Goal: Information Seeking & Learning: Check status

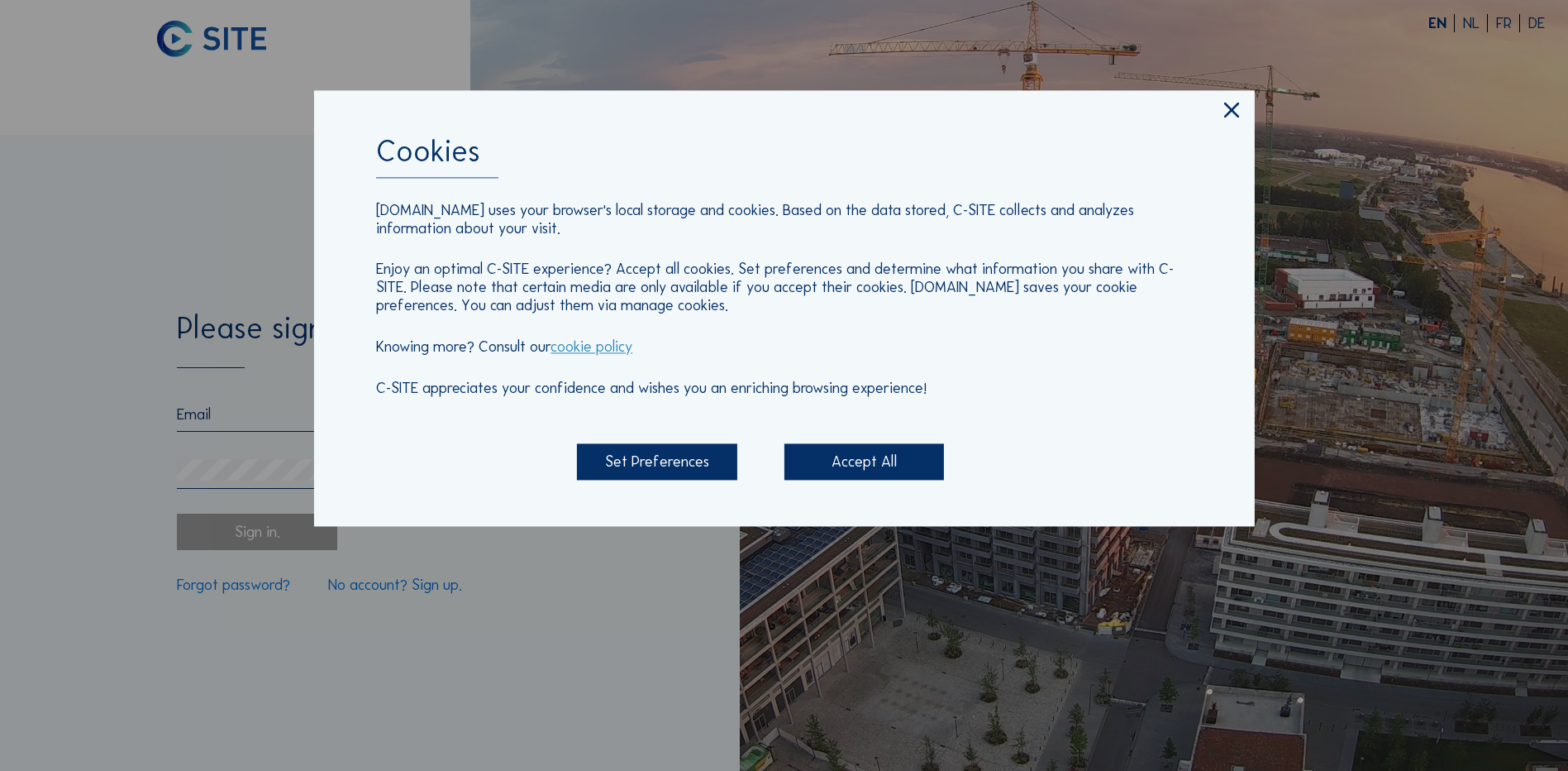
type input "[EMAIL_ADDRESS][DOMAIN_NAME]"
click at [873, 467] on div "Accept All" at bounding box center [863, 462] width 159 height 36
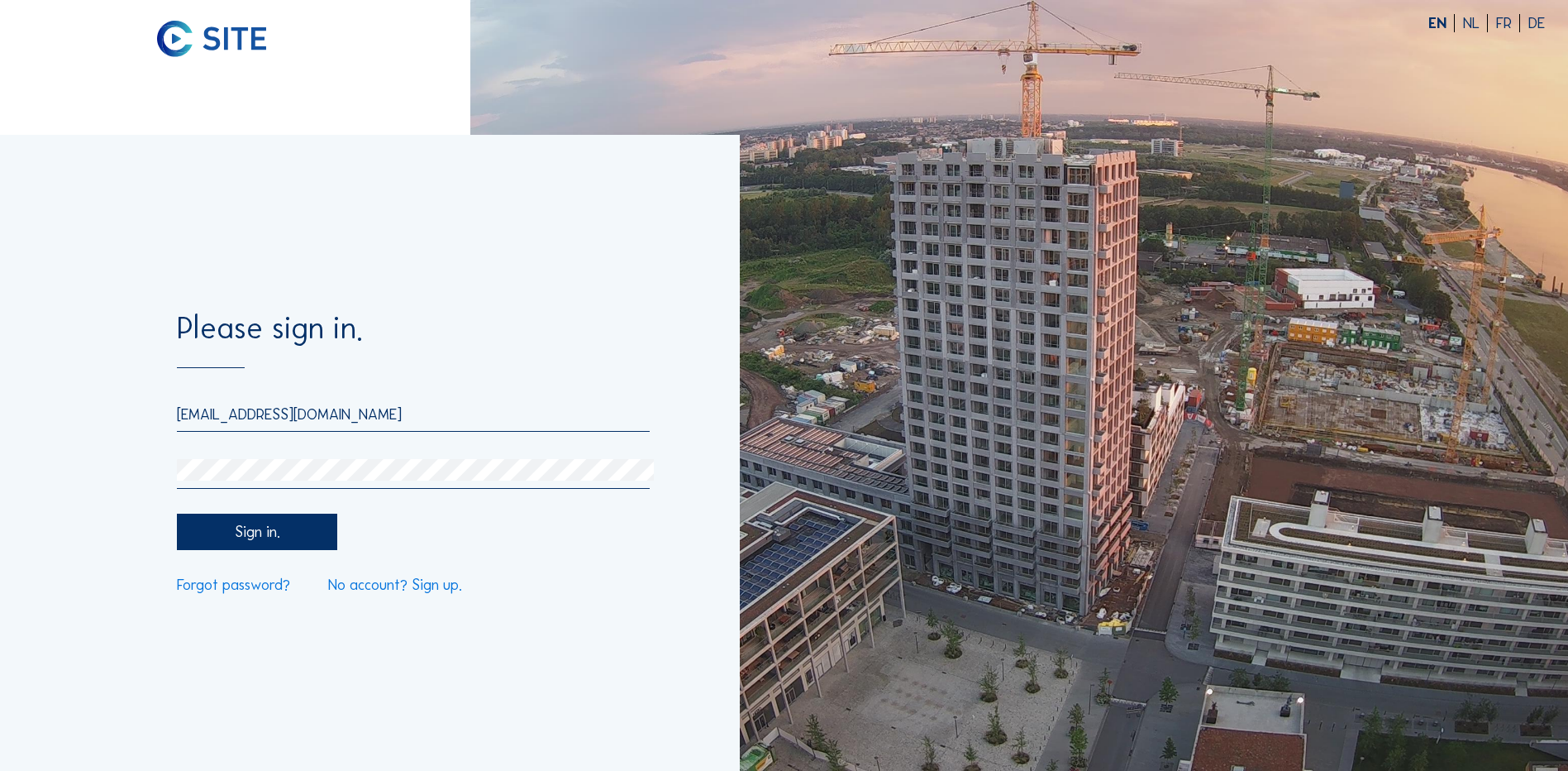
click at [292, 539] on div "Sign in." at bounding box center [256, 532] width 159 height 36
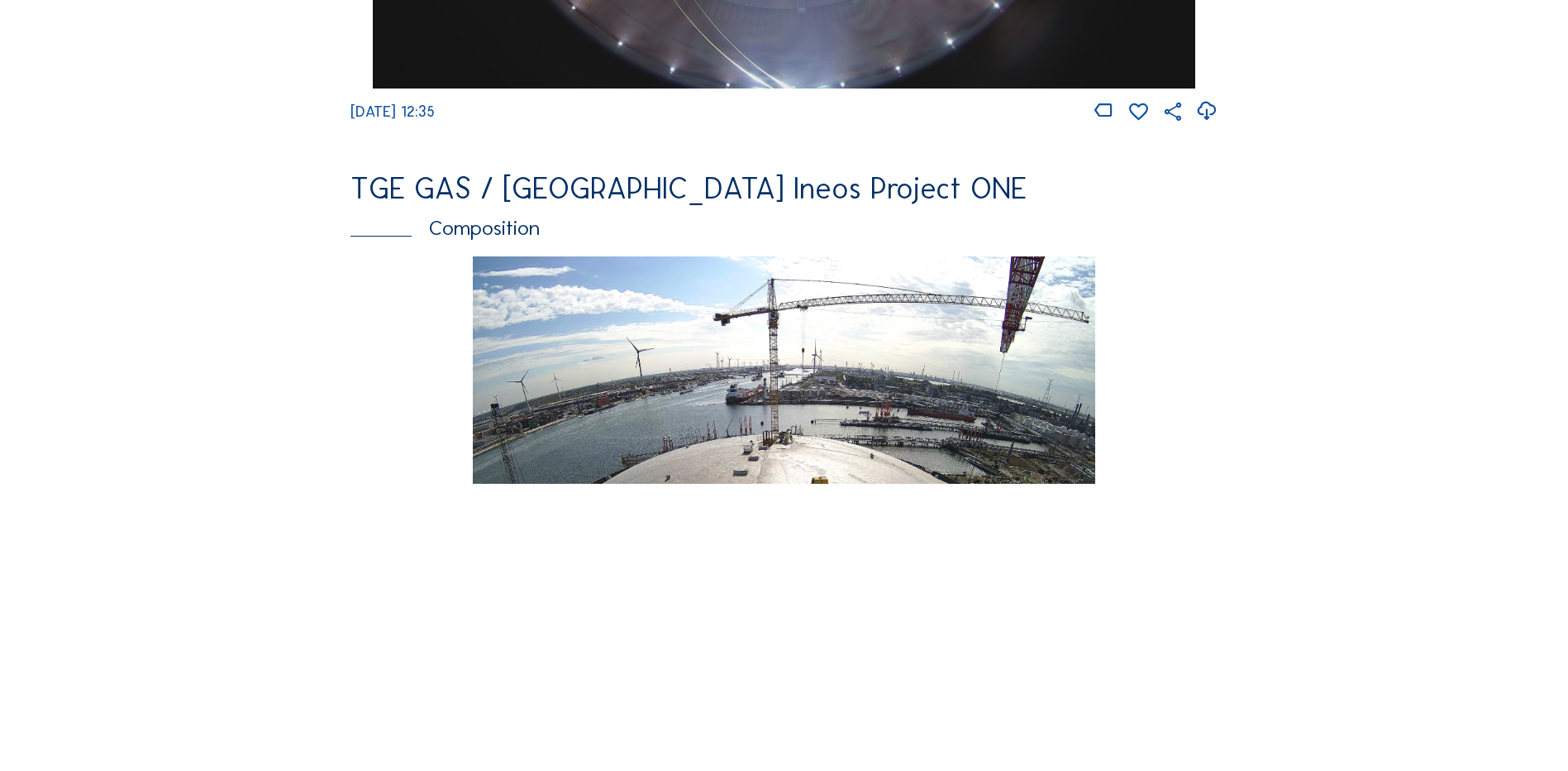
scroll to position [2068, 0]
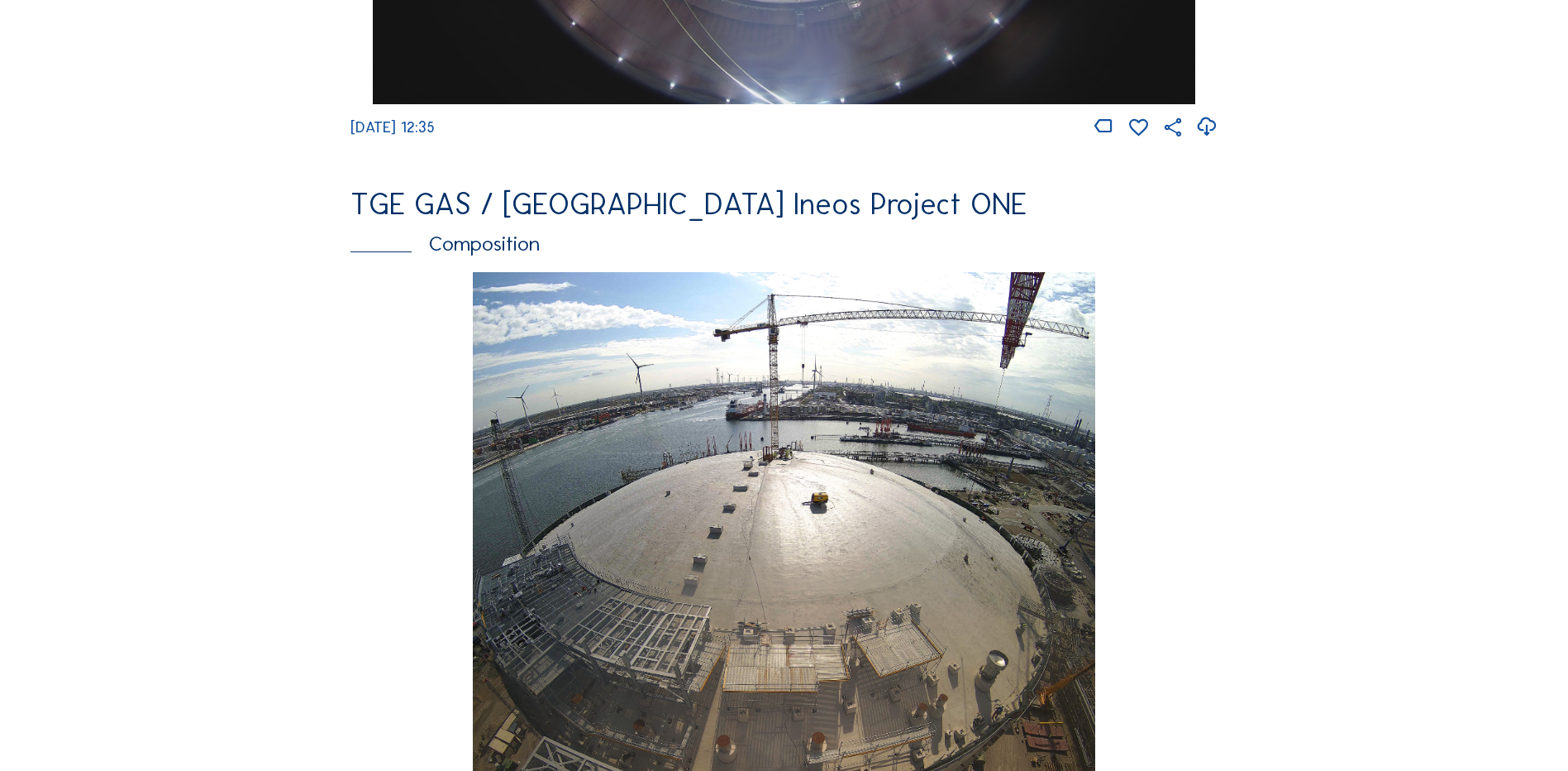
click at [517, 254] on div "Composition" at bounding box center [784, 244] width 867 height 21
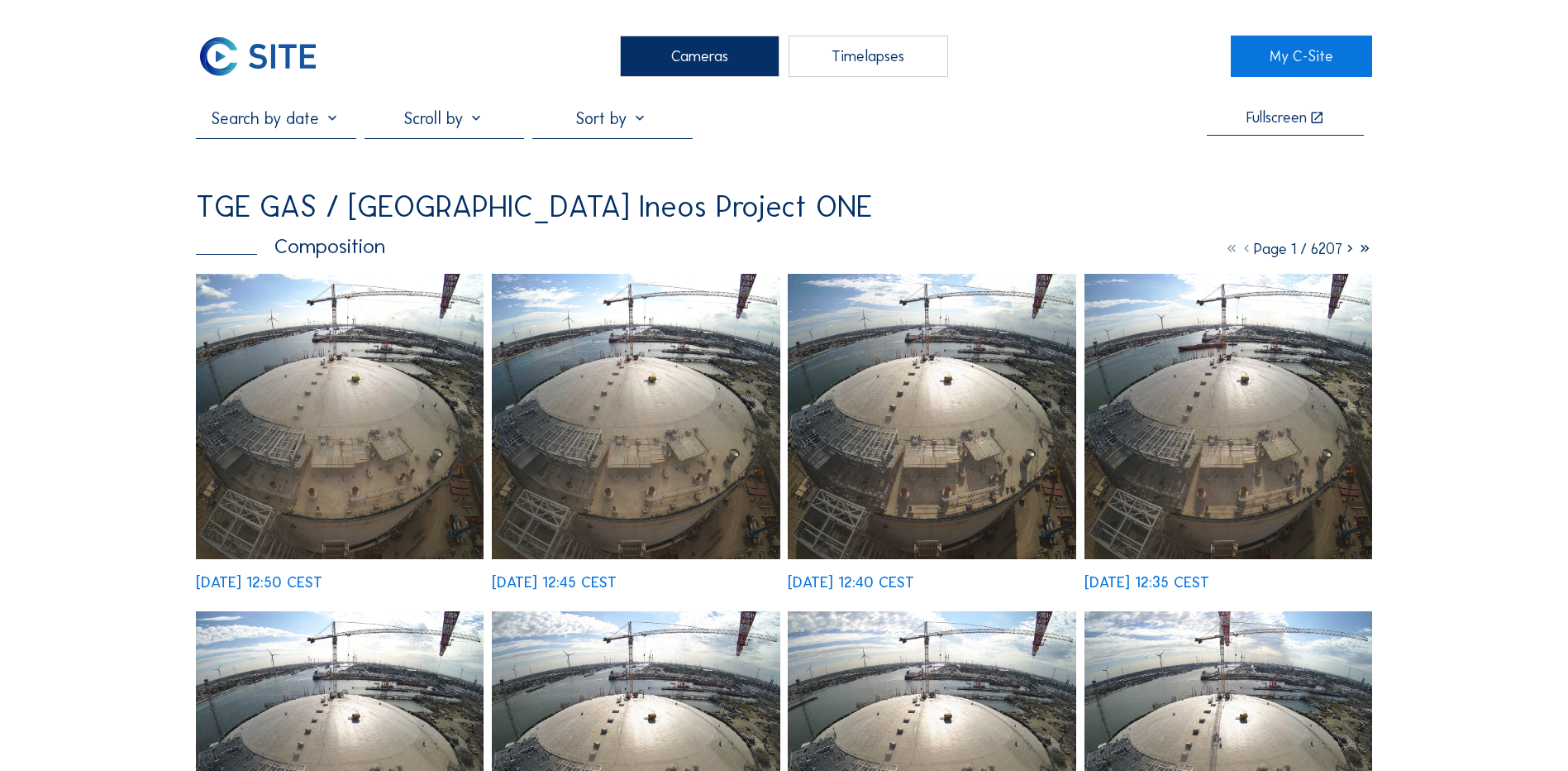
click at [295, 122] on input "text" at bounding box center [275, 119] width 159 height 20
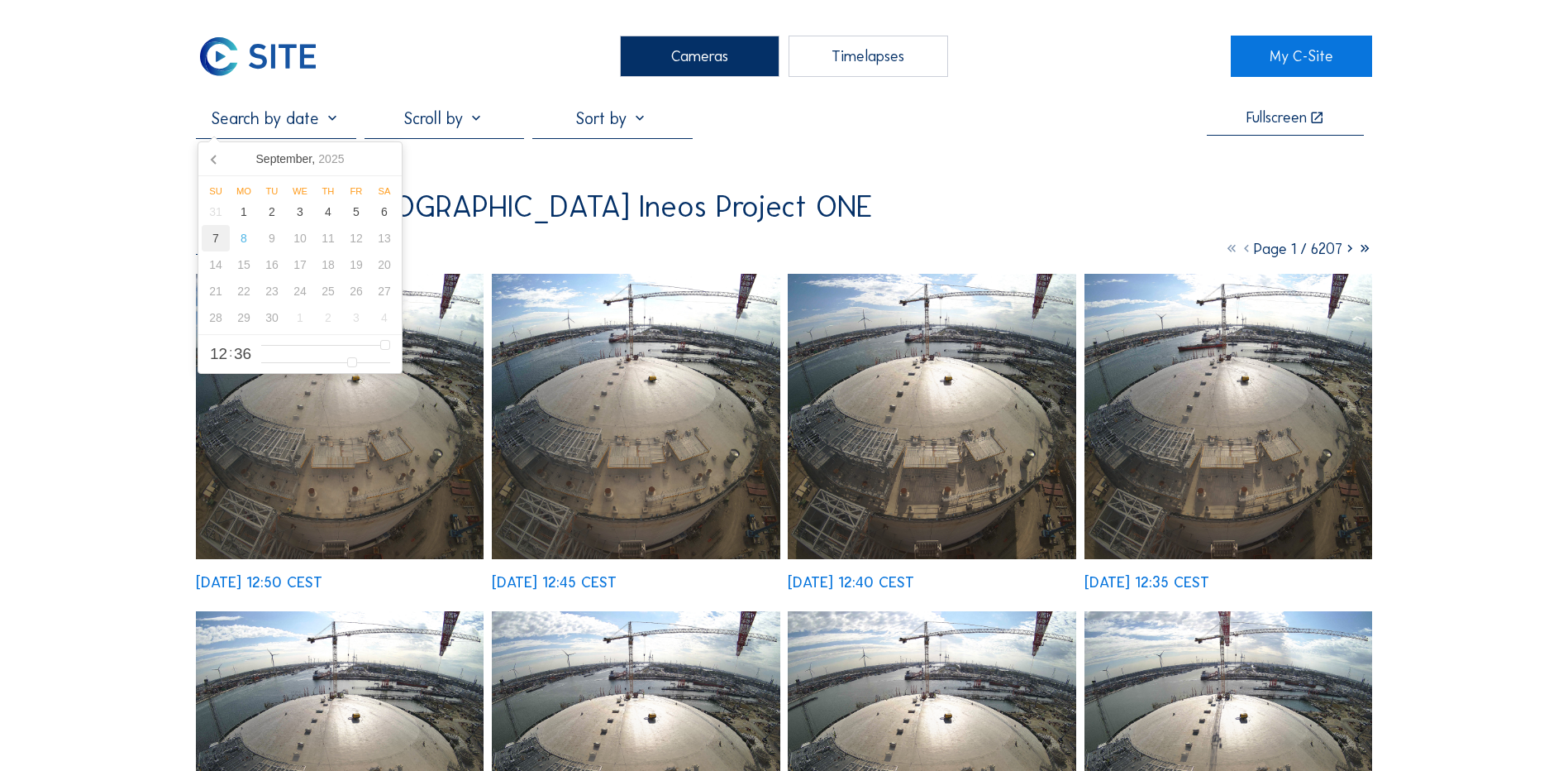
click at [215, 243] on div "7" at bounding box center [215, 238] width 28 height 26
type input "[DATE] 12:36"
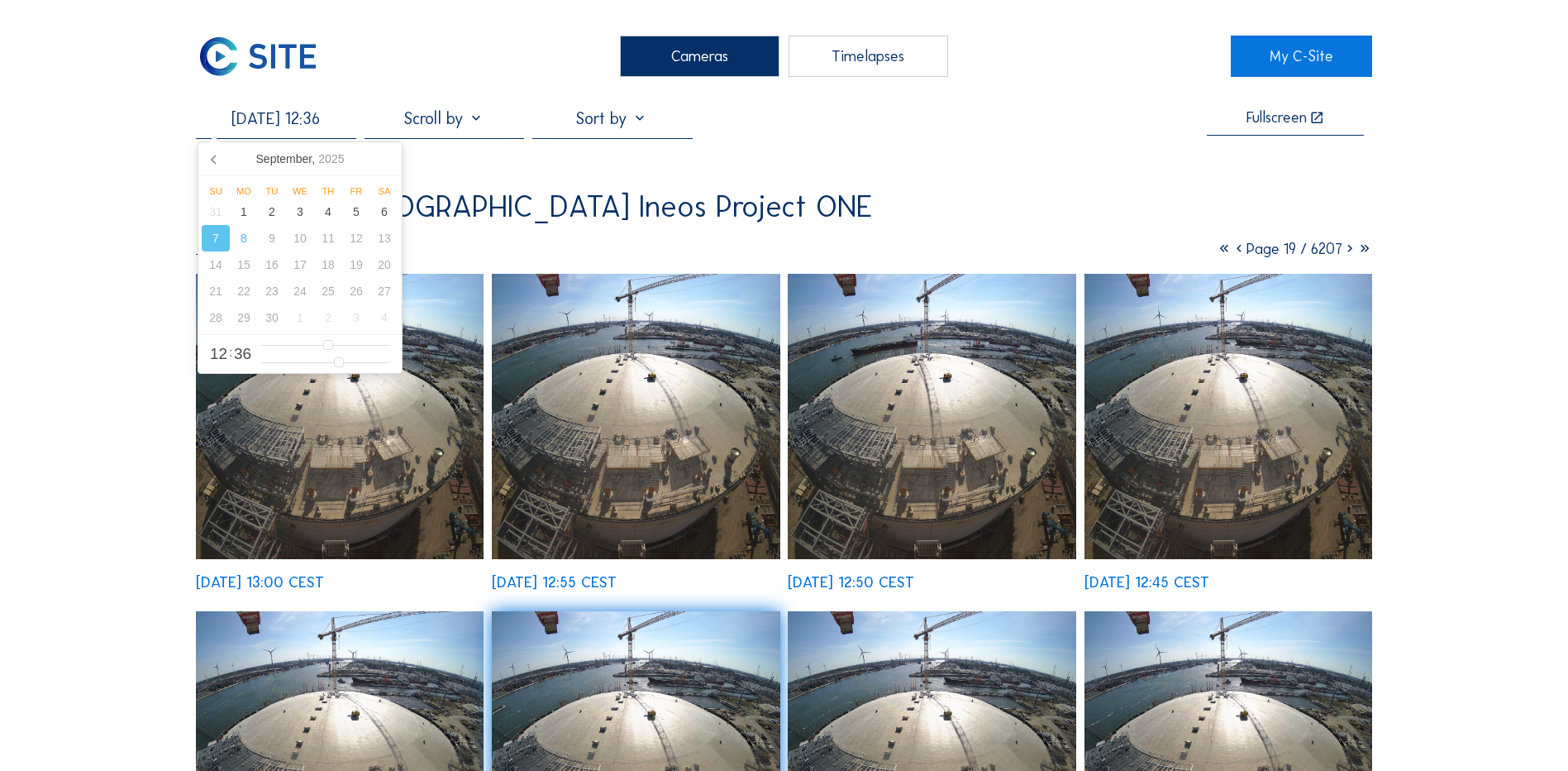
click at [616, 585] on div "[DATE] 12:55 CEST" at bounding box center [554, 582] width 125 height 15
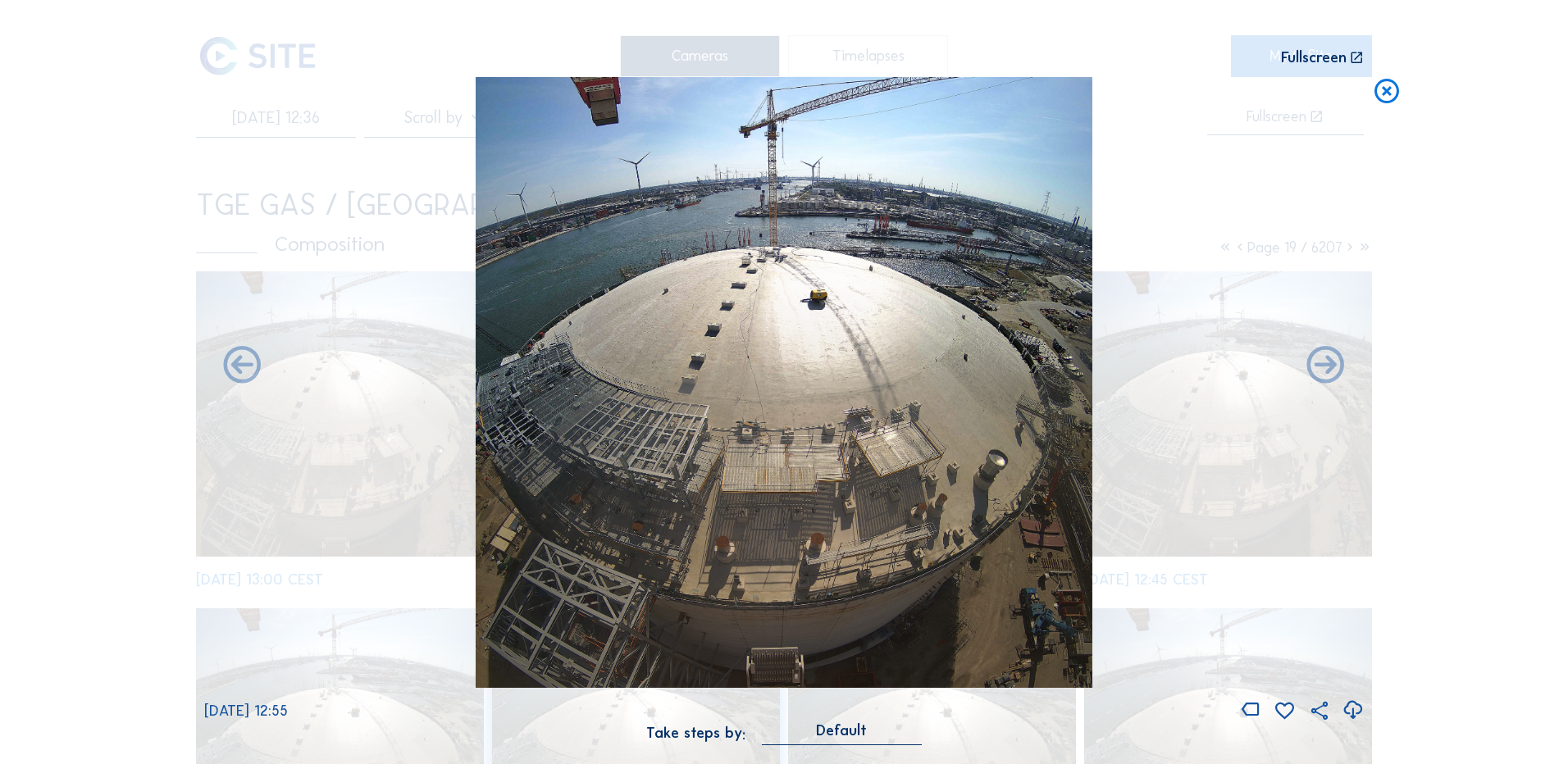
click at [1355, 710] on icon at bounding box center [1352, 710] width 23 height 27
click at [1382, 99] on icon at bounding box center [1386, 92] width 29 height 30
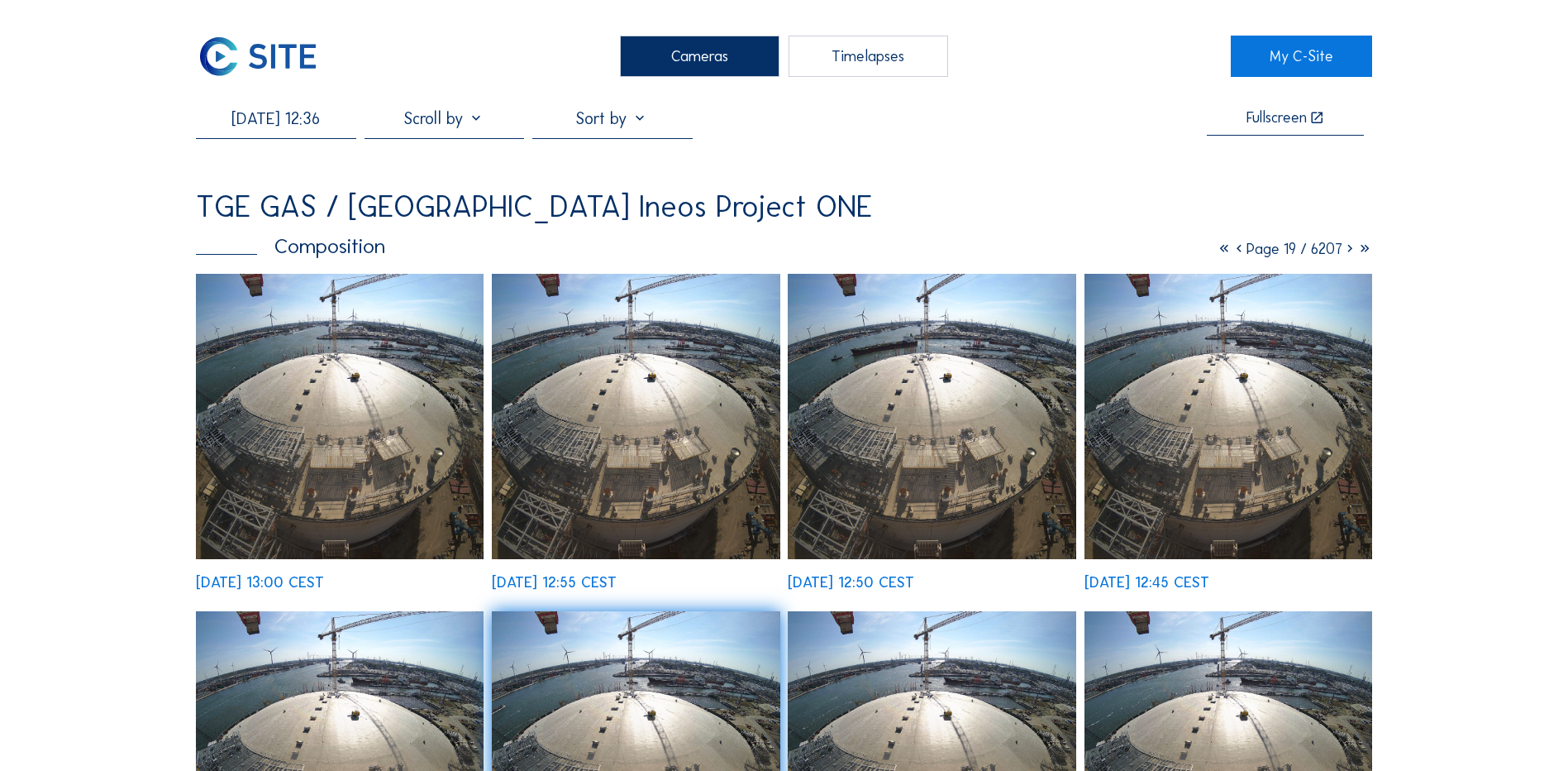
click at [684, 62] on div "Cameras" at bounding box center [699, 56] width 159 height 41
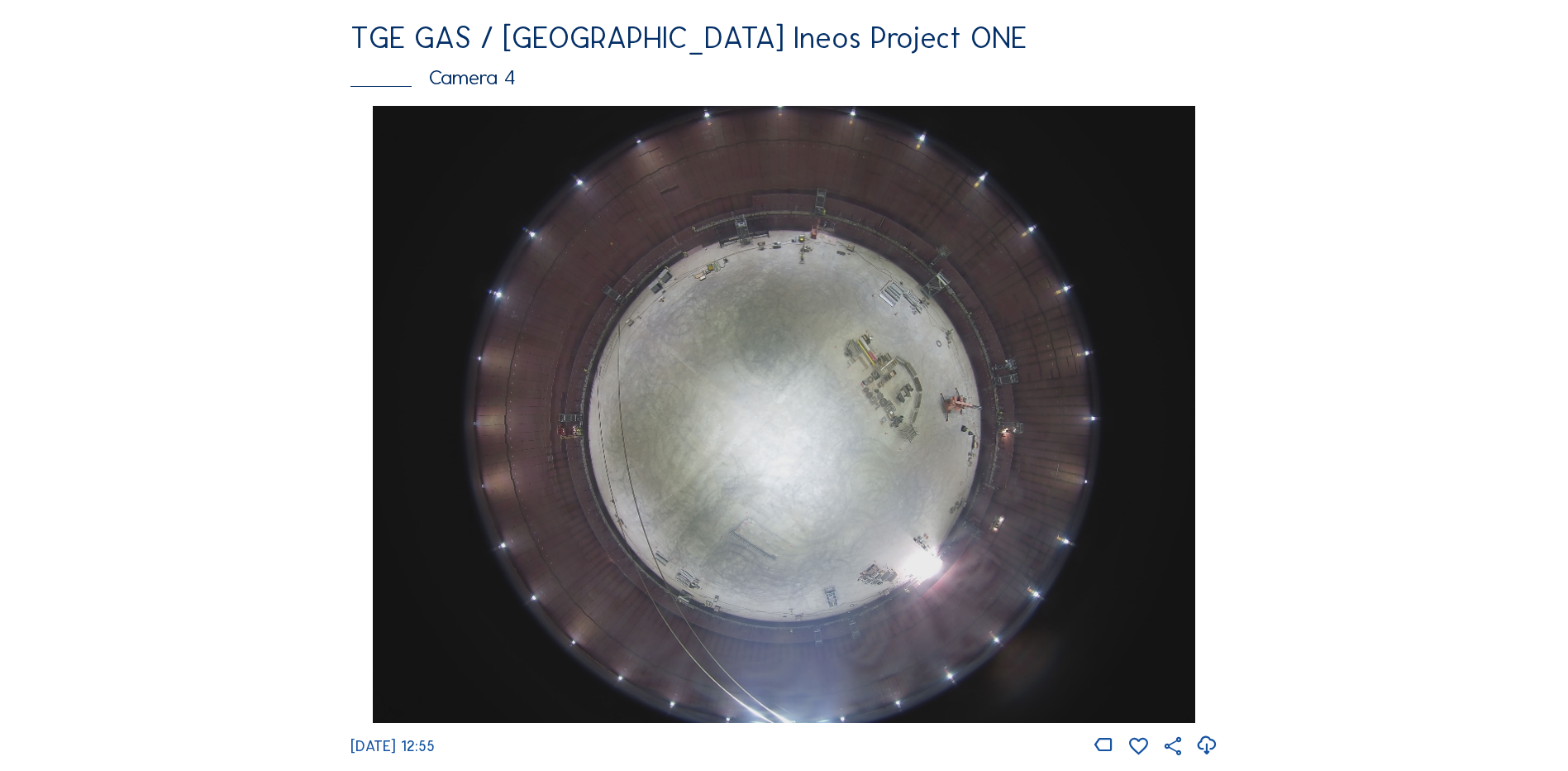
scroll to position [1489, 0]
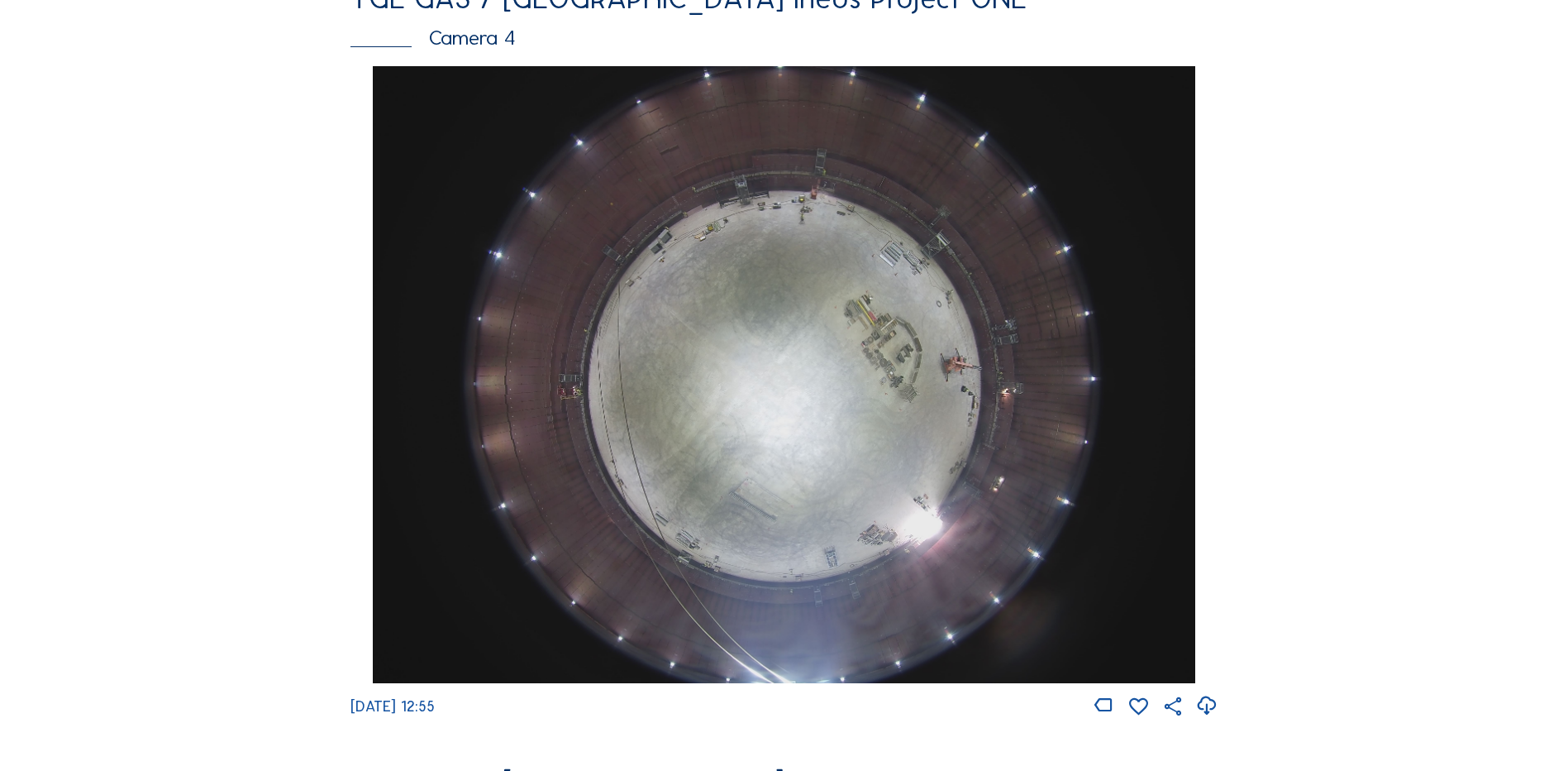
click at [482, 48] on div "Camera 4" at bounding box center [784, 37] width 867 height 21
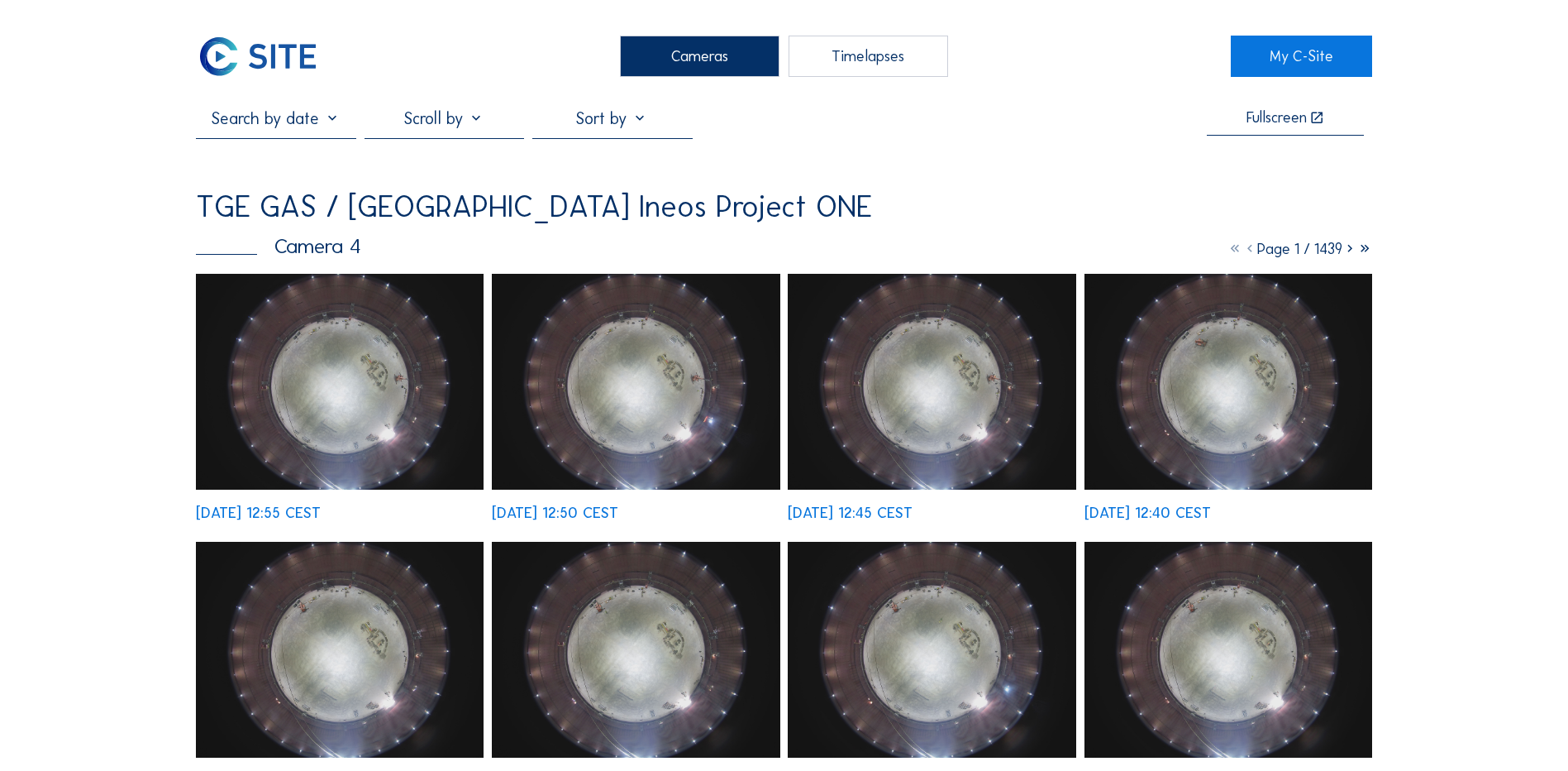
click at [275, 126] on input "text" at bounding box center [275, 119] width 159 height 20
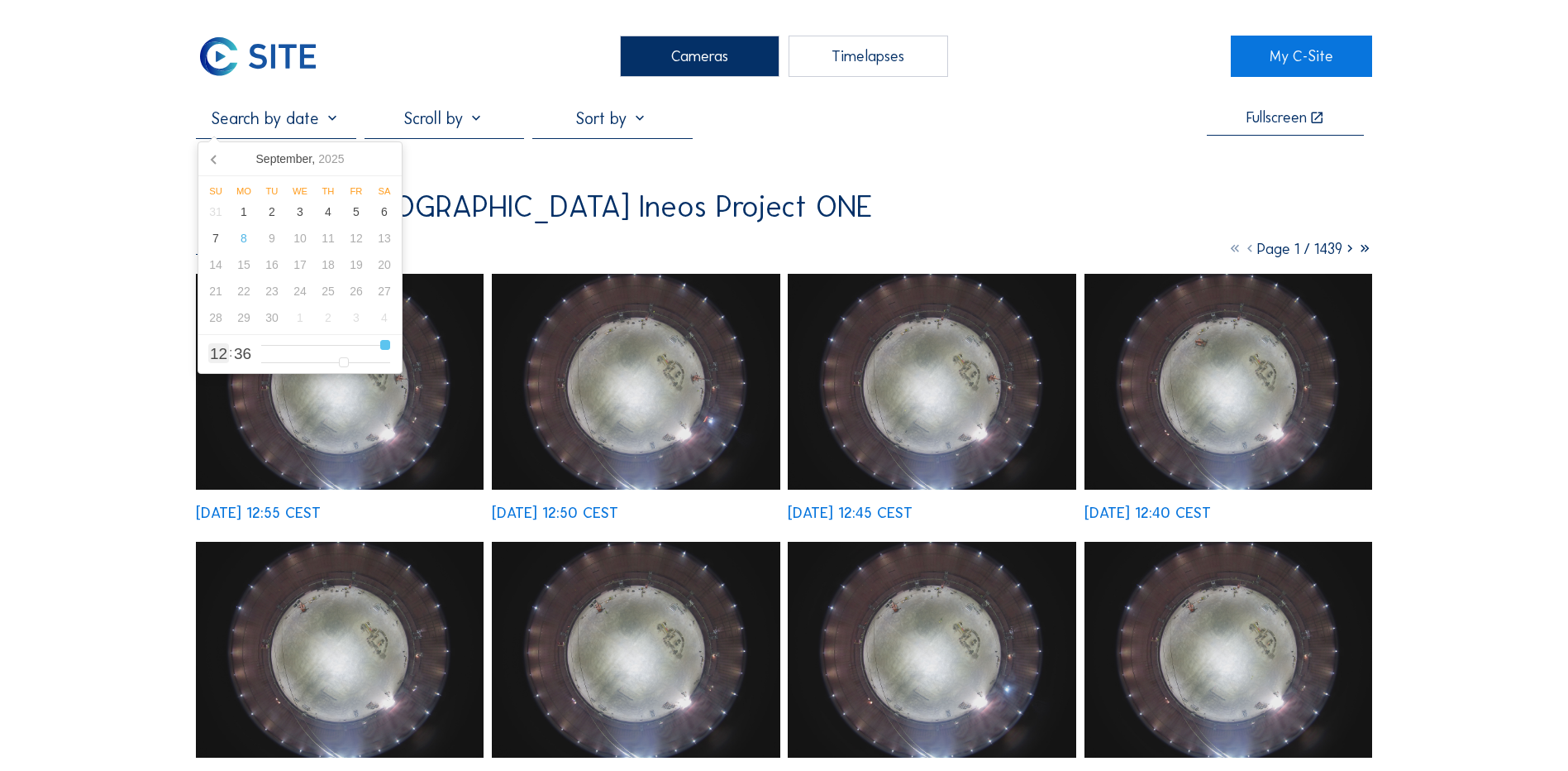
type input "11"
type input "[DATE] 10:36"
type input "10"
type input "[DATE] 09:36"
type input "9"
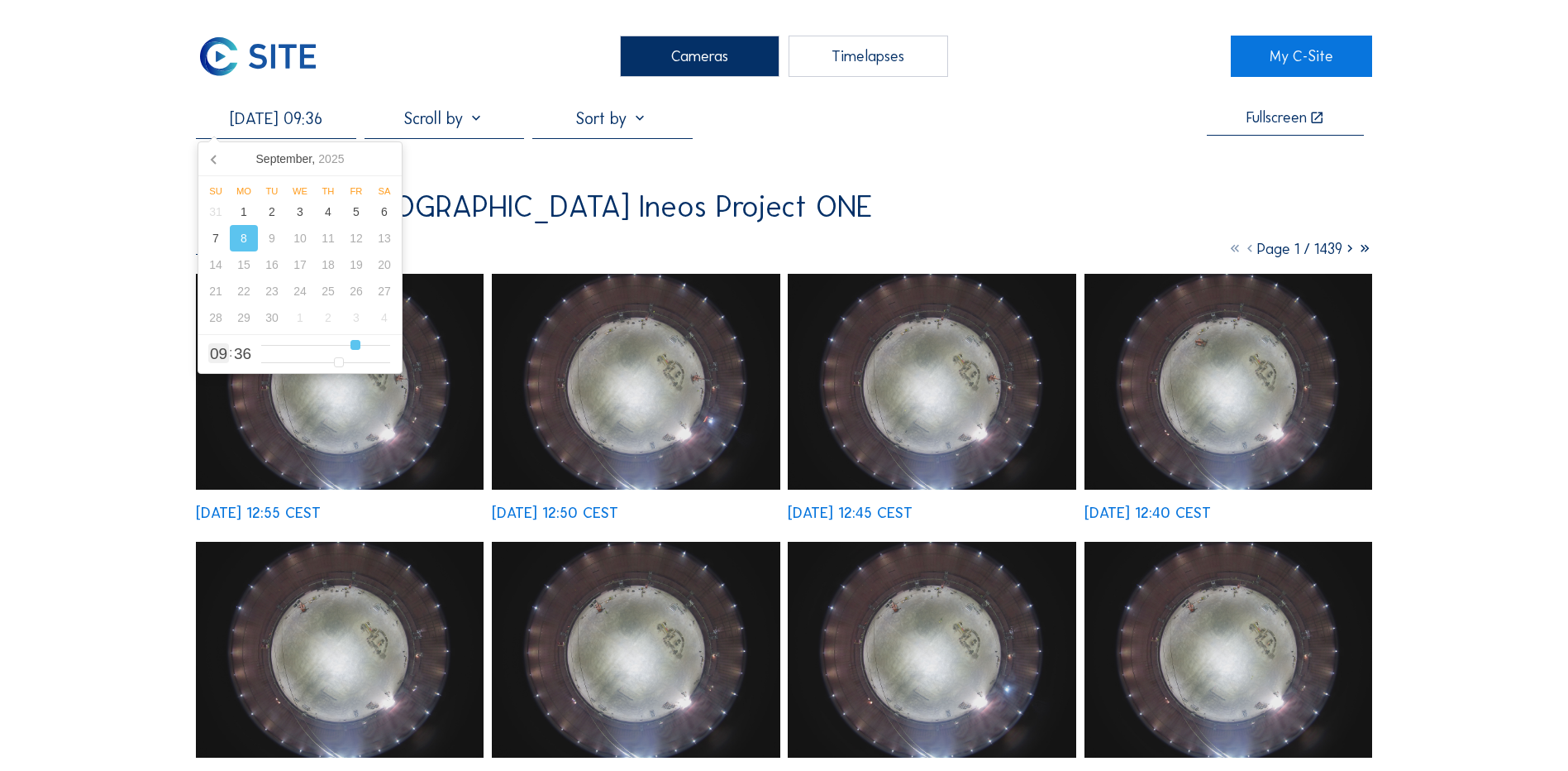
type input "[DATE] 08:36"
type input "8"
type input "[DATE] 07:36"
type input "7"
type input "[DATE] 06:36"
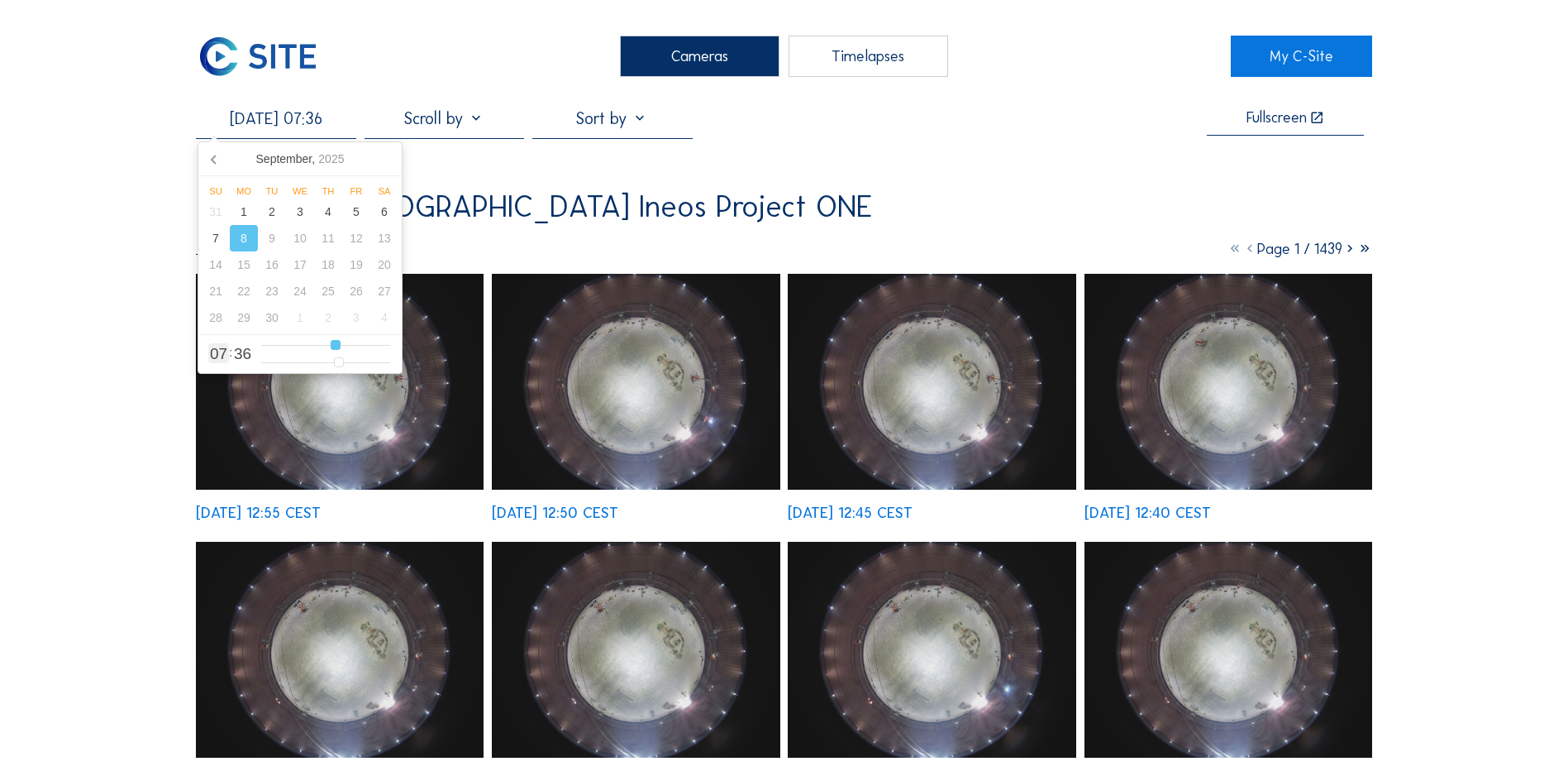
type input "6"
type input "[DATE] 05:36"
type input "5"
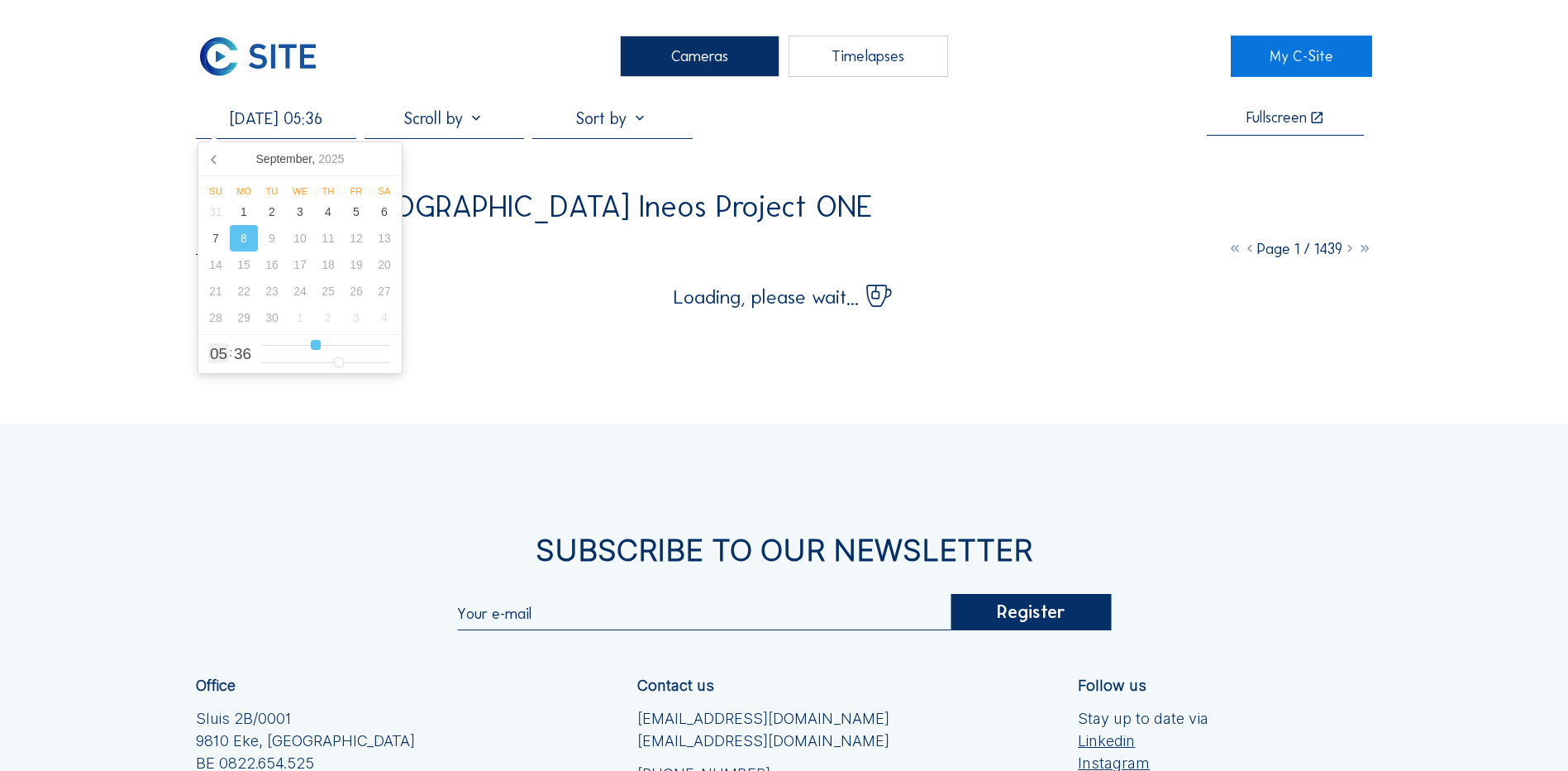
type input "[DATE] 06:36"
drag, startPoint x: 388, startPoint y: 346, endPoint x: 322, endPoint y: 345, distance: 66.0
type input "6"
click at [322, 345] on input "range" at bounding box center [325, 345] width 129 height 14
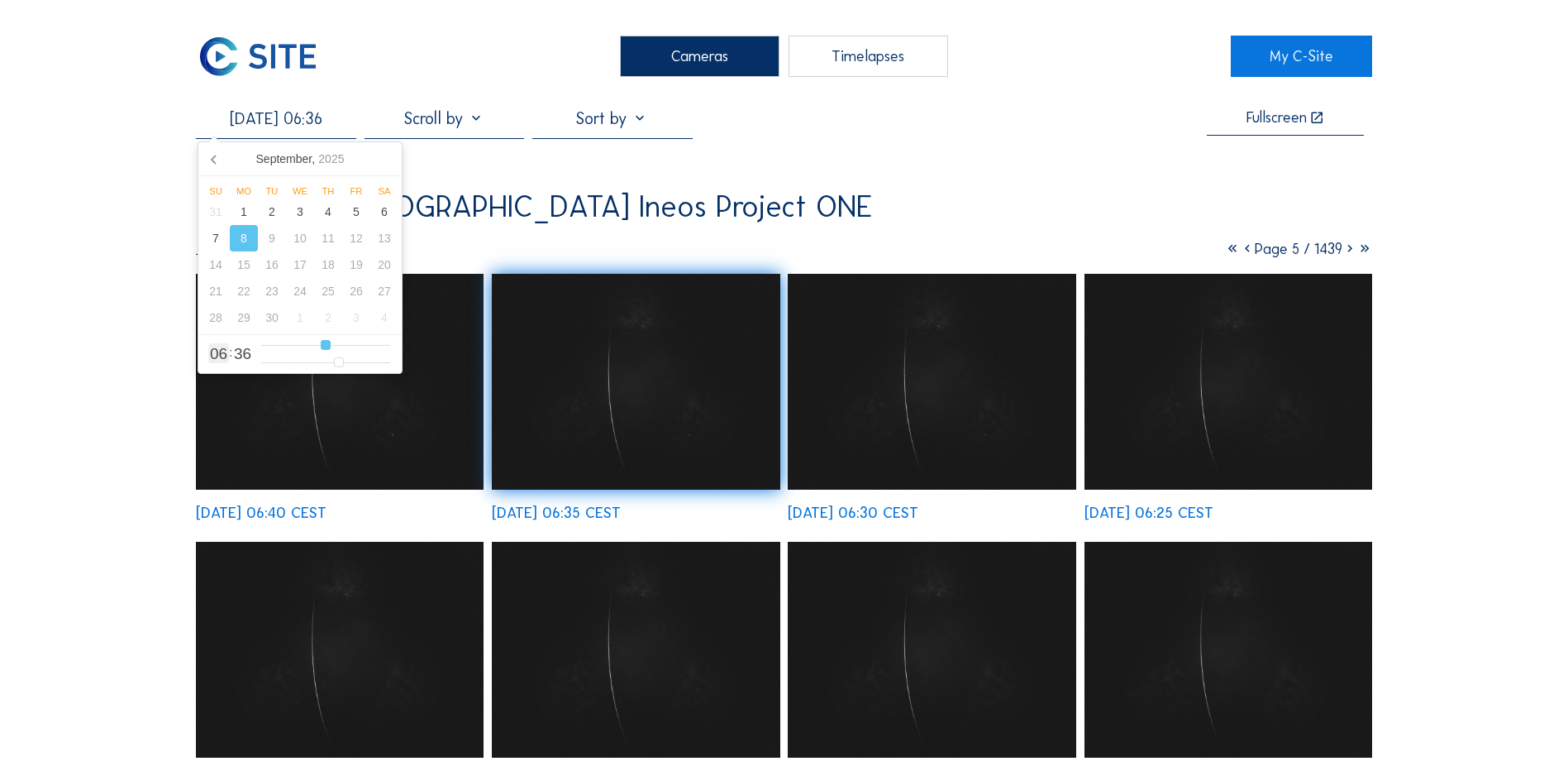
type input "[DATE] 07:36"
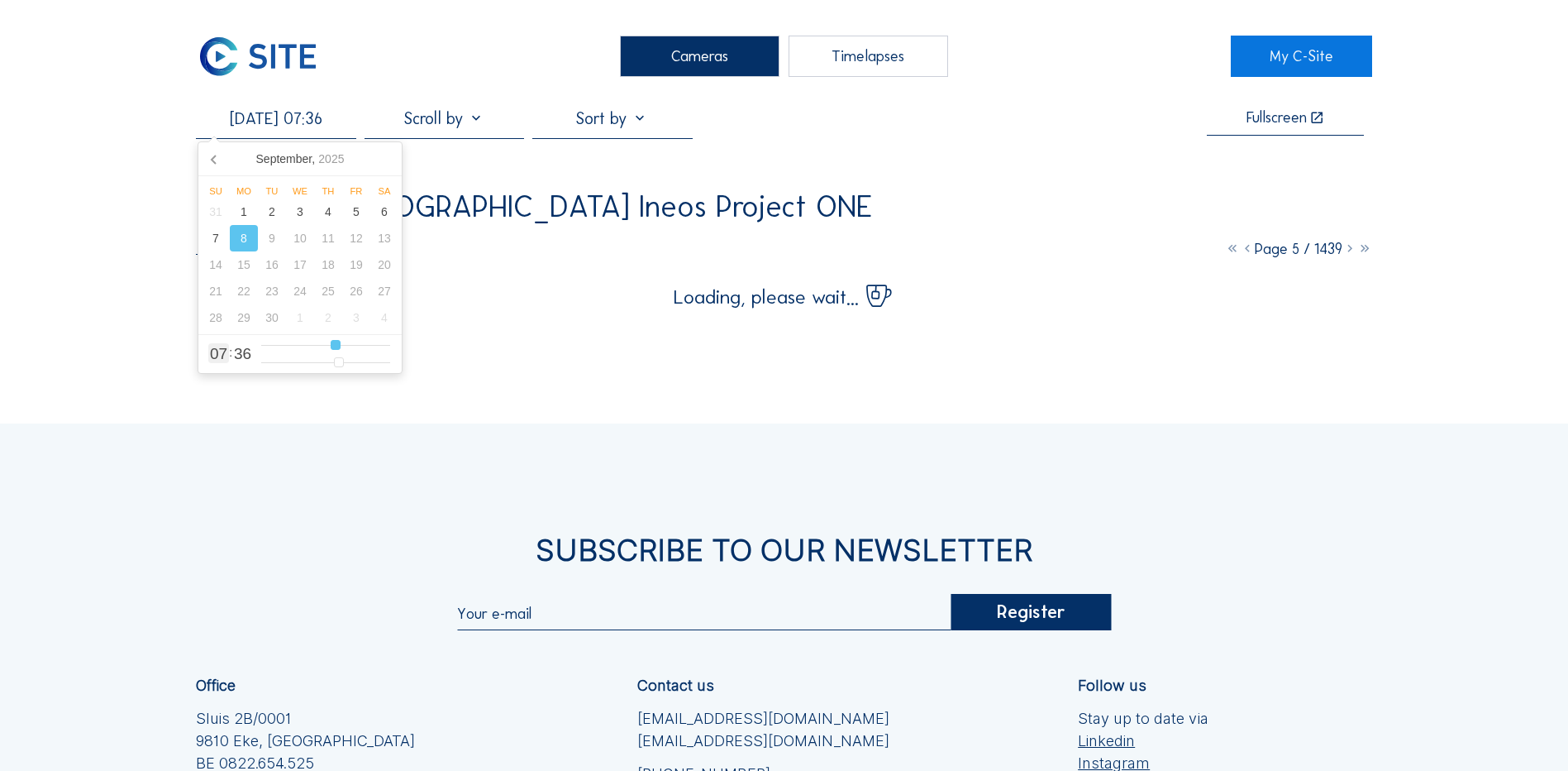
drag, startPoint x: 325, startPoint y: 345, endPoint x: 335, endPoint y: 346, distance: 10.0
type input "7"
click at [335, 346] on input "range" at bounding box center [325, 345] width 129 height 14
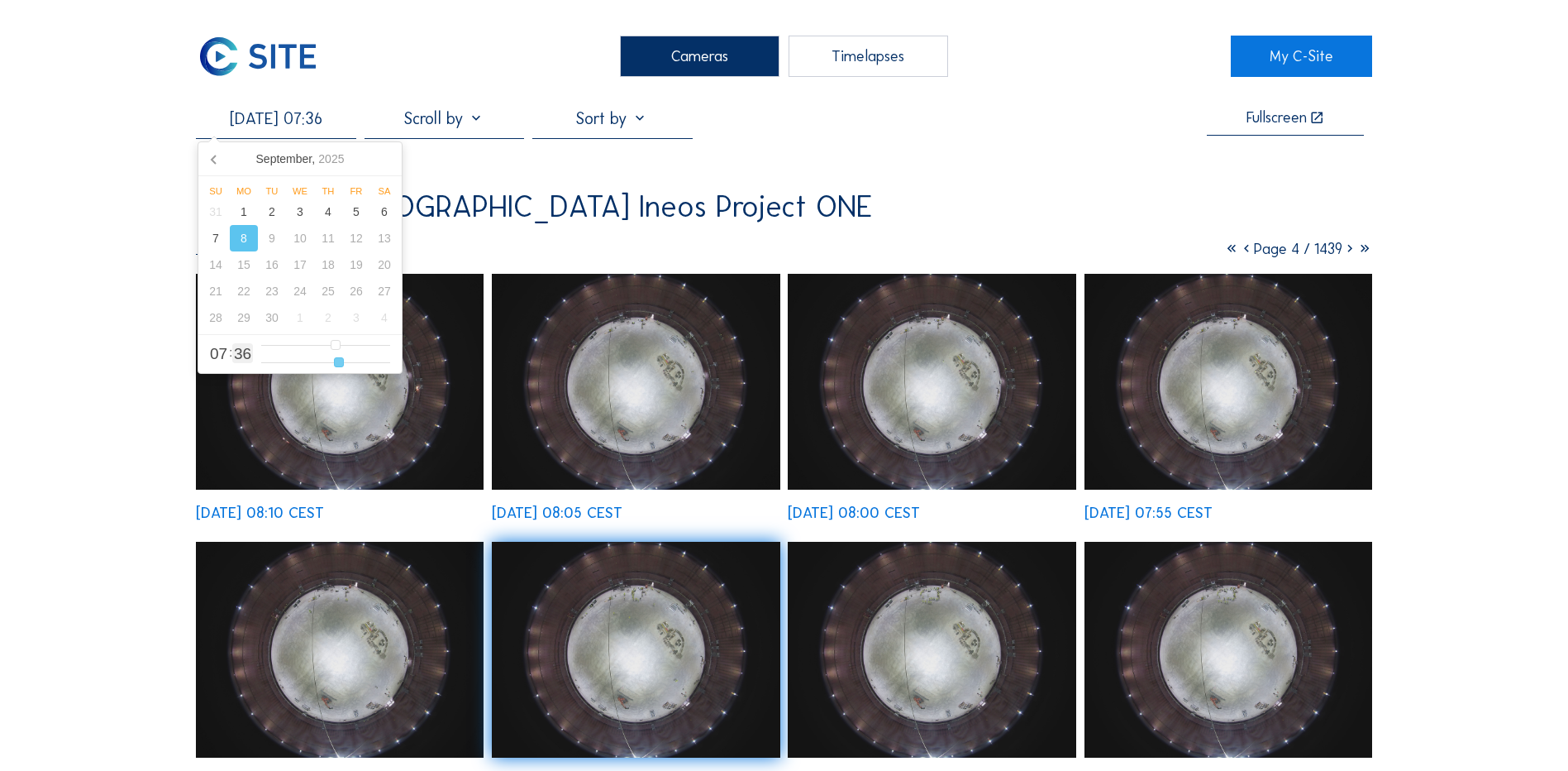
type input "[DATE] 07:35"
type input "35"
type input "[DATE] 07:34"
type input "34"
type input "[DATE] 07:33"
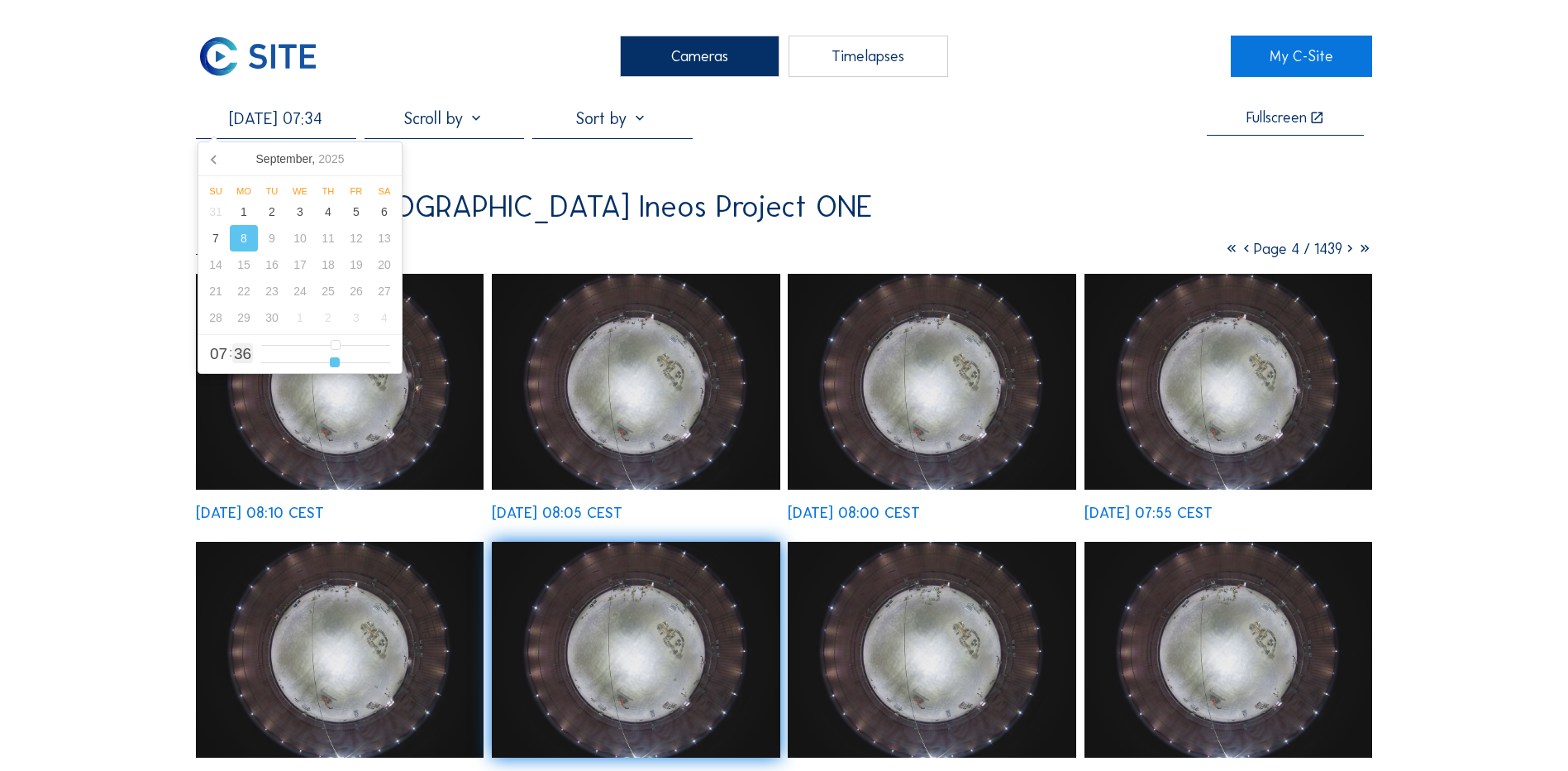
type input "33"
type input "[DATE] 07:32"
type input "32"
type input "[DATE] 07:31"
type input "31"
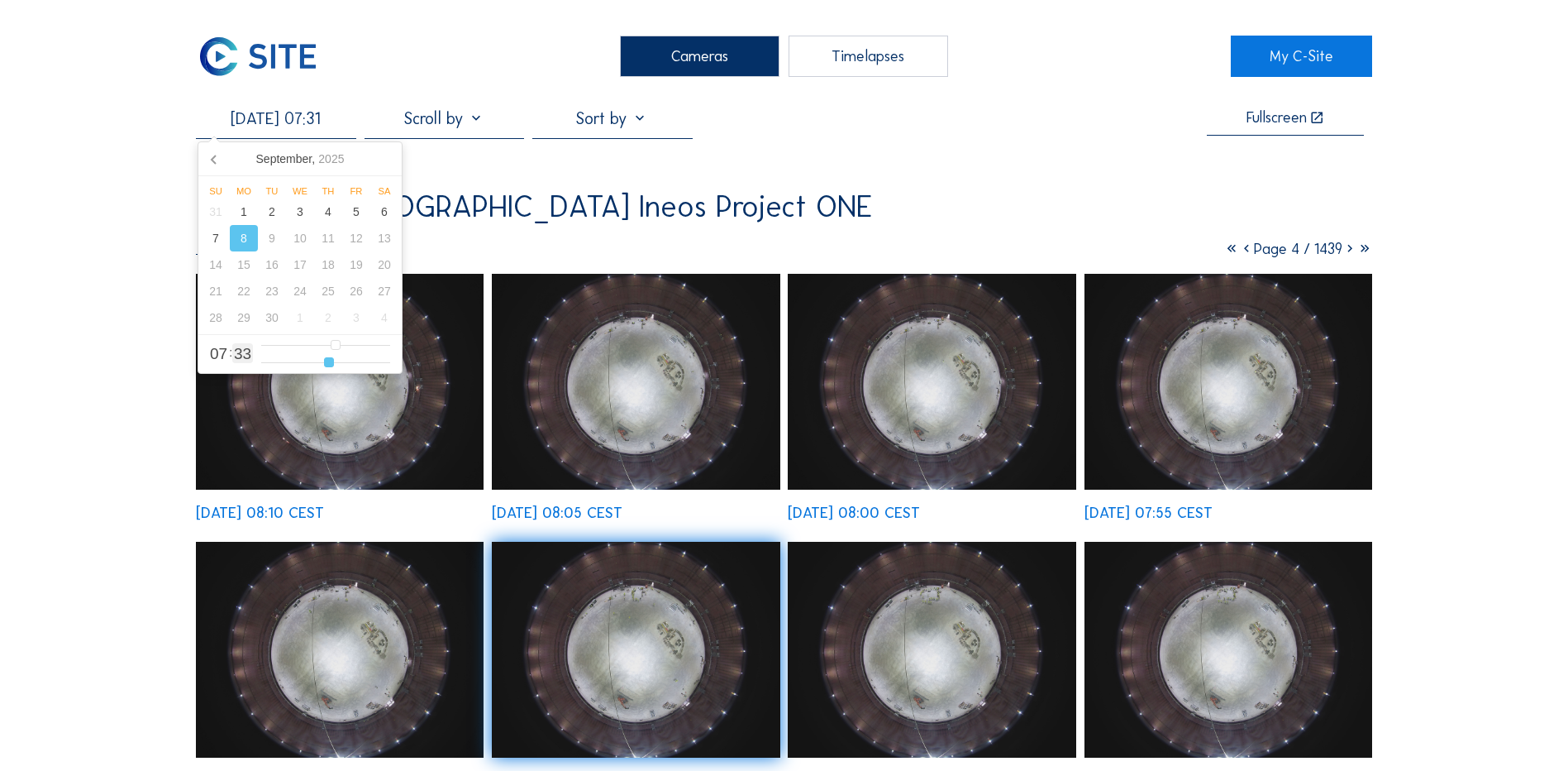
type input "[DATE] 07:30"
type input "30"
type input "[DATE] 07:29"
type input "29"
type input "[DATE] 07:28"
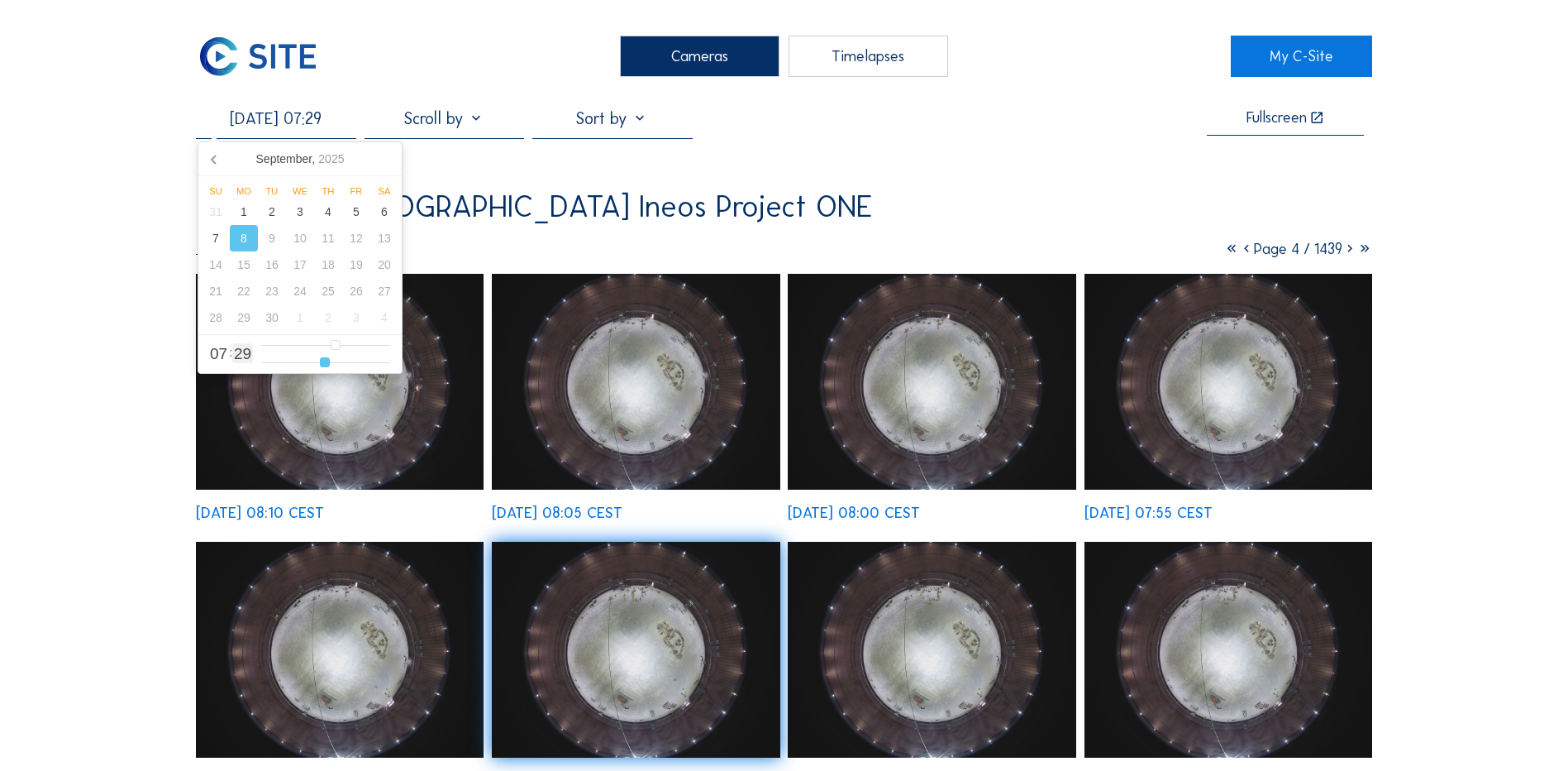
type input "28"
type input "[DATE] 07:27"
type input "27"
type input "[DATE] 07:26"
type input "26"
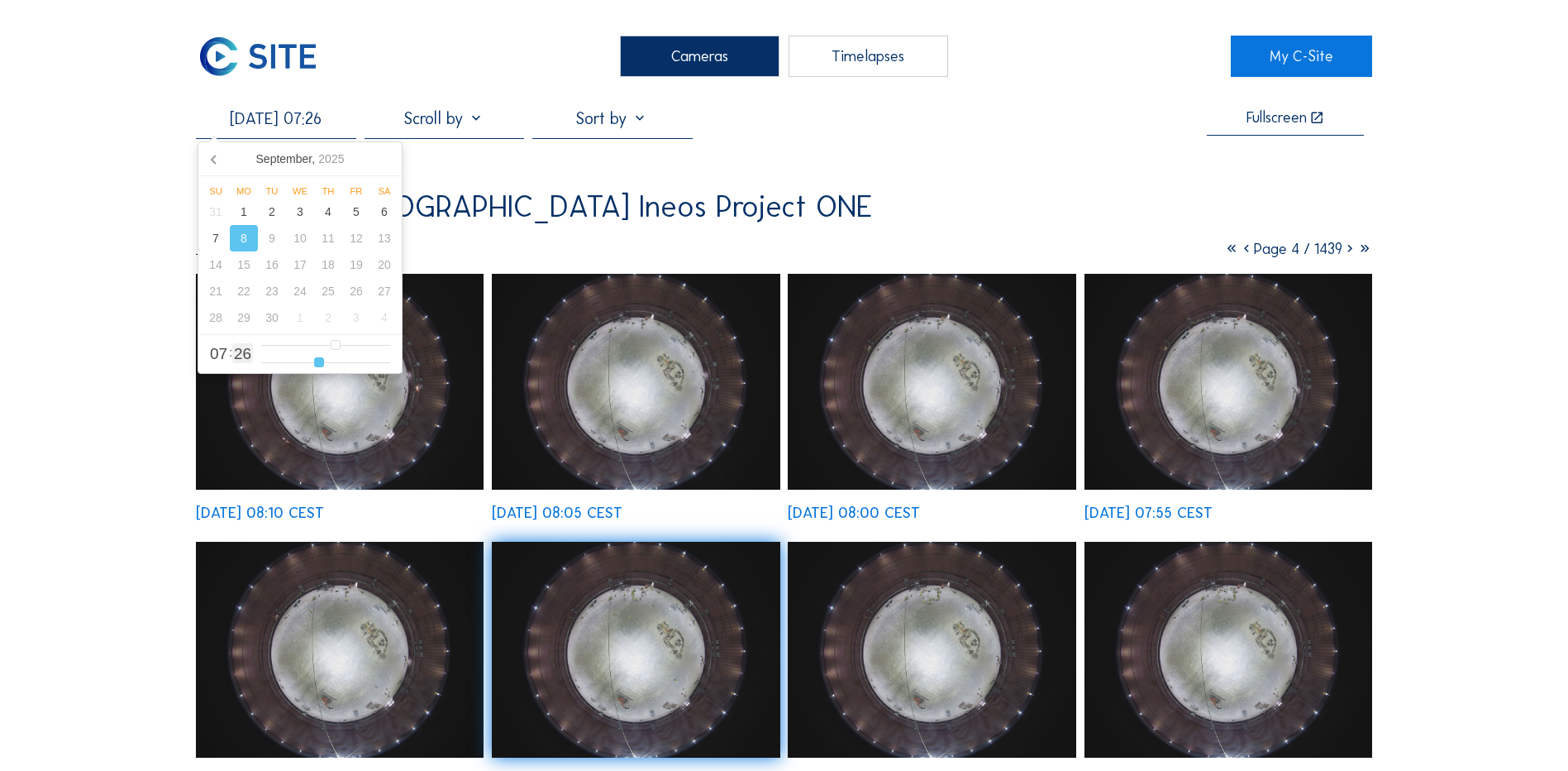
type input "[DATE] 07:24"
type input "24"
type input "[DATE] 07:22"
type input "22"
type input "[DATE] 07:21"
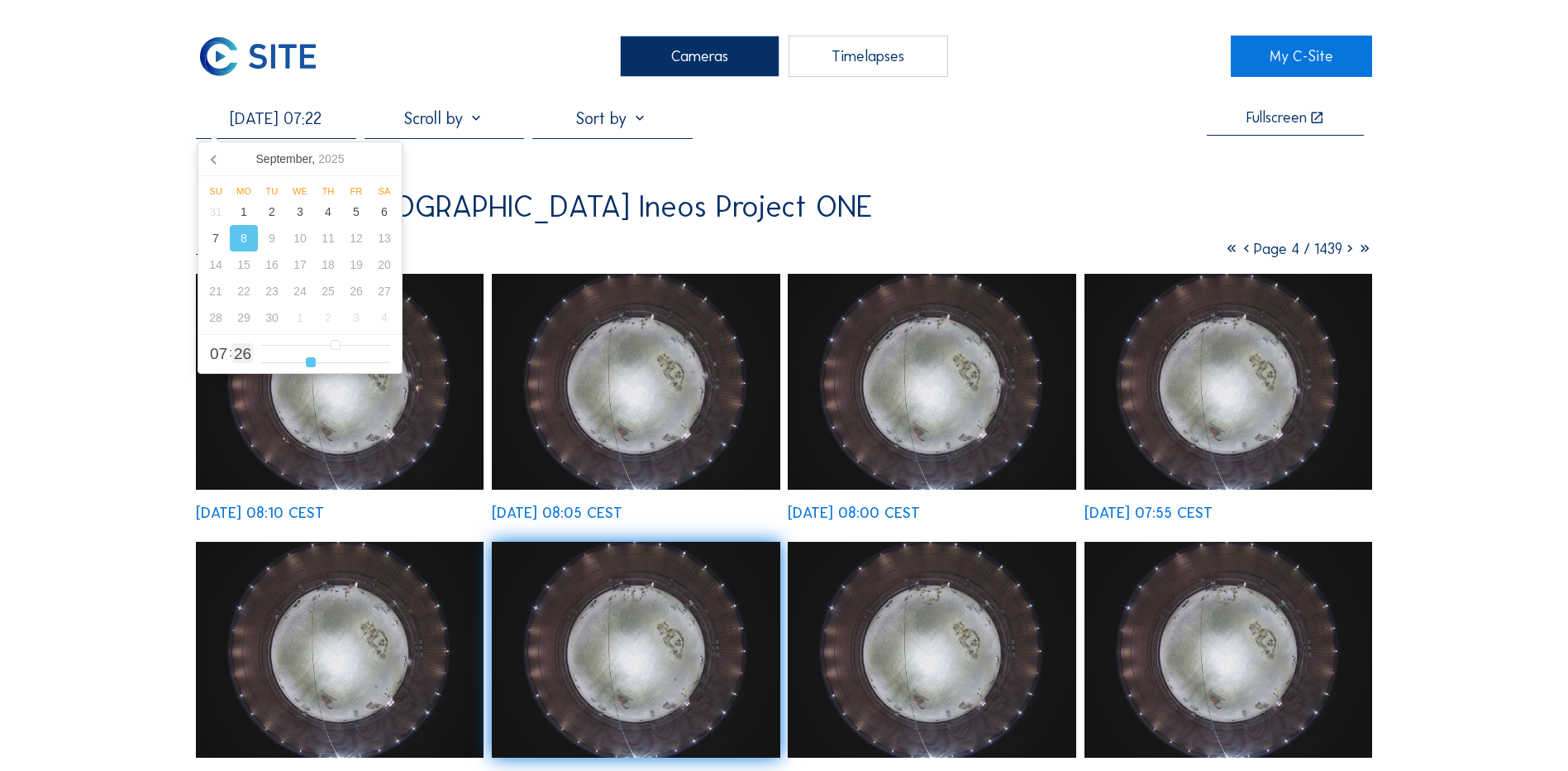
type input "21"
type input "[DATE] 07:20"
type input "20"
type input "[DATE] 07:19"
type input "19"
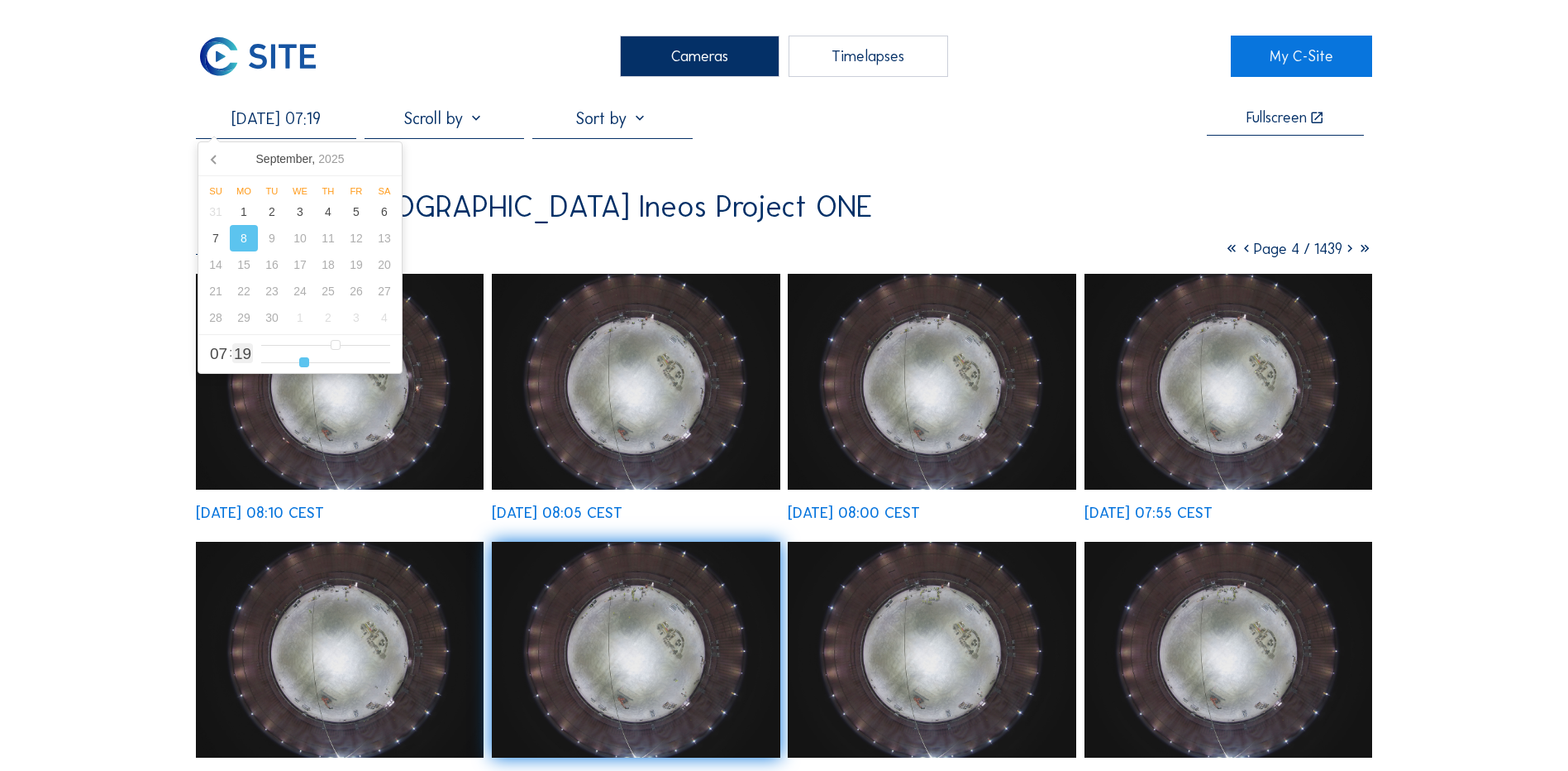
type input "[DATE] 07:18"
type input "18"
type input "[DATE] 07:17"
type input "17"
type input "[DATE] 07:16"
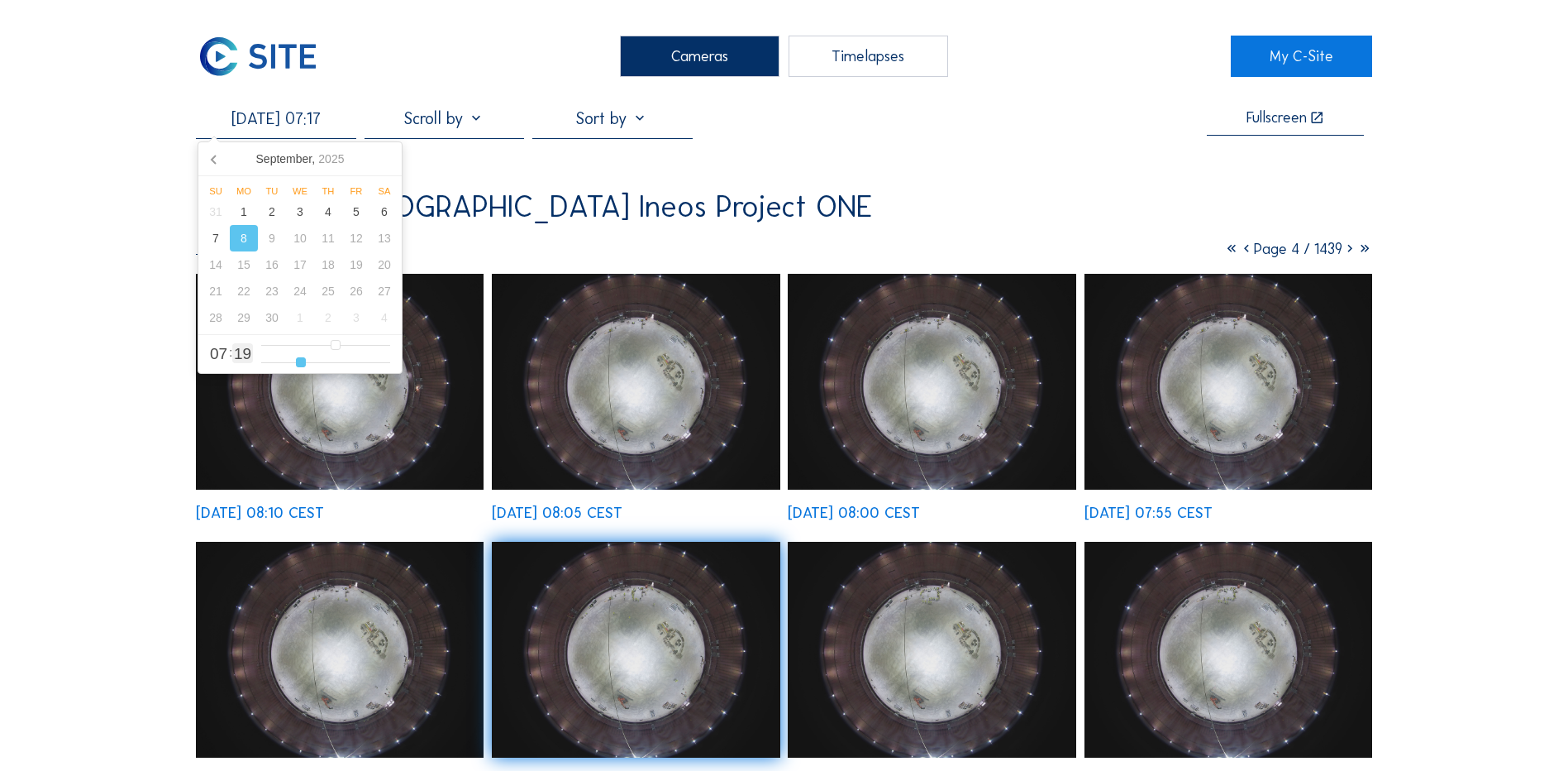
type input "16"
type input "[DATE] 07:15"
type input "15"
type input "[DATE] 07:14"
type input "14"
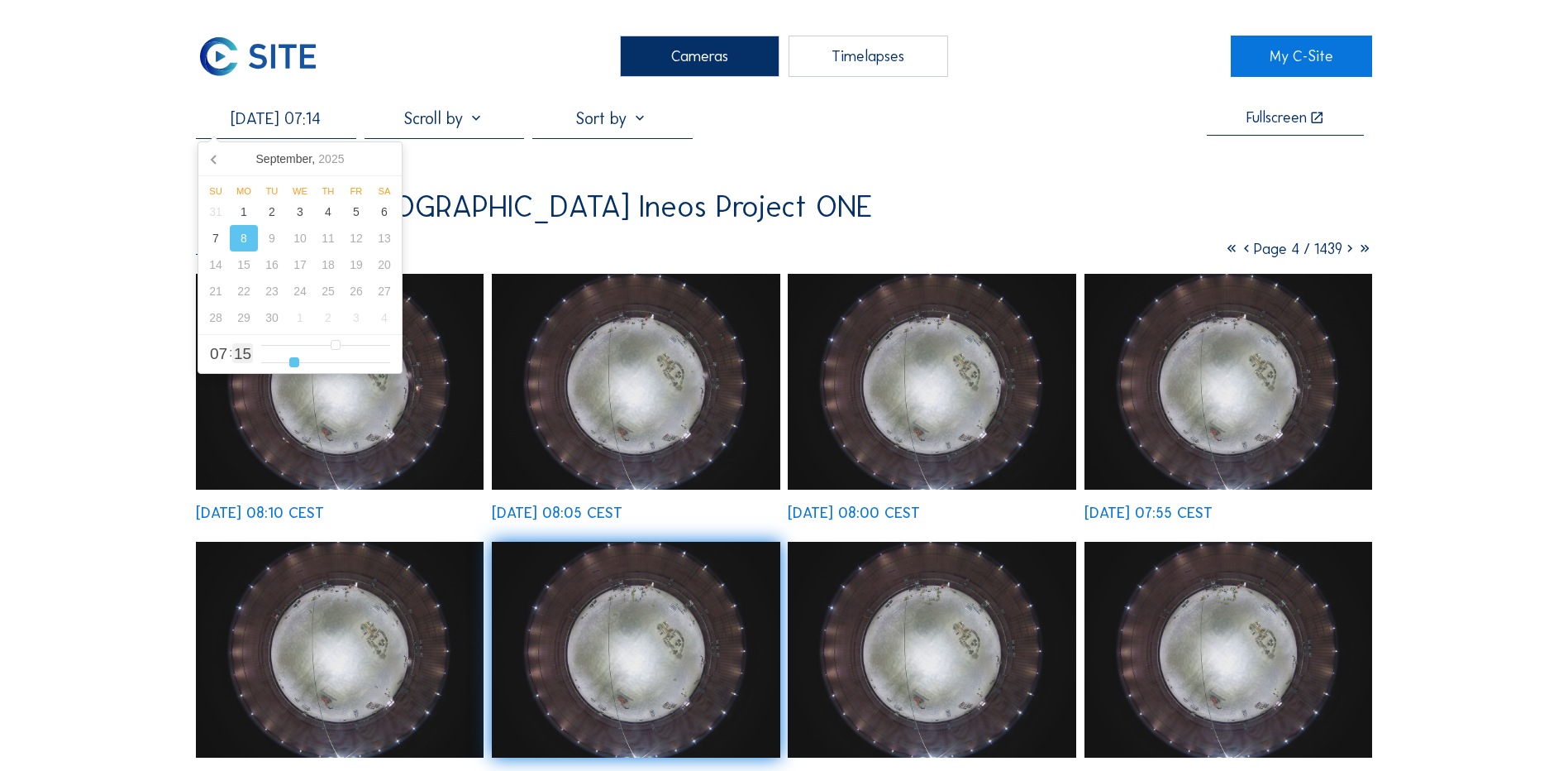
type input "[DATE] 07:13"
type input "13"
type input "[DATE] 07:12"
type input "12"
type input "[DATE] 07:11"
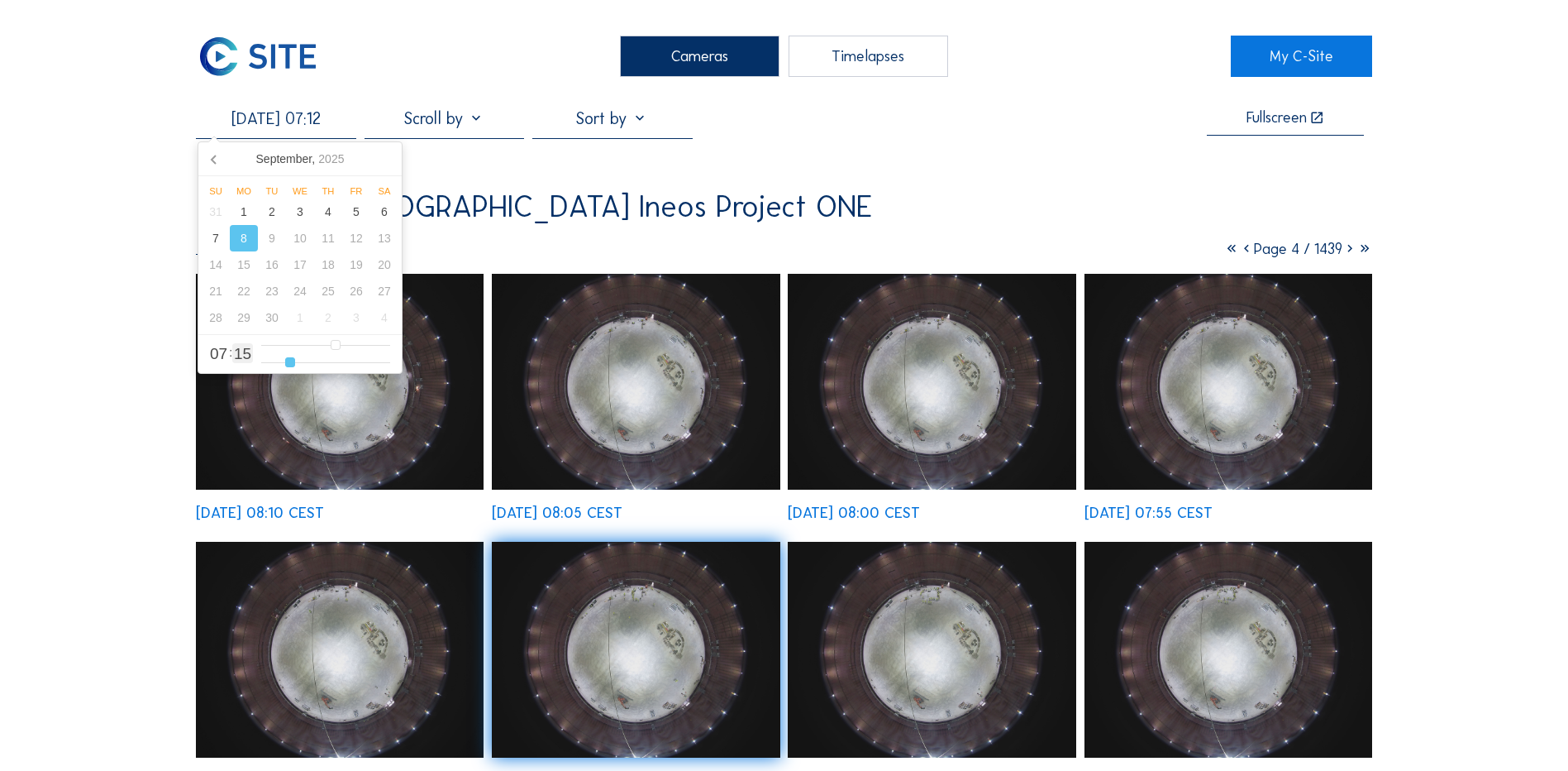
type input "11"
type input "[DATE] 07:10"
type input "10"
type input "[DATE] 07:09"
type input "9"
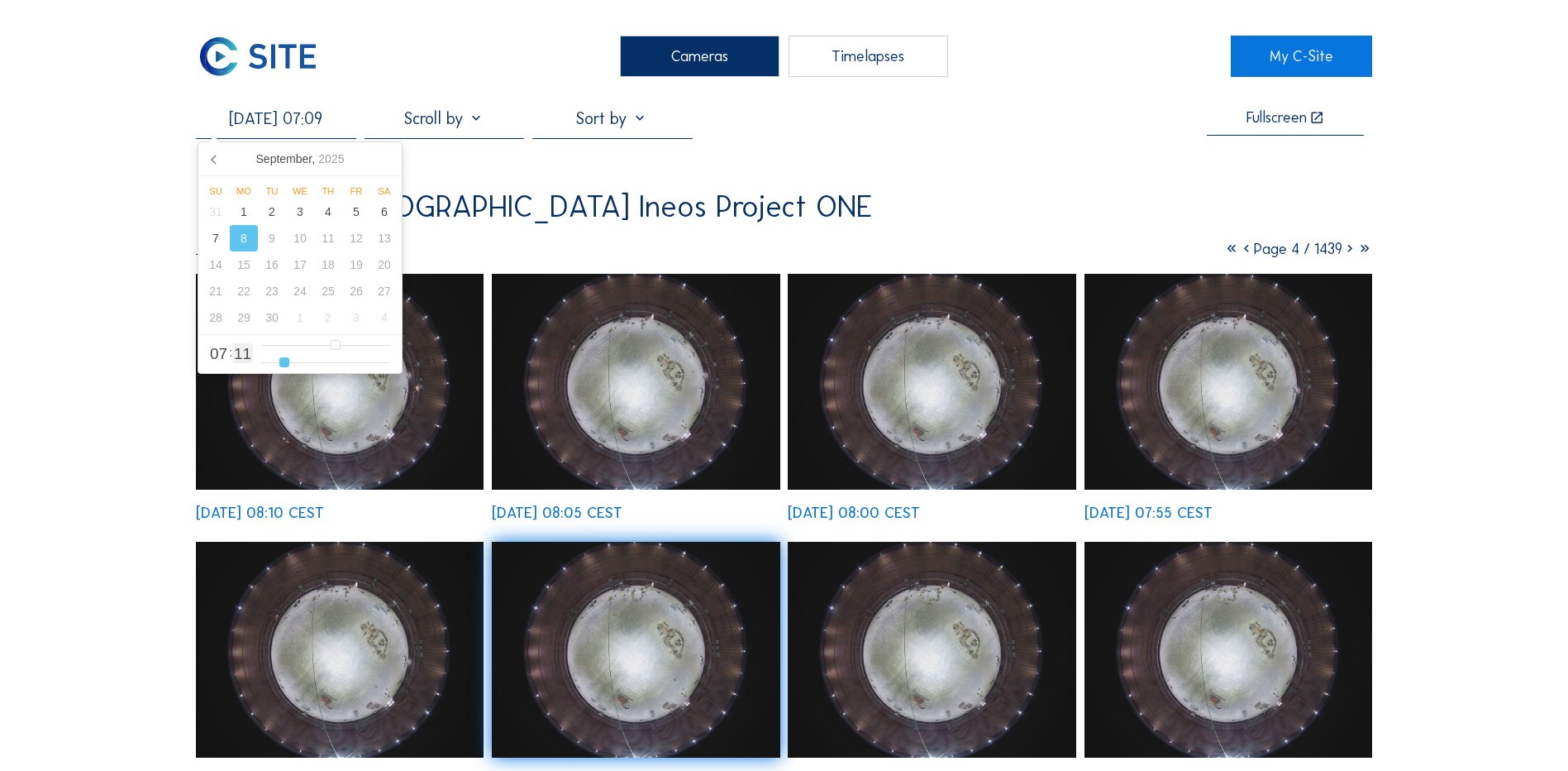
type input "[DATE] 07:08"
type input "8"
type input "[DATE] 07:07"
type input "7"
type input "[DATE] 07:06"
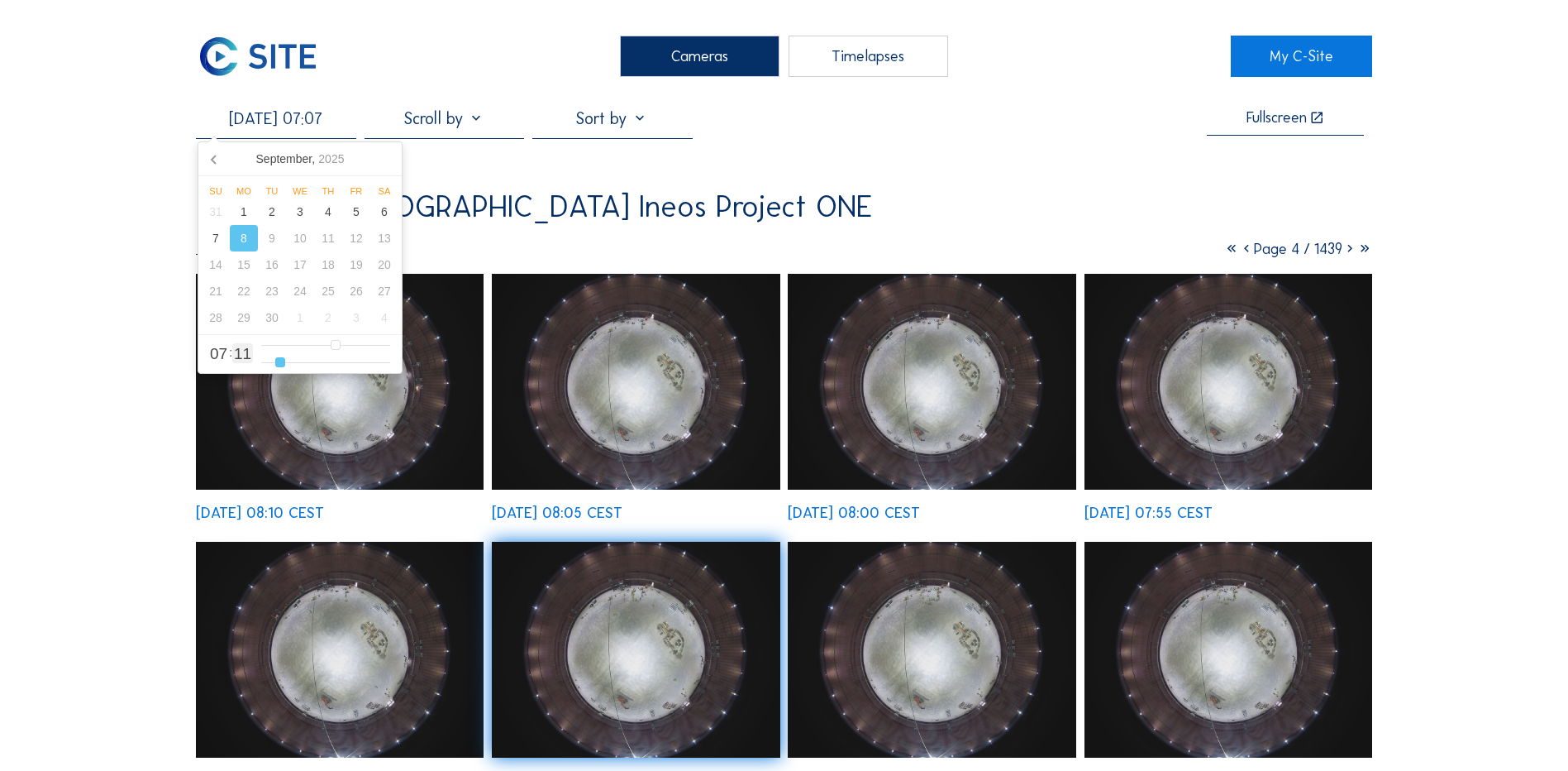
type input "6"
type input "[DATE] 07:05"
type input "5"
type input "[DATE] 07:04"
type input "4"
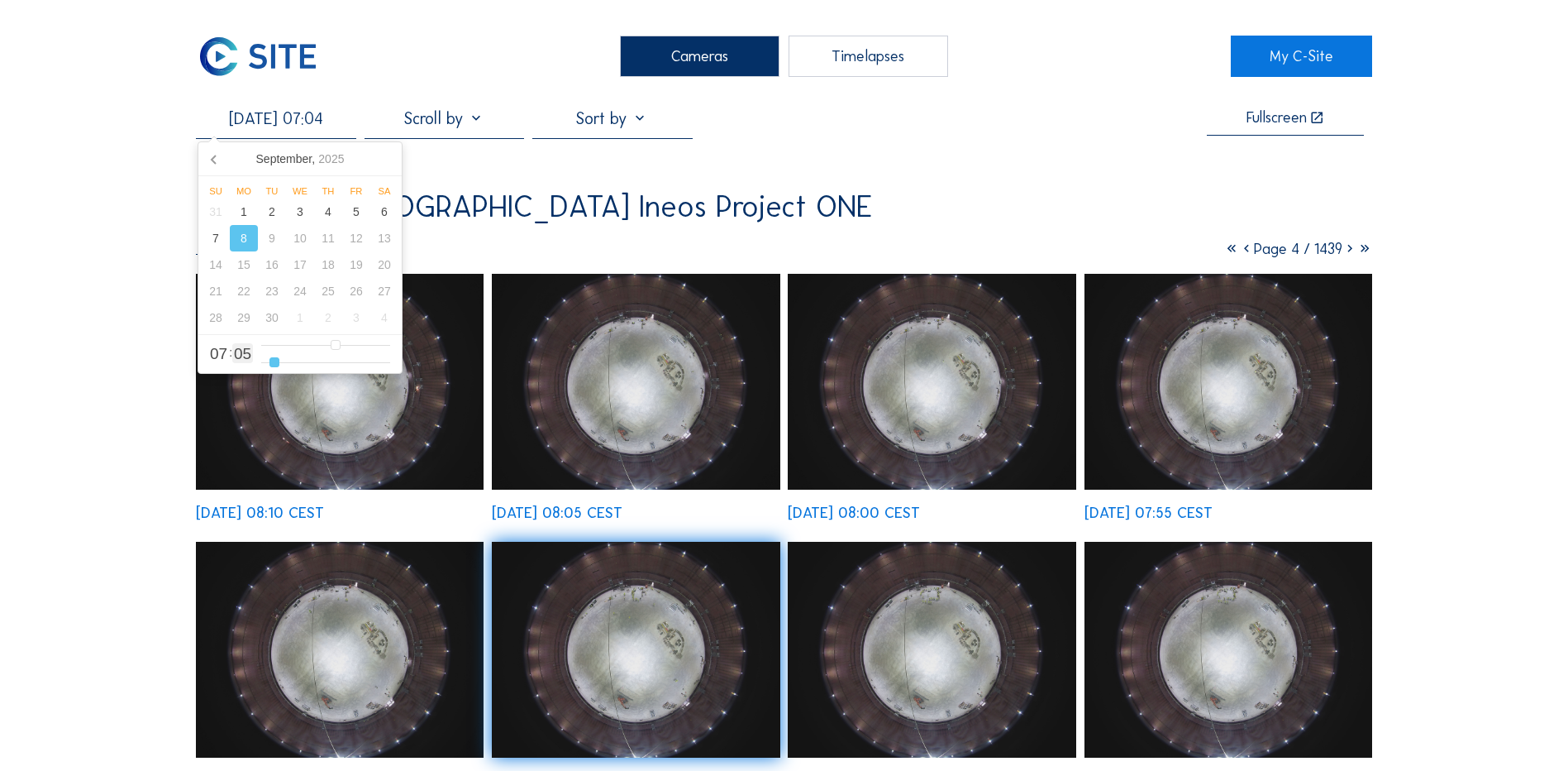
type input "[DATE] 07:03"
type input "3"
type input "[DATE] 07:02"
type input "2"
type input "[DATE] 07:01"
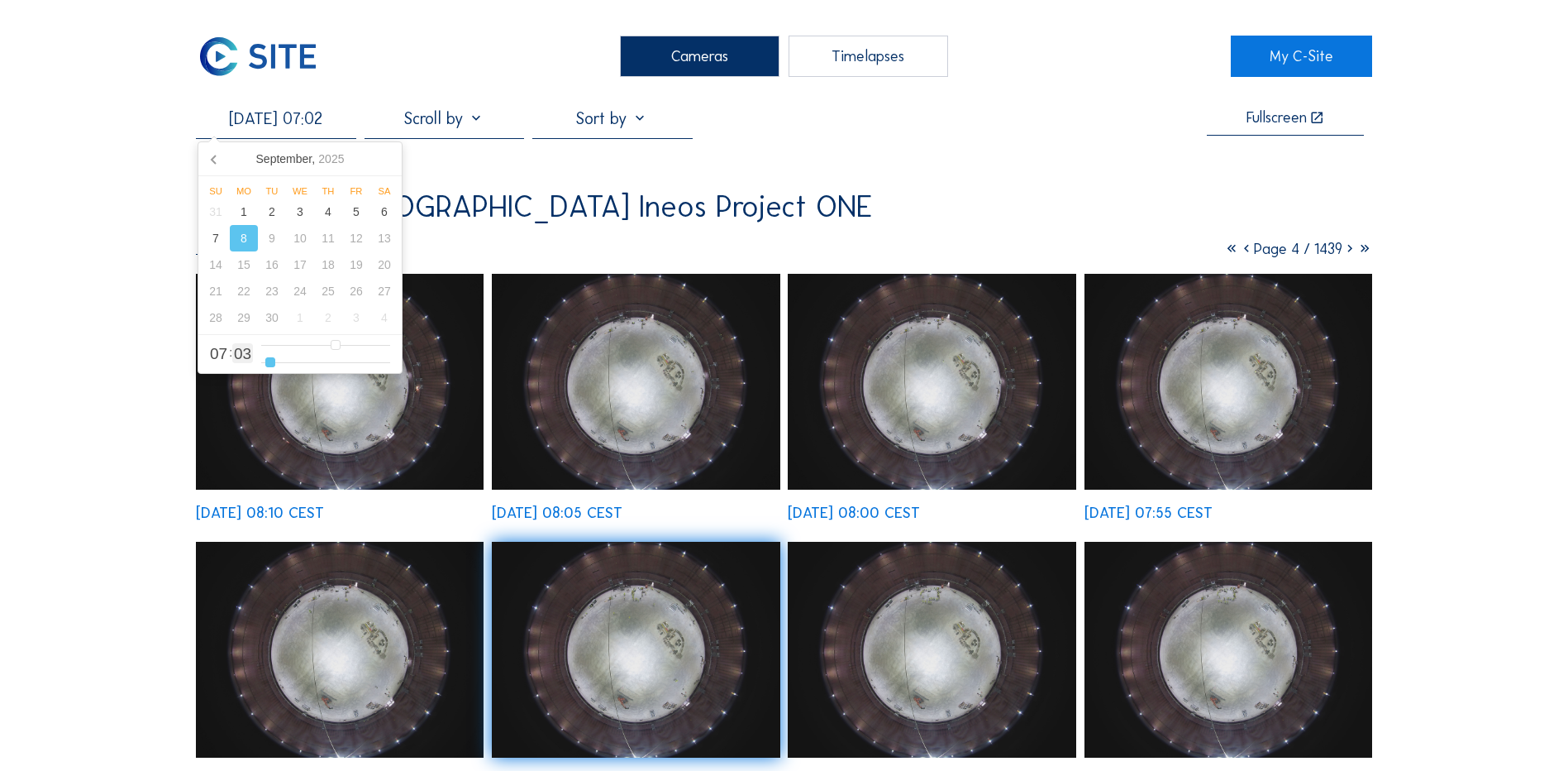
type input "1"
type input "[DATE] 07:00"
drag, startPoint x: 338, startPoint y: 362, endPoint x: 264, endPoint y: 361, distance: 74.0
type input "0"
click at [264, 361] on input "range" at bounding box center [325, 362] width 129 height 14
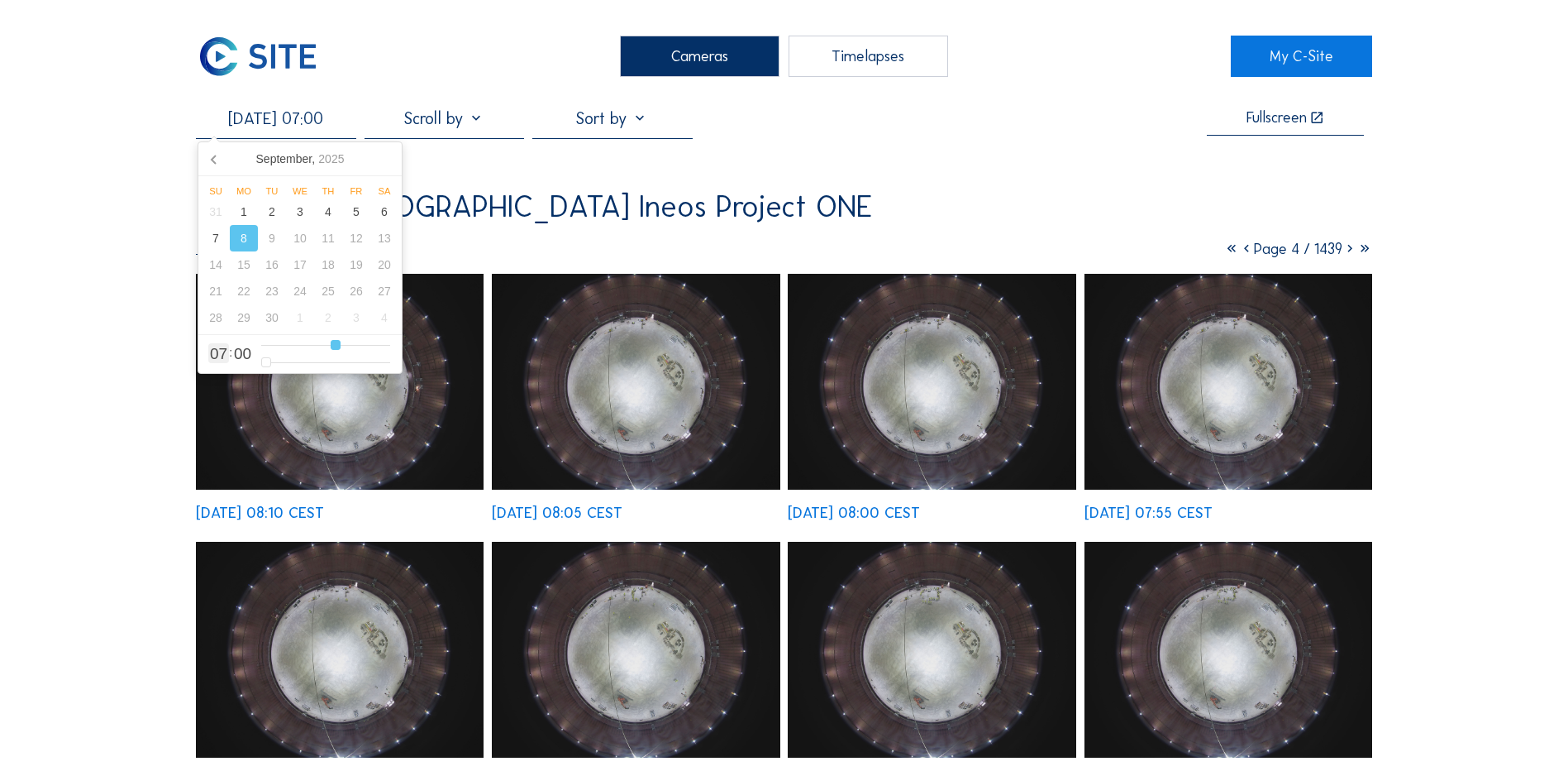
type input "[DATE] 06:00"
drag, startPoint x: 337, startPoint y: 347, endPoint x: 326, endPoint y: 347, distance: 11.0
type input "6"
click at [326, 347] on input "range" at bounding box center [325, 345] width 129 height 14
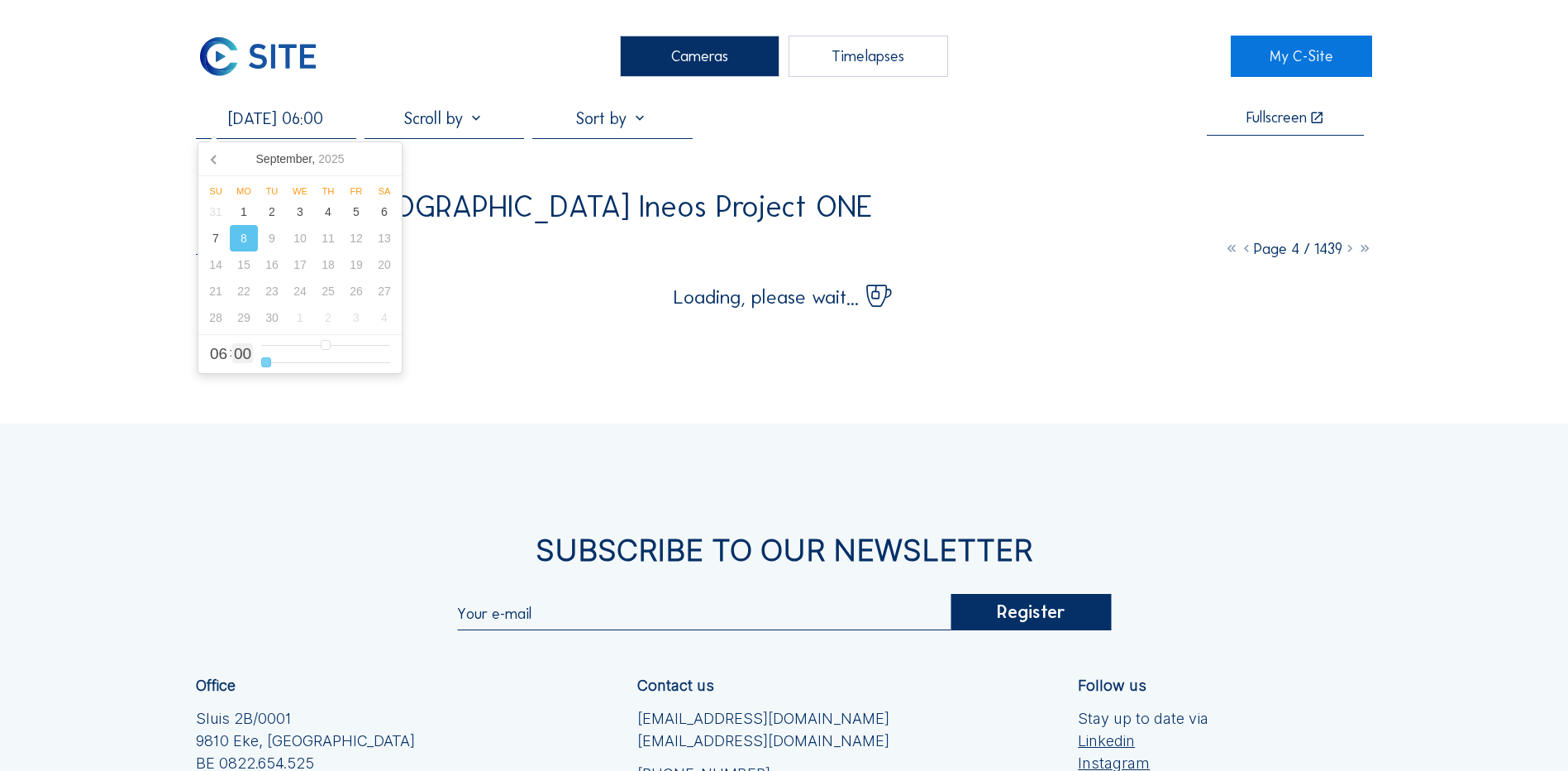
type input "[DATE] 06:02"
type input "2"
type input "[DATE] 06:04"
type input "4"
type input "[DATE] 06:06"
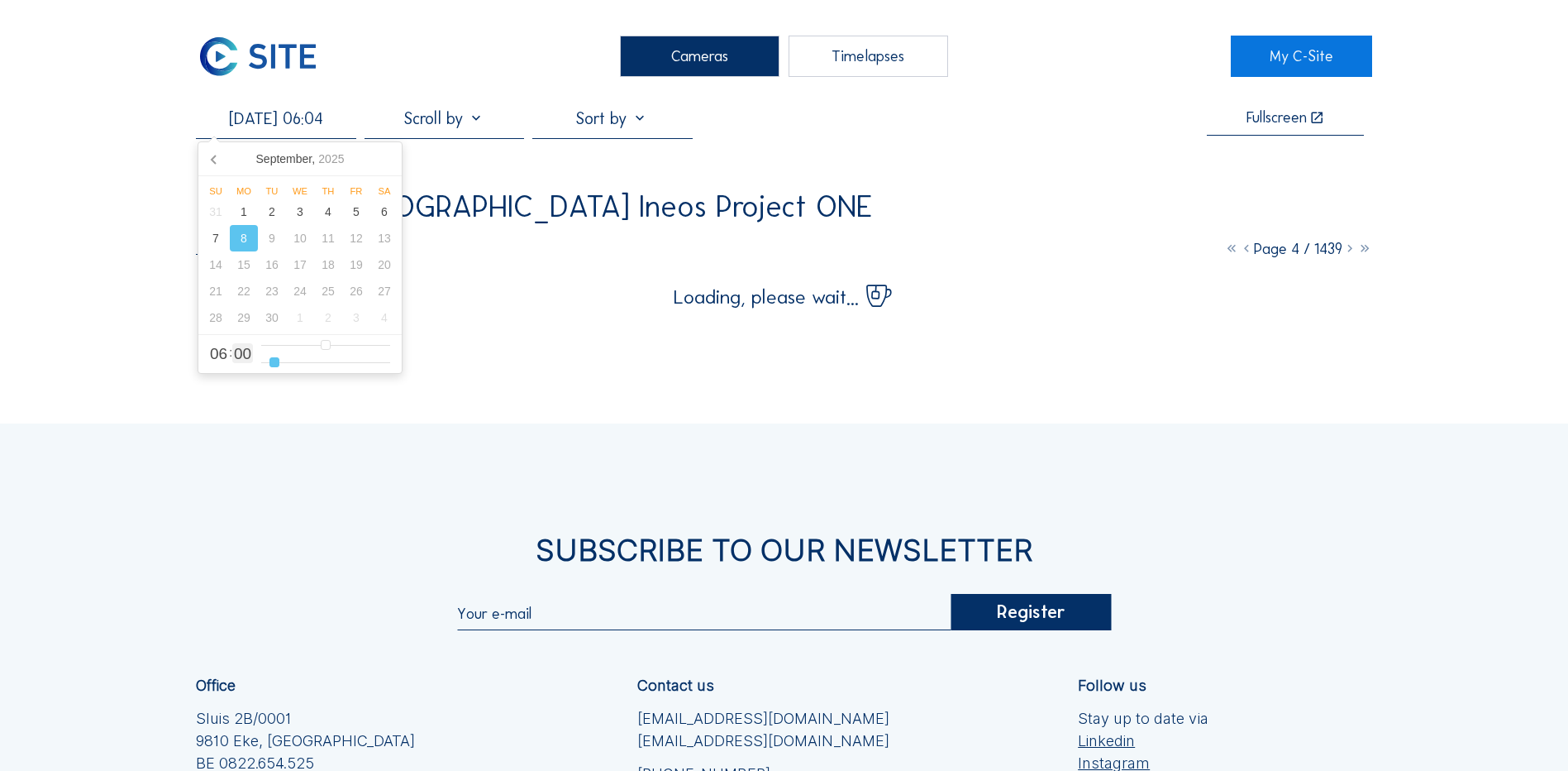
type input "6"
type input "[DATE] 06:07"
type input "7"
type input "[DATE] 06:08"
type input "8"
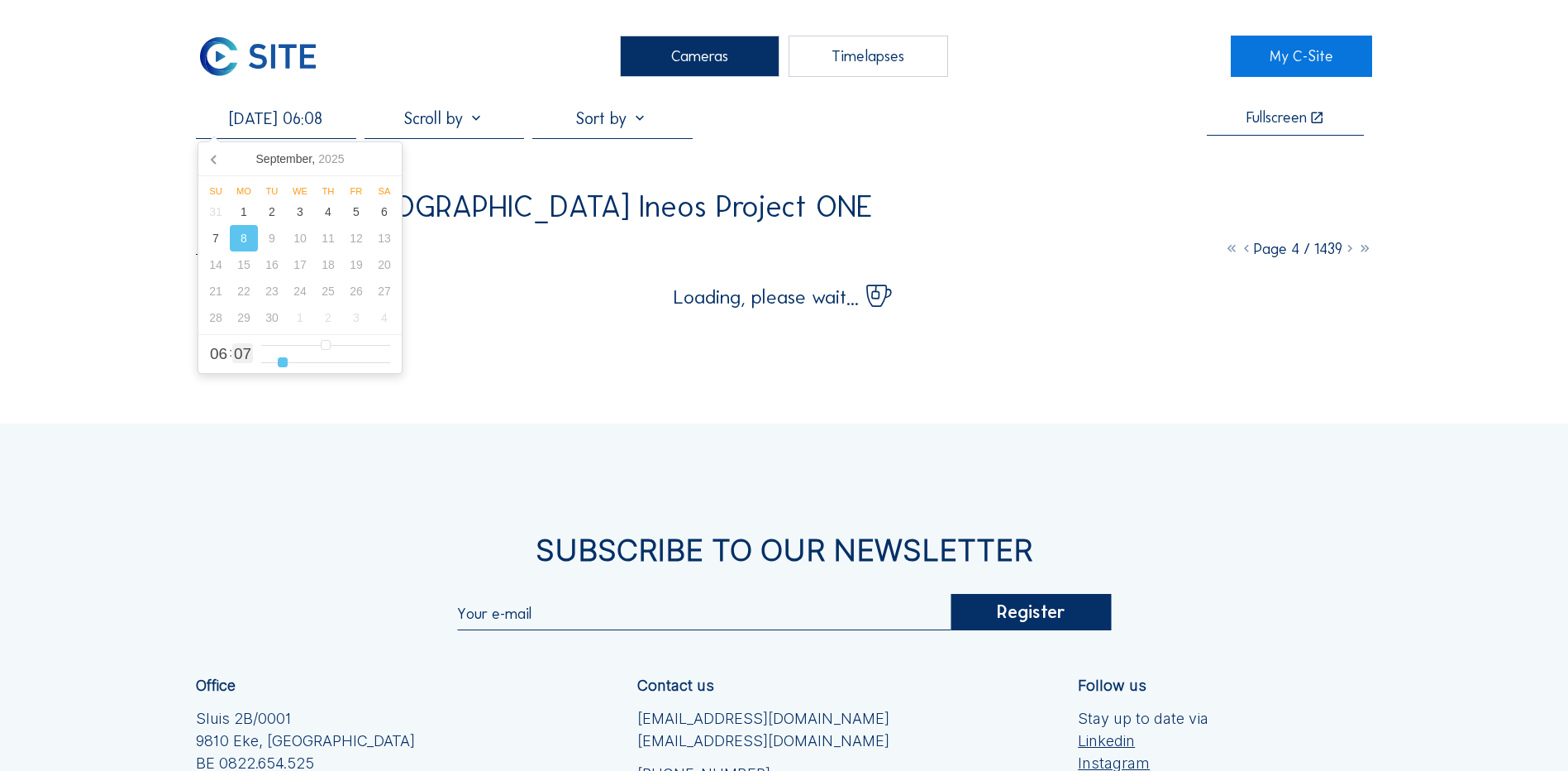
type input "[DATE] 06:09"
type input "9"
type input "[DATE] 06:10"
type input "10"
type input "[DATE] 06:11"
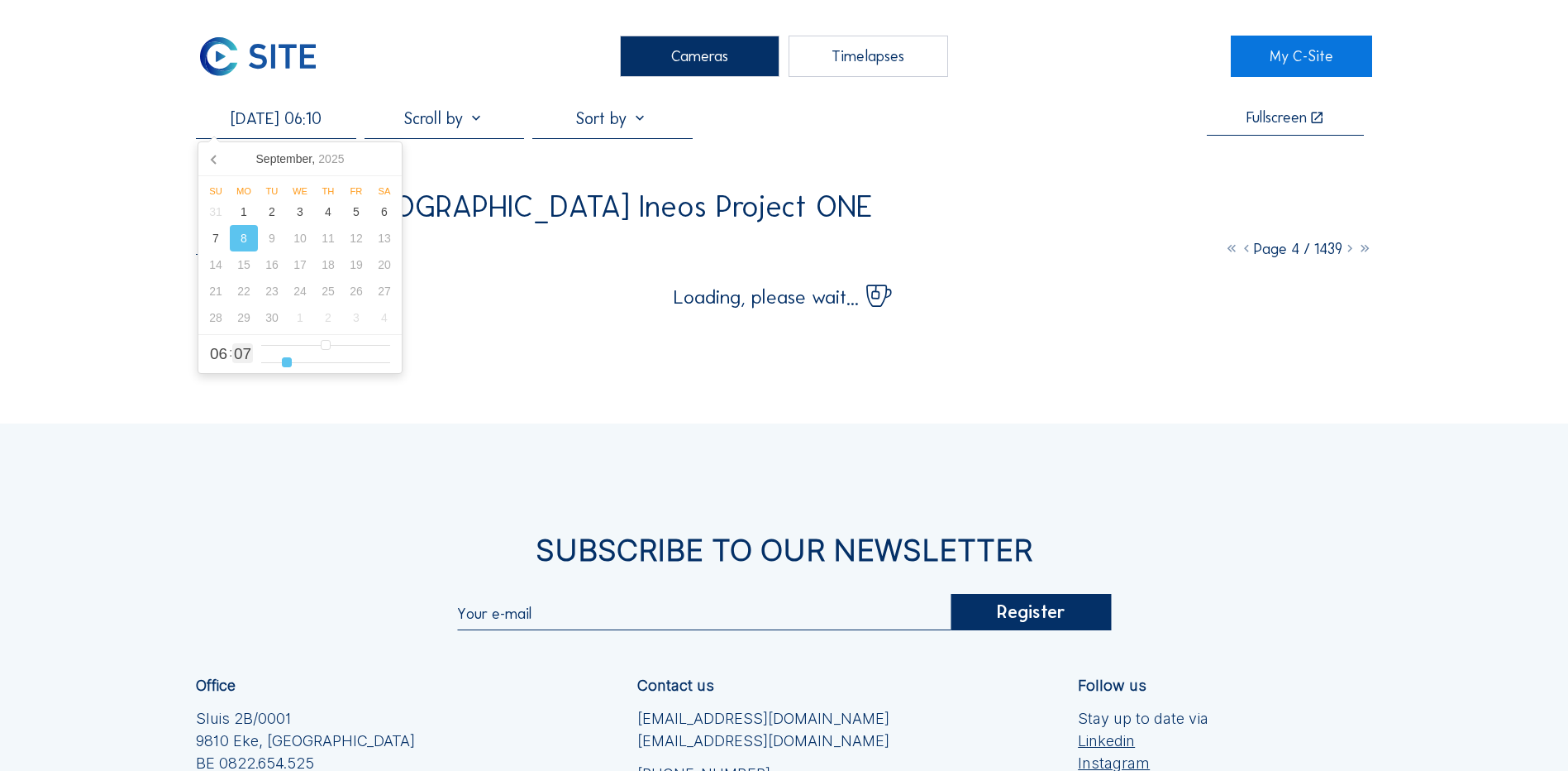
type input "11"
type input "[DATE] 06:12"
type input "12"
type input "[DATE] 06:13"
type input "13"
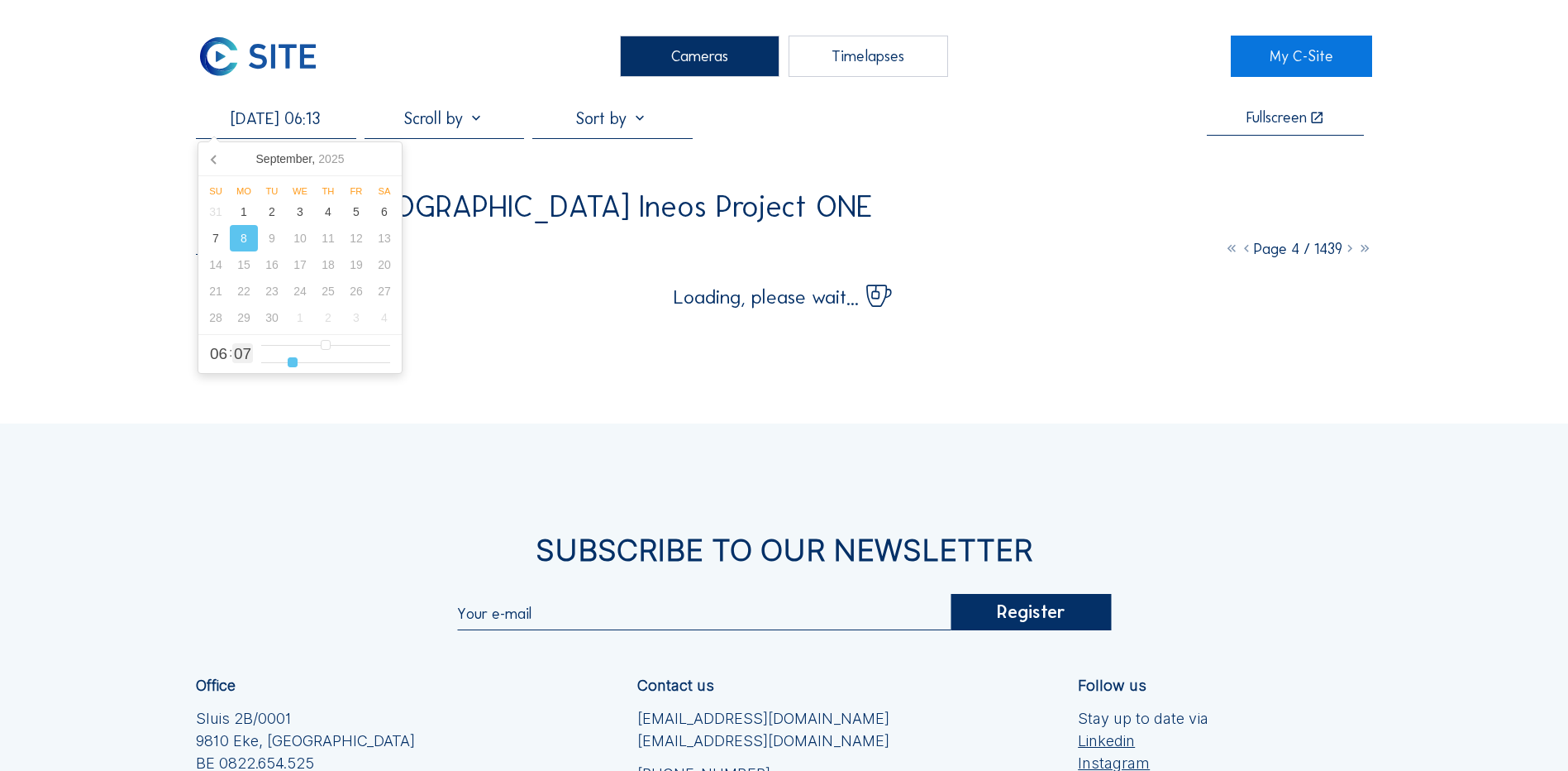
type input "[DATE] 06:15"
type input "15"
type input "[DATE] 06:16"
type input "16"
type input "[DATE] 06:17"
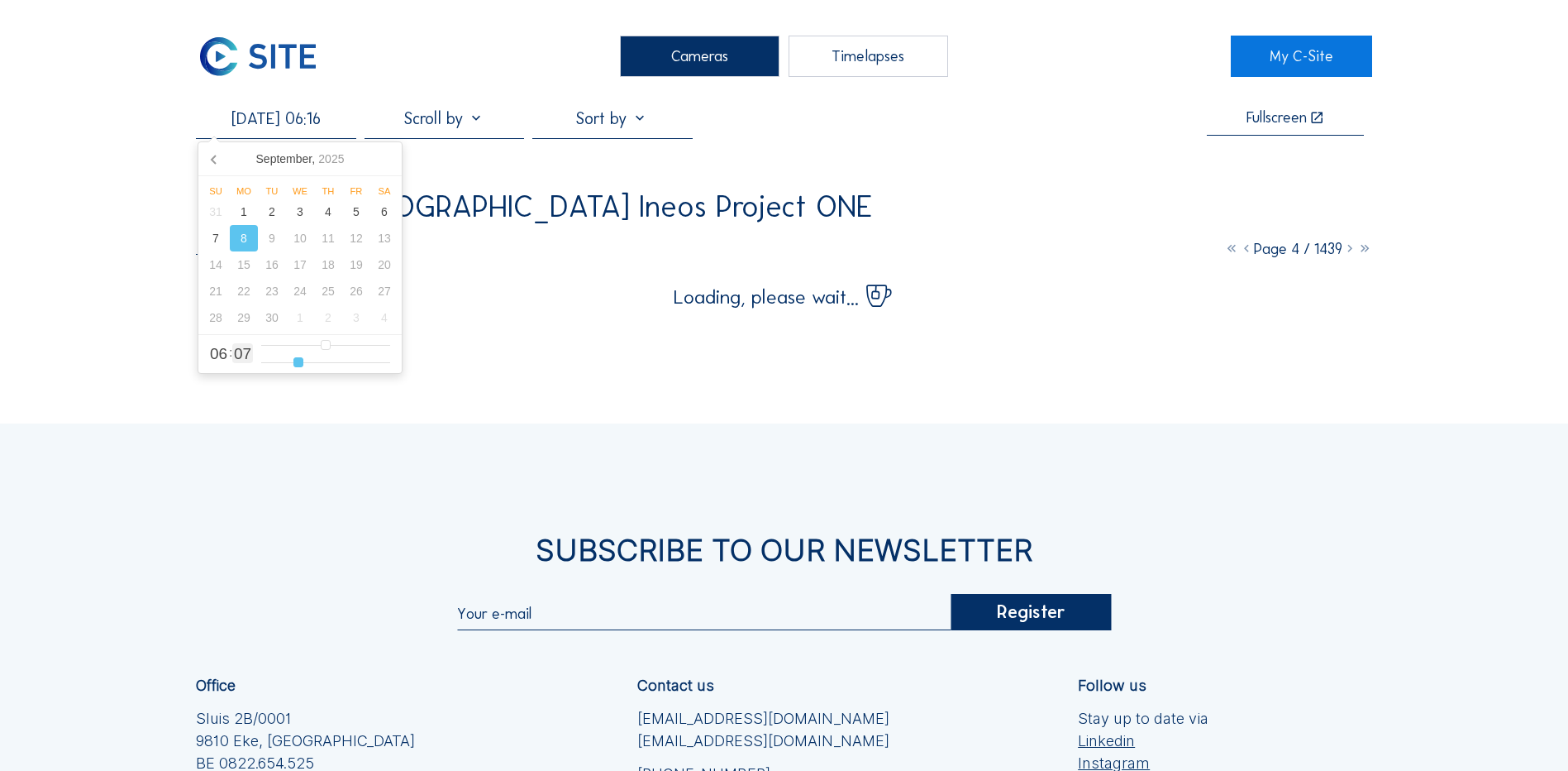
type input "17"
type input "[DATE] 06:19"
type input "19"
type input "[DATE] 06:22"
type input "22"
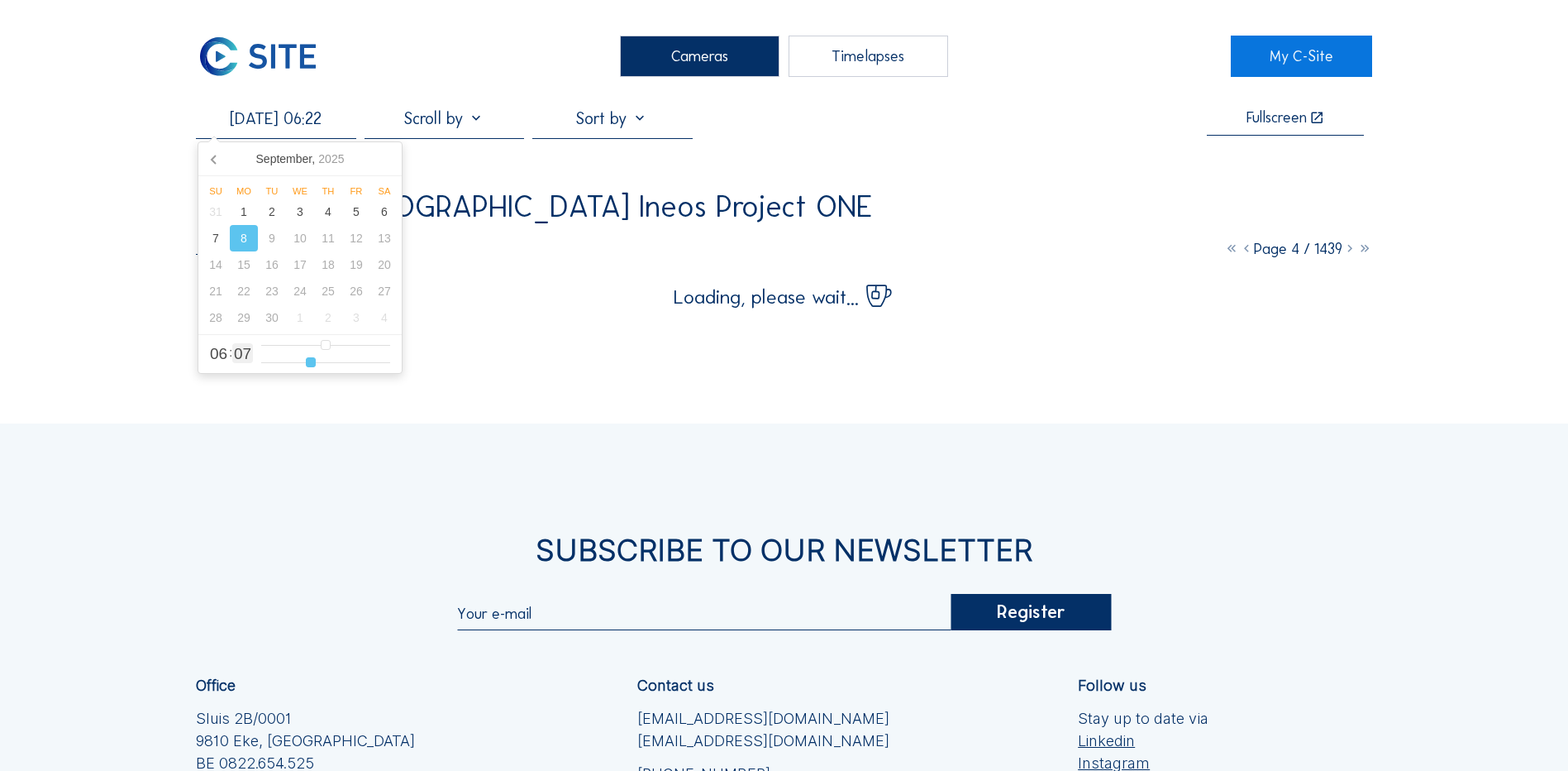
type input "[DATE] 06:23"
type input "23"
type input "[DATE] 06:24"
type input "24"
type input "[DATE] 06:25"
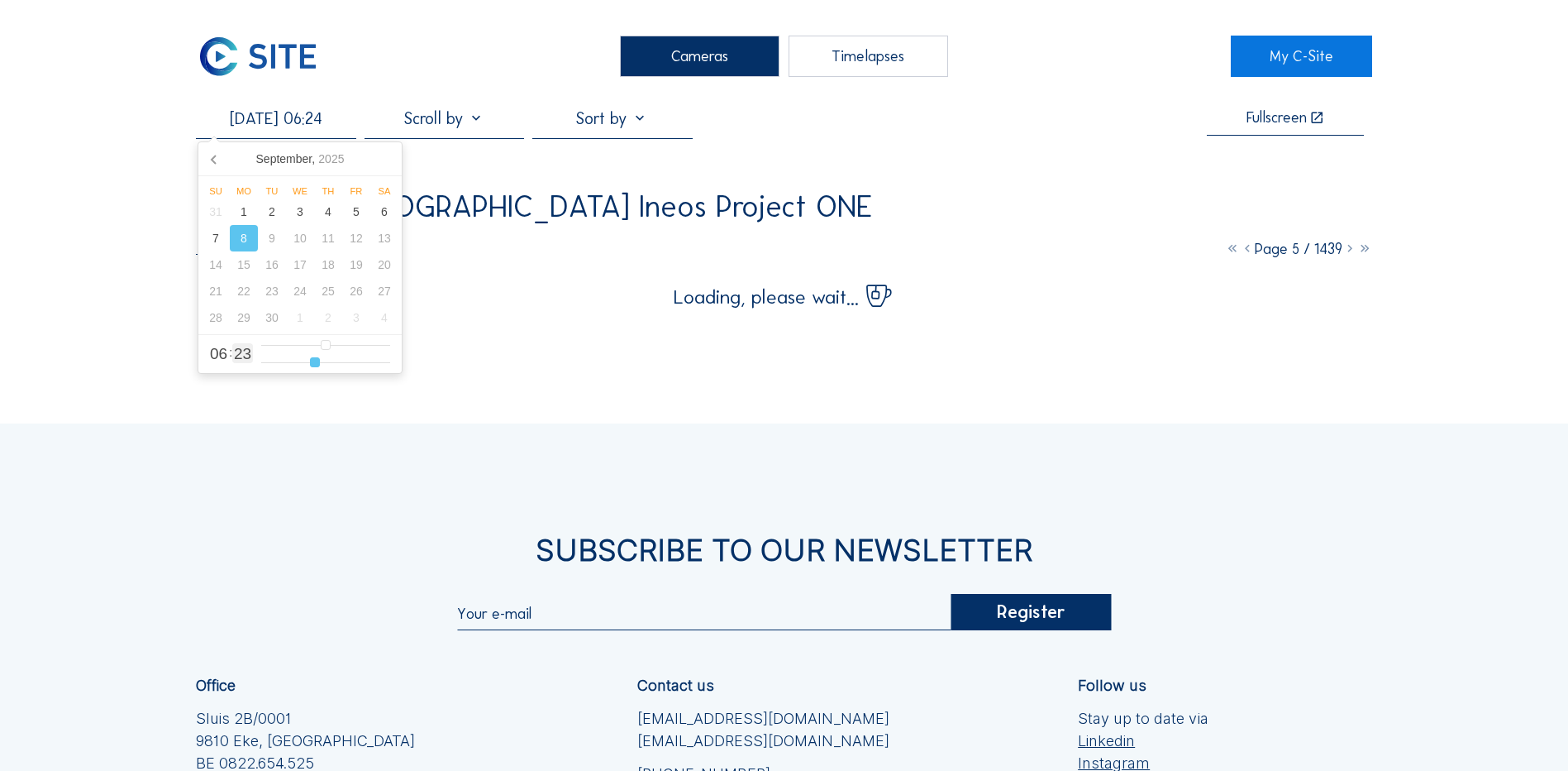
type input "25"
type input "[DATE] 06:26"
type input "26"
type input "[DATE] 06:27"
type input "27"
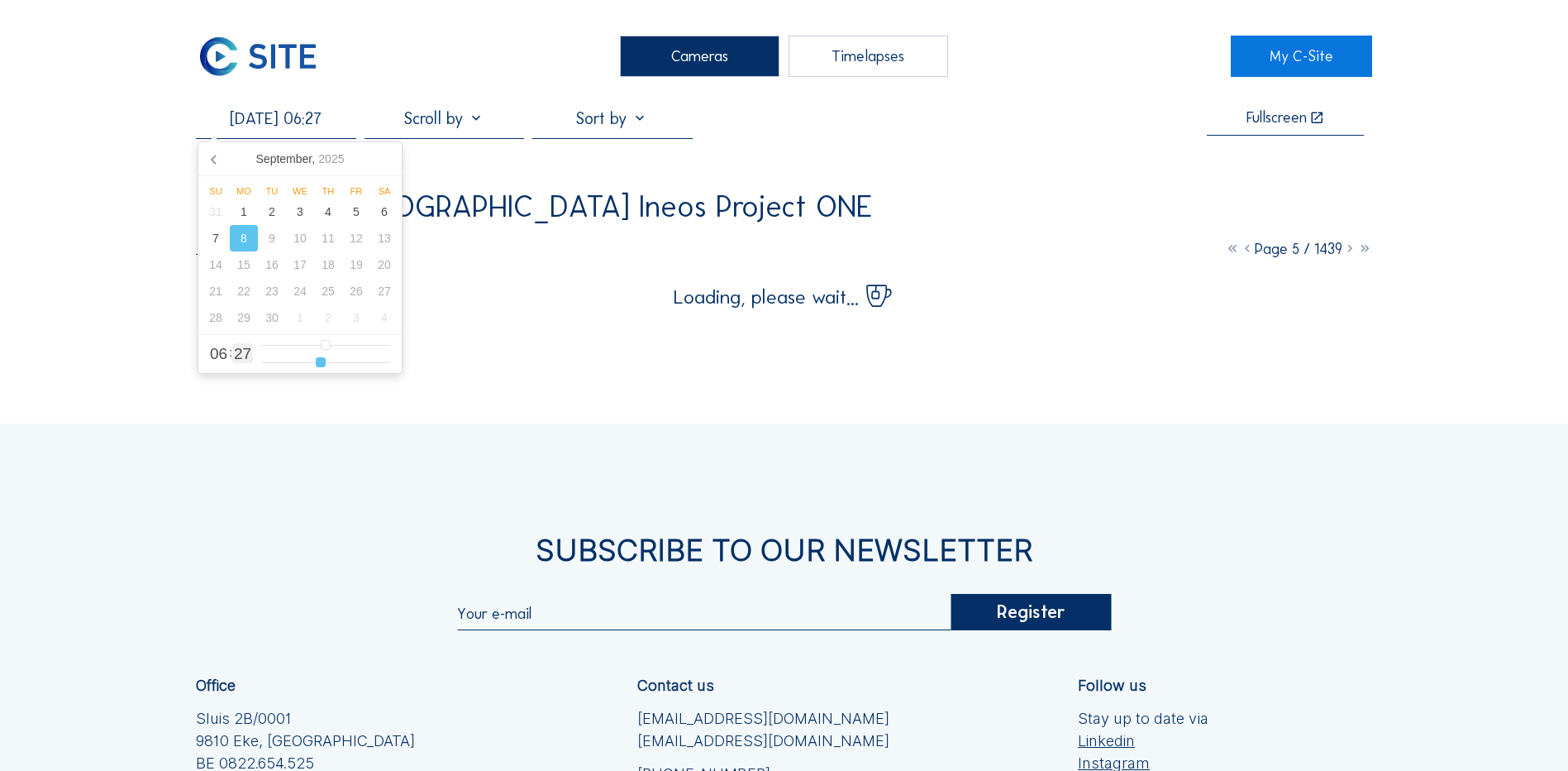
type input "[DATE] 06:28"
type input "28"
type input "[DATE] 06:29"
type input "29"
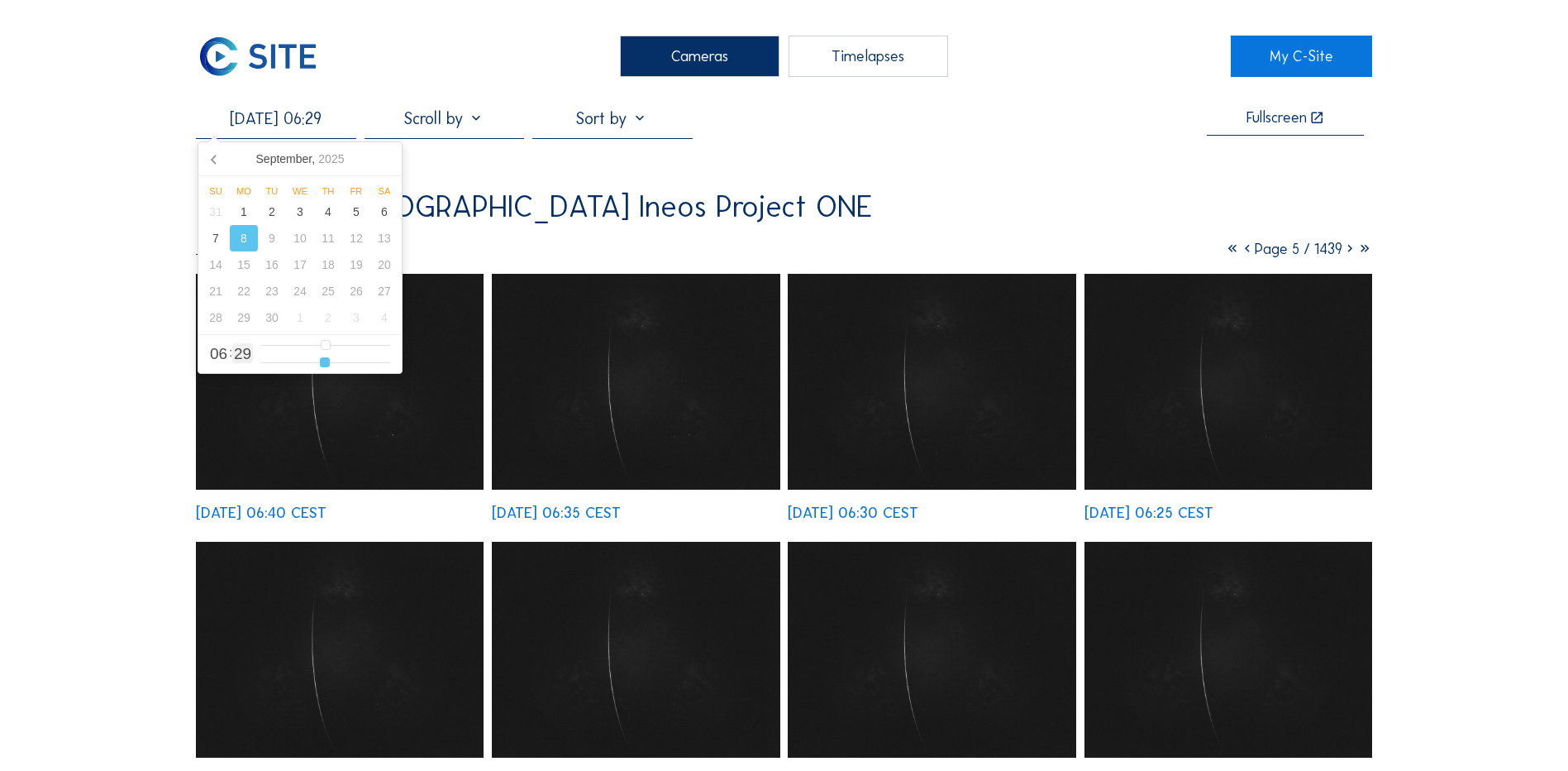
type input "[DATE] 06:30"
drag, startPoint x: 265, startPoint y: 364, endPoint x: 328, endPoint y: 362, distance: 63.0
type input "30"
click at [328, 362] on input "range" at bounding box center [325, 362] width 129 height 14
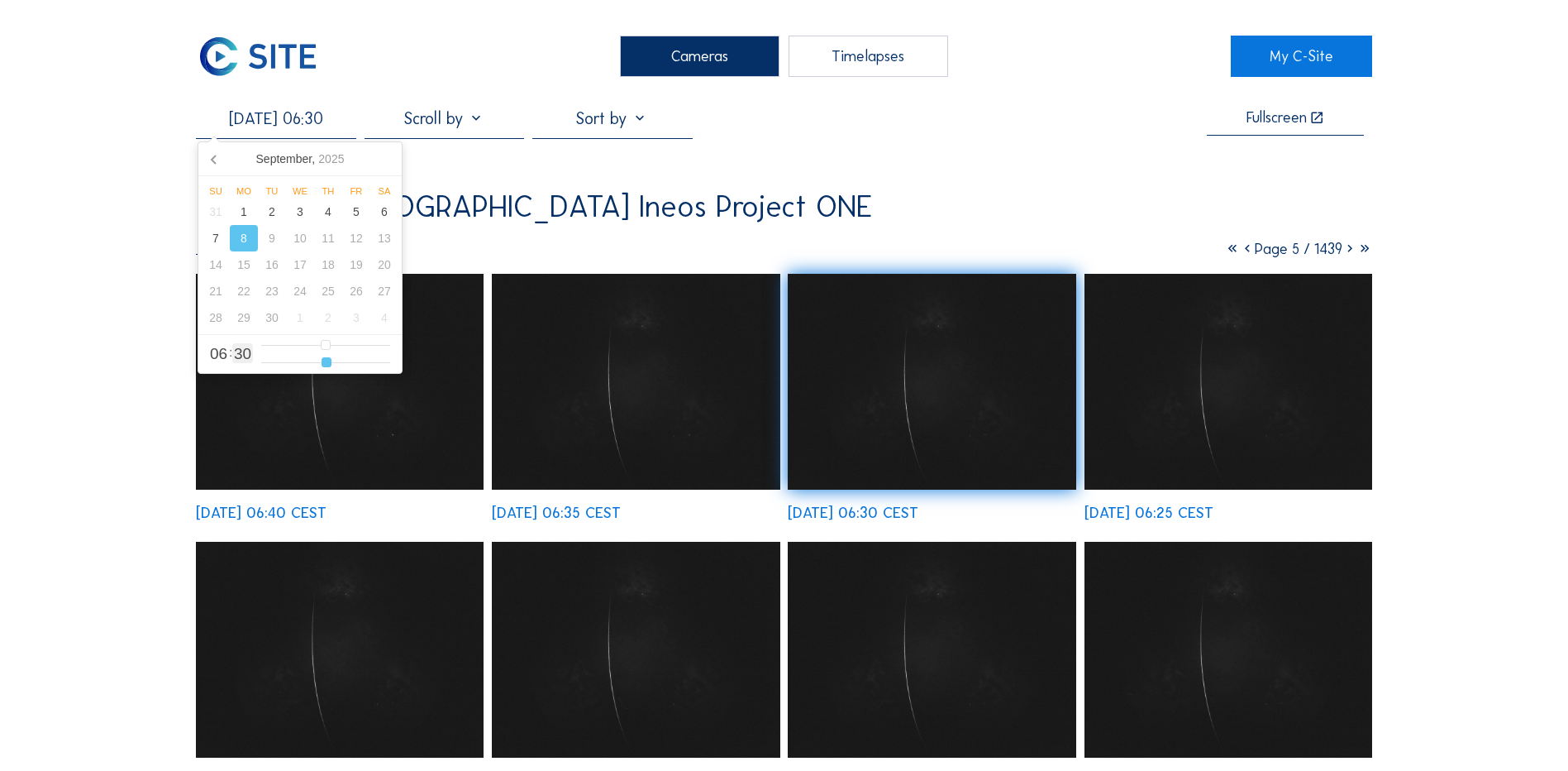
type input "[DATE] 06:31"
type input "31"
type input "[DATE] 06:32"
type input "32"
type input "[DATE] 06:33"
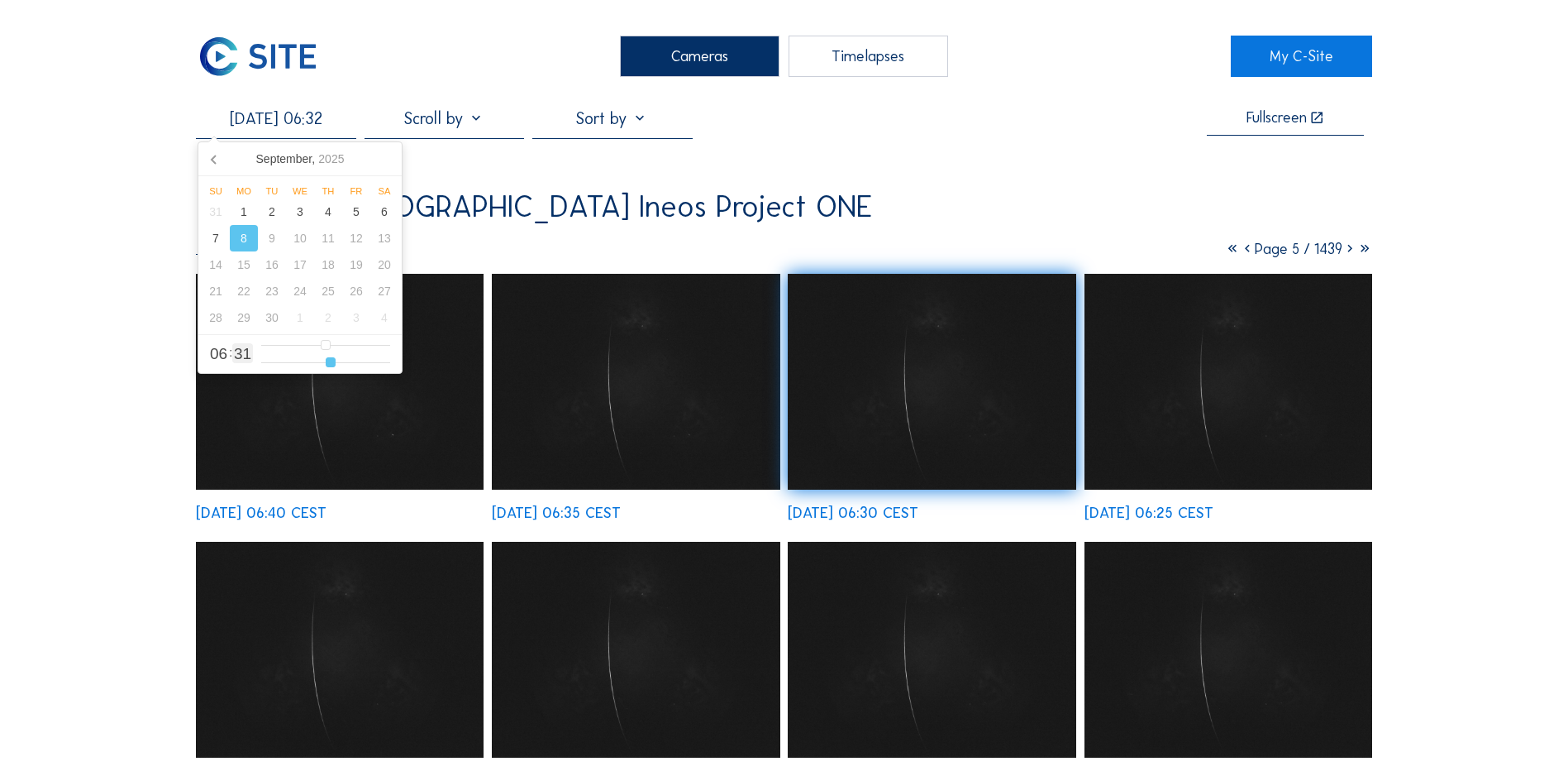
type input "33"
type input "[DATE] 06:34"
type input "34"
type input "[DATE] 06:35"
type input "35"
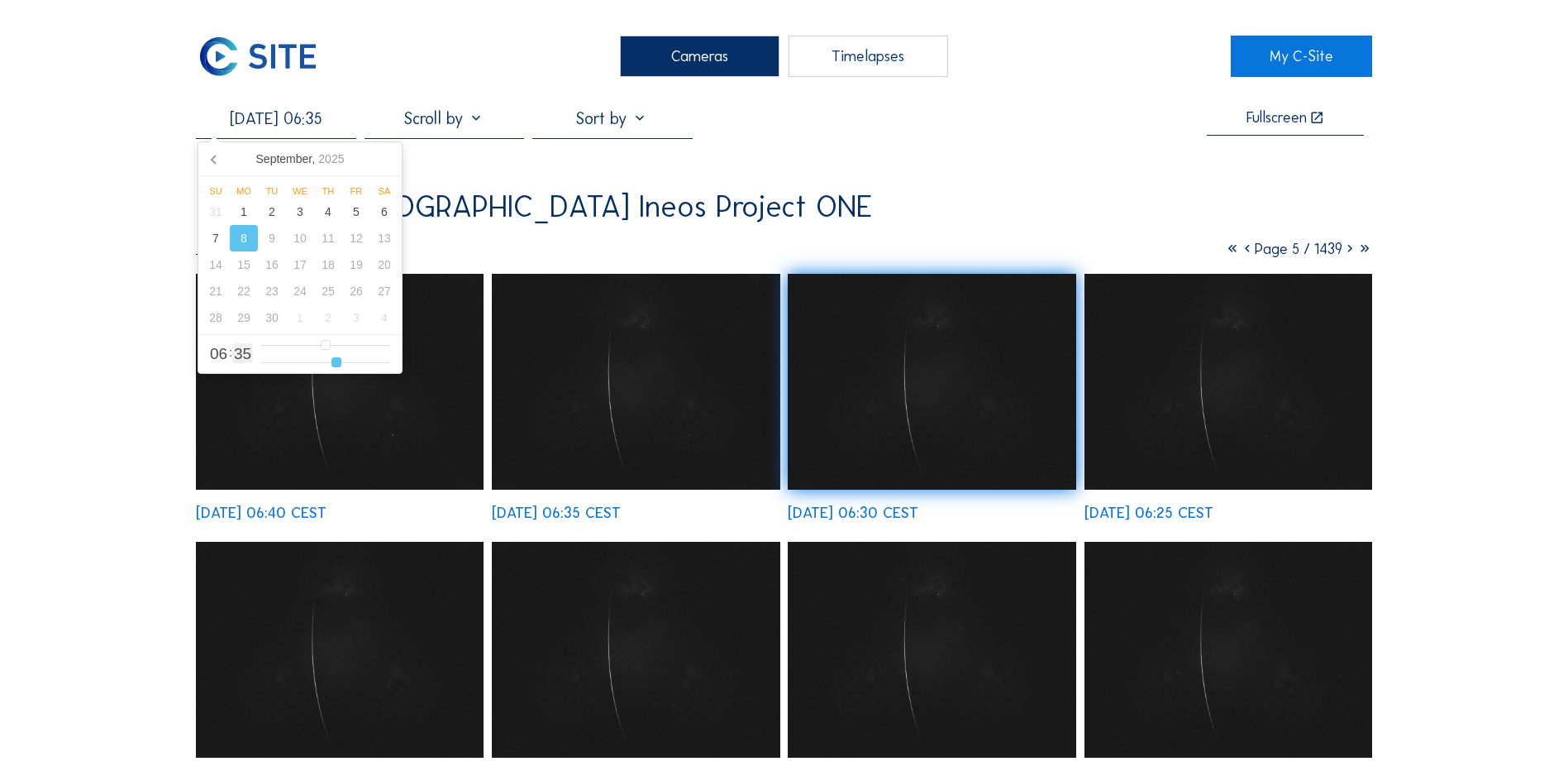
type input "[DATE] 06:36"
type input "36"
type input "[DATE] 06:37"
type input "37"
type input "[DATE] 06:38"
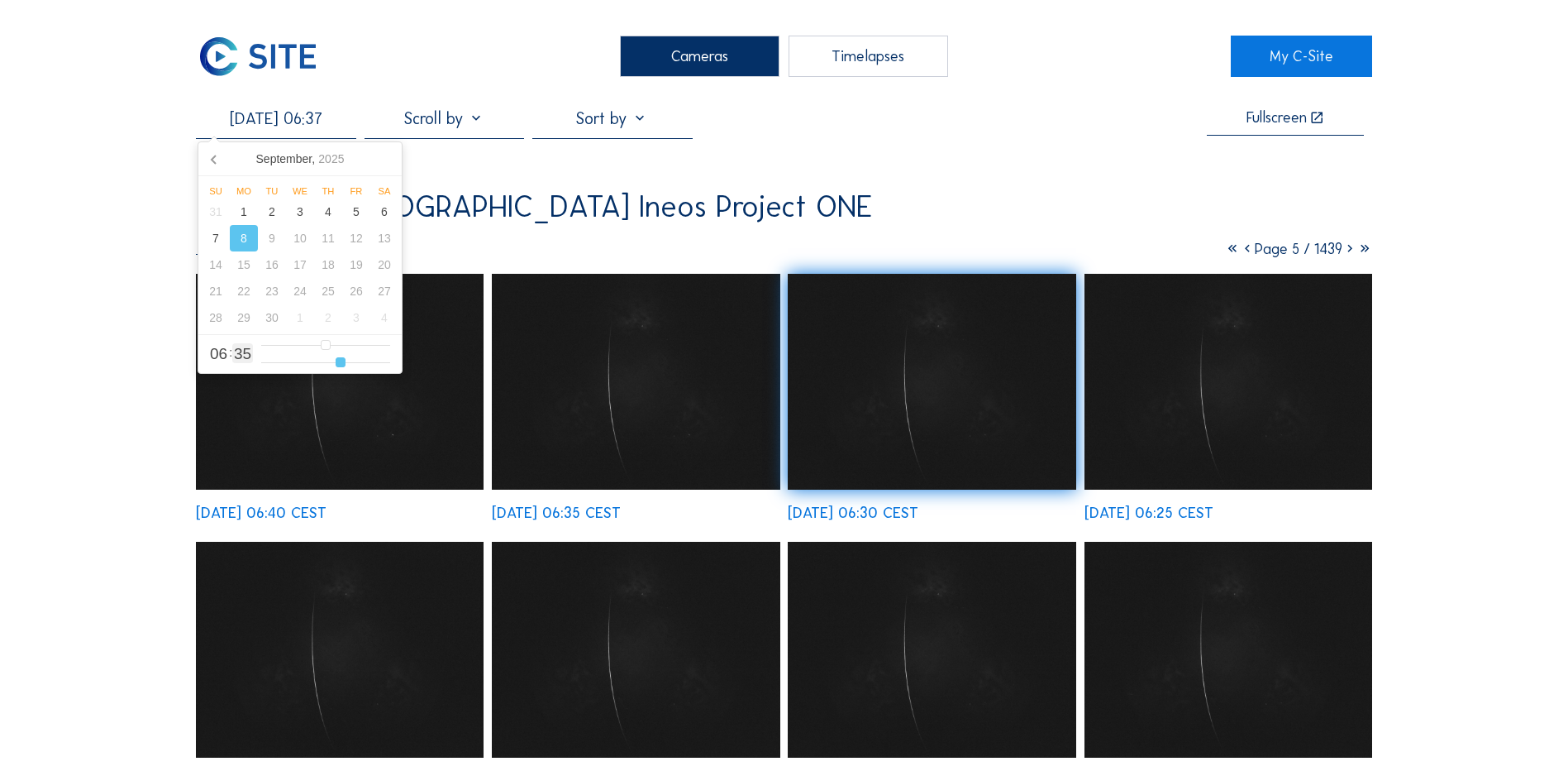
type input "38"
type input "[DATE] 06:39"
type input "39"
type input "[DATE] 06:40"
type input "40"
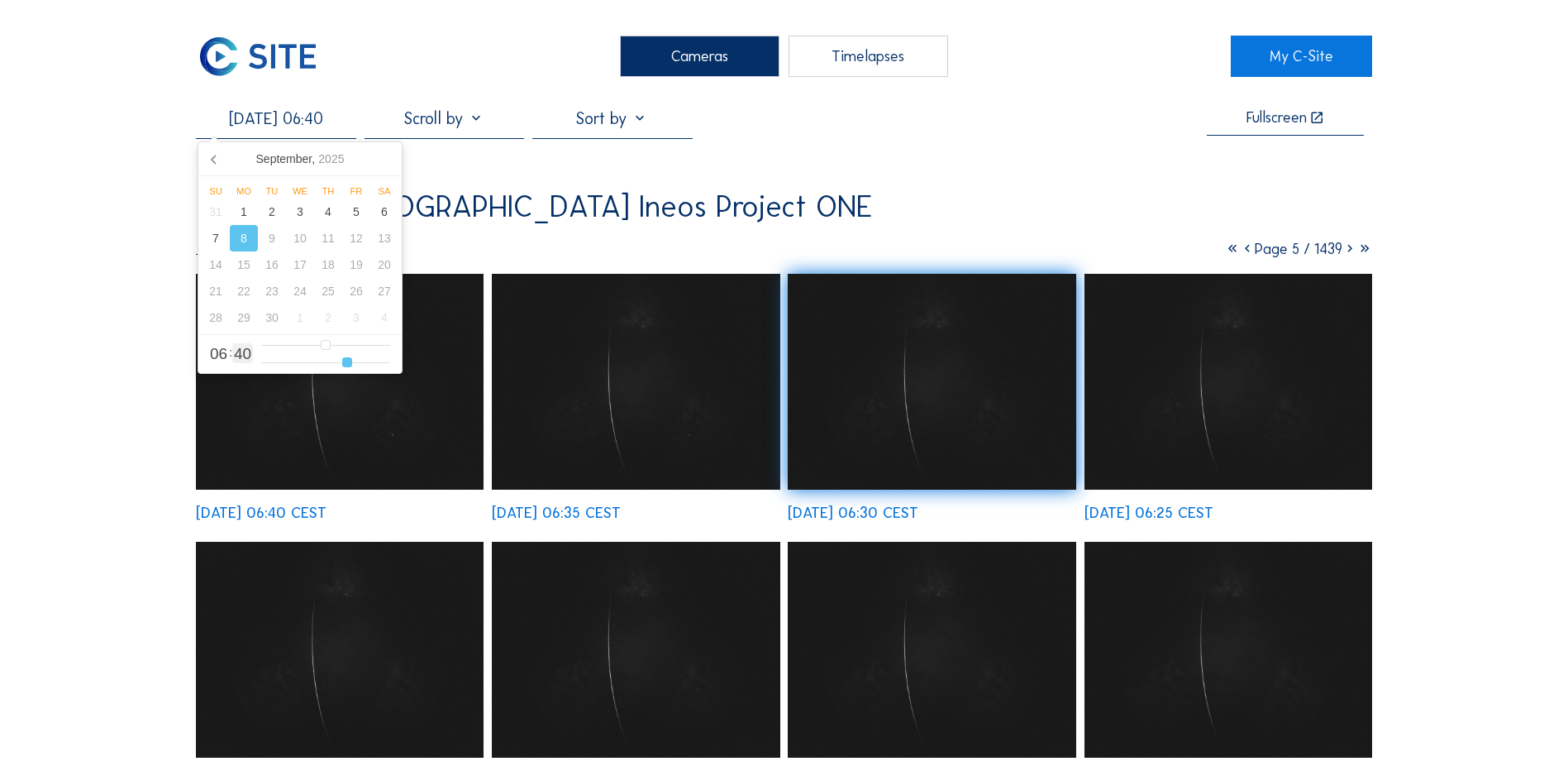
type input "[DATE] 06:41"
type input "41"
type input "[DATE] 06:42"
type input "42"
type input "[DATE] 06:43"
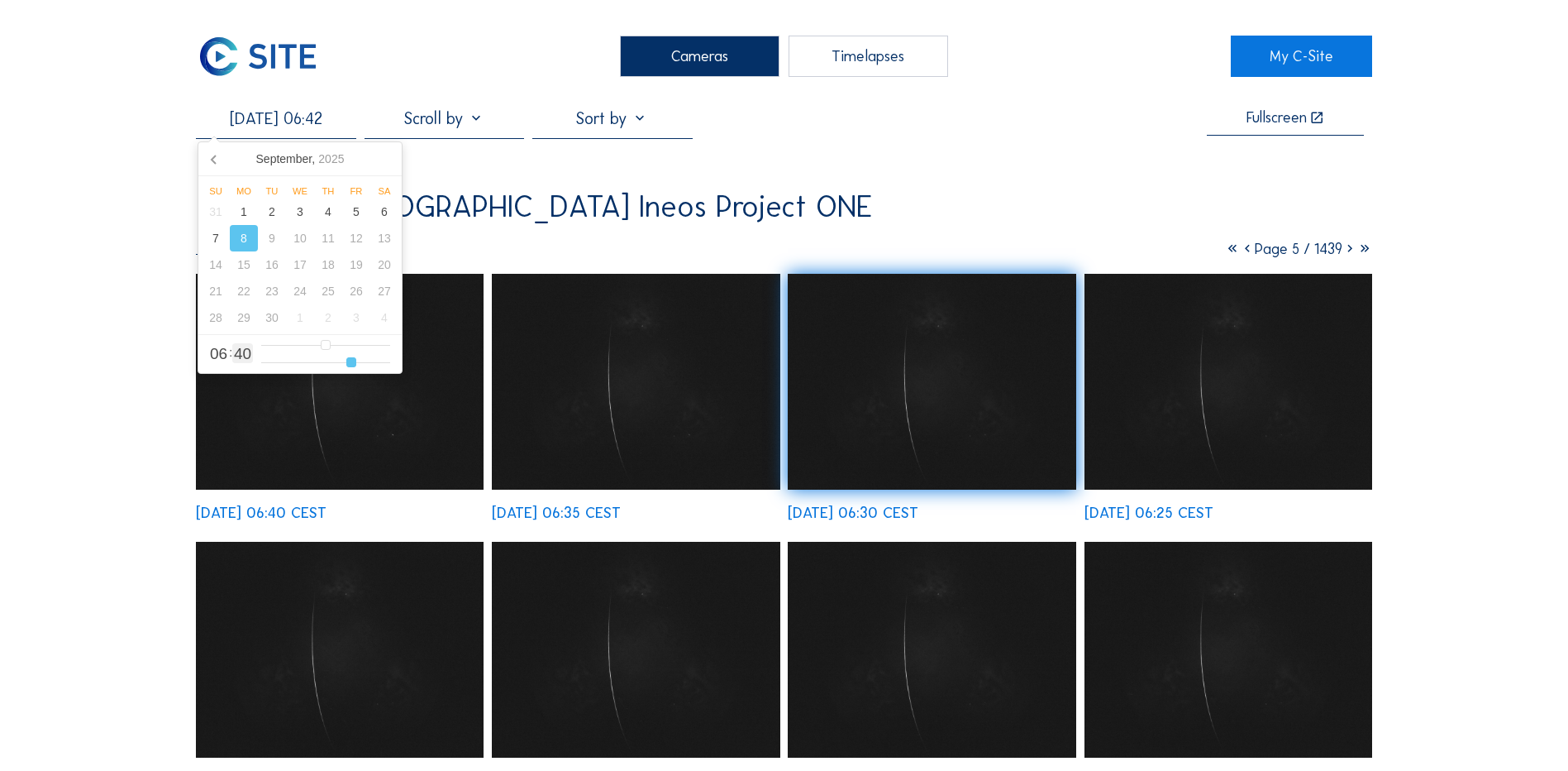
type input "43"
type input "[DATE] 06:44"
type input "44"
type input "[DATE] 06:45"
type input "45"
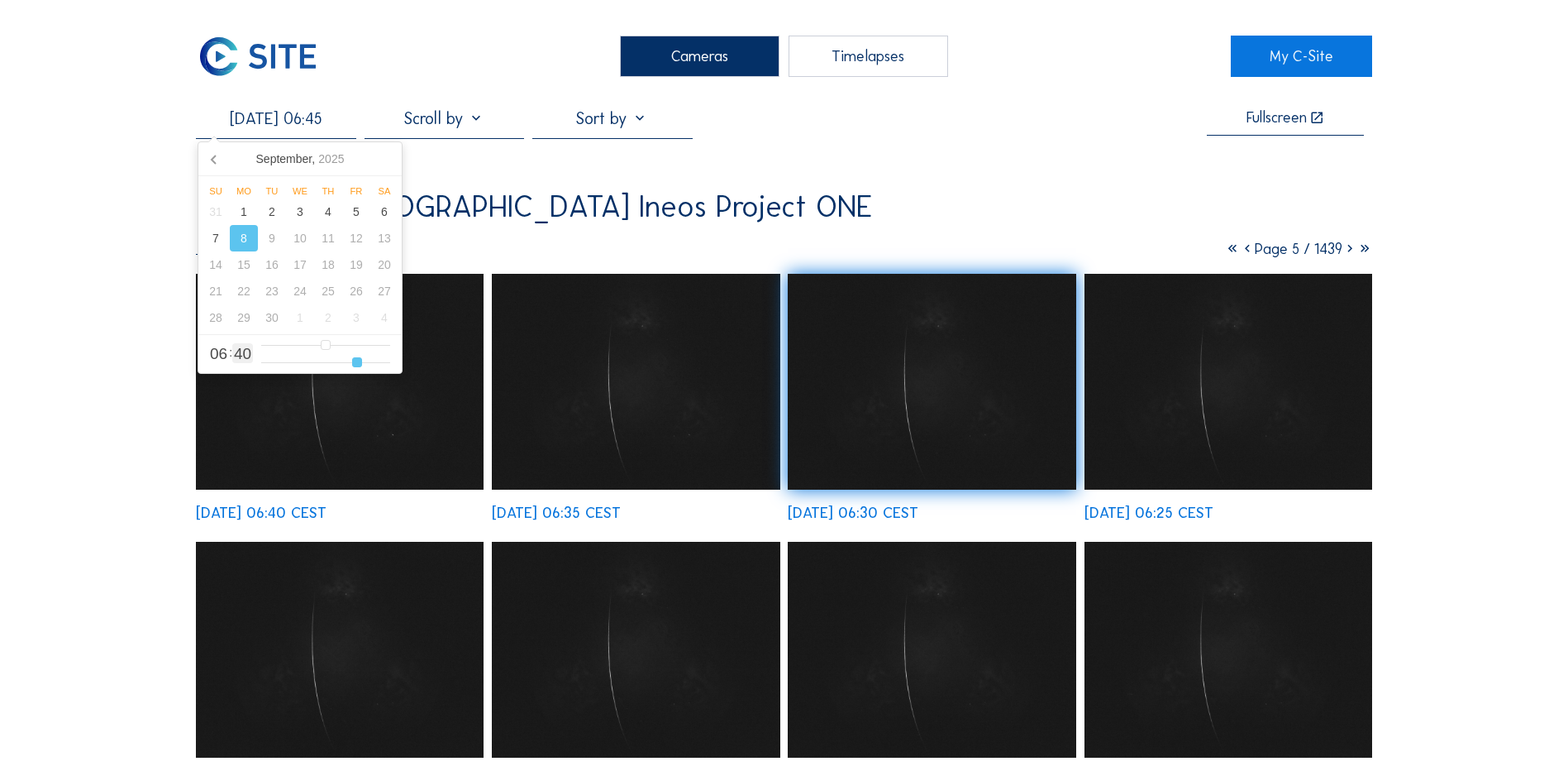
type input "[DATE] 06:46"
type input "46"
type input "[DATE] 06:47"
type input "47"
type input "[DATE] 06:48"
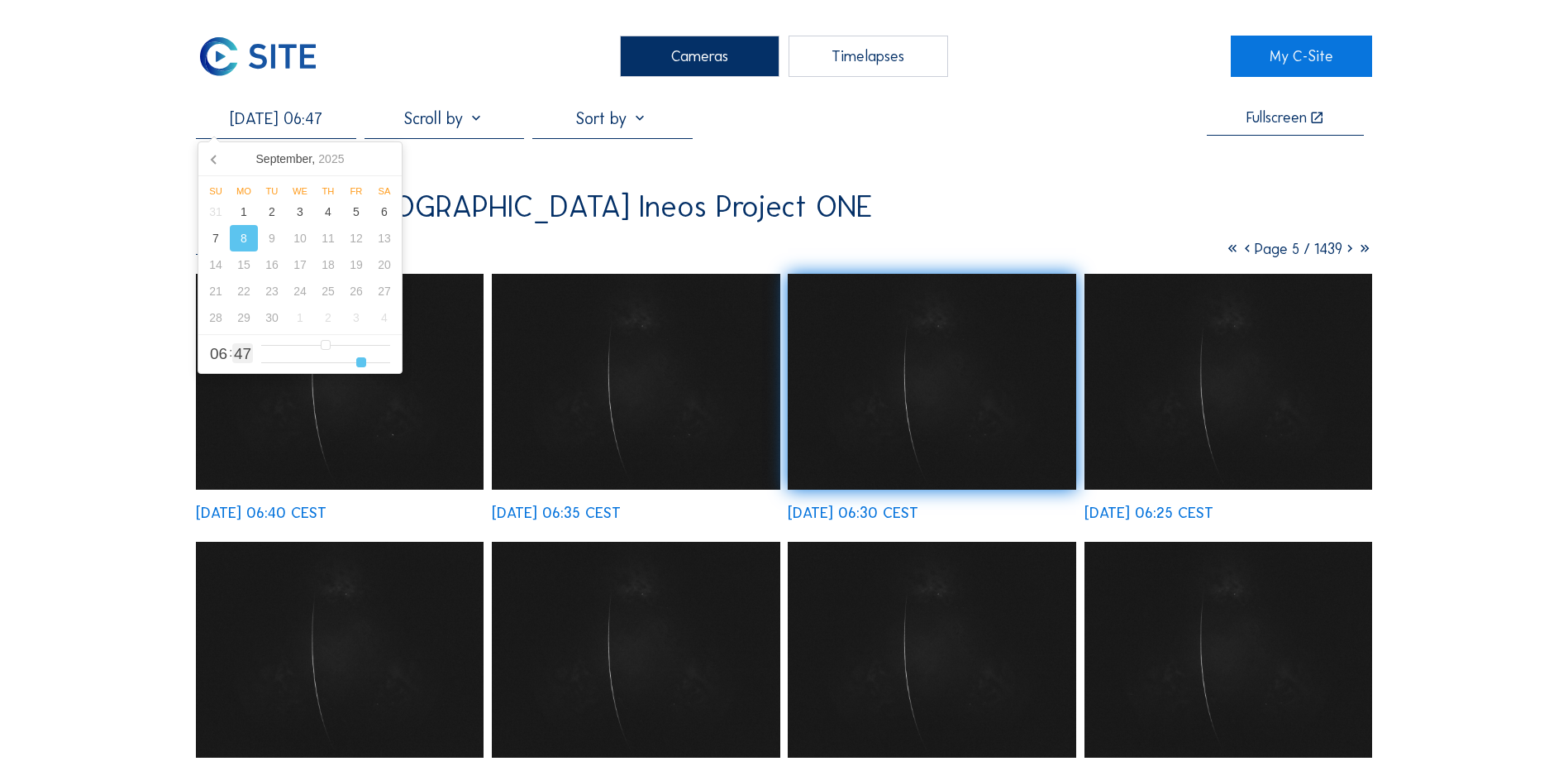
type input "48"
type input "[DATE] 06:49"
type input "49"
type input "[DATE] 06:50"
type input "50"
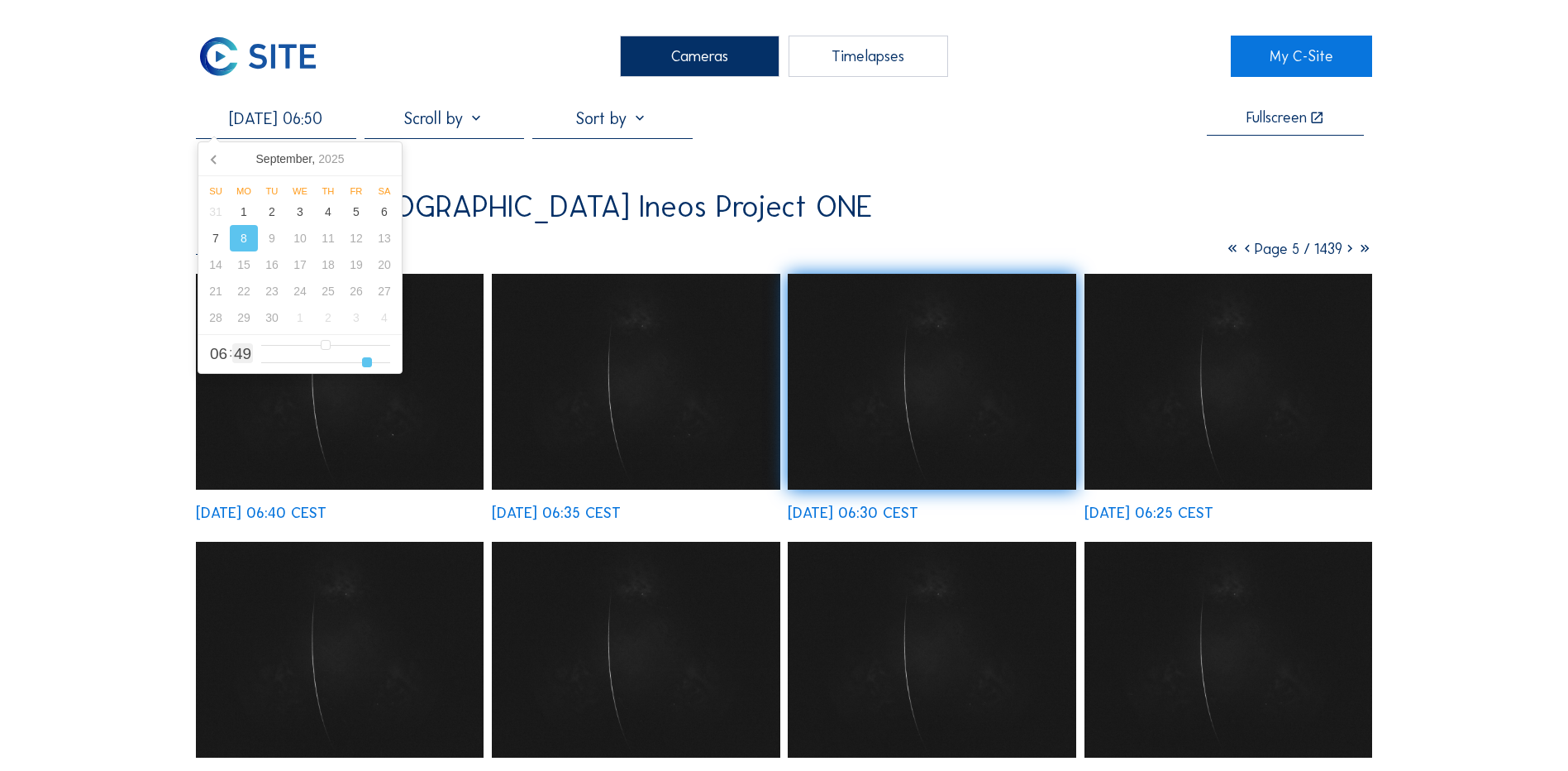
type input "[DATE] 06:51"
type input "51"
type input "[DATE] 06:52"
type input "52"
type input "[DATE] 06:53"
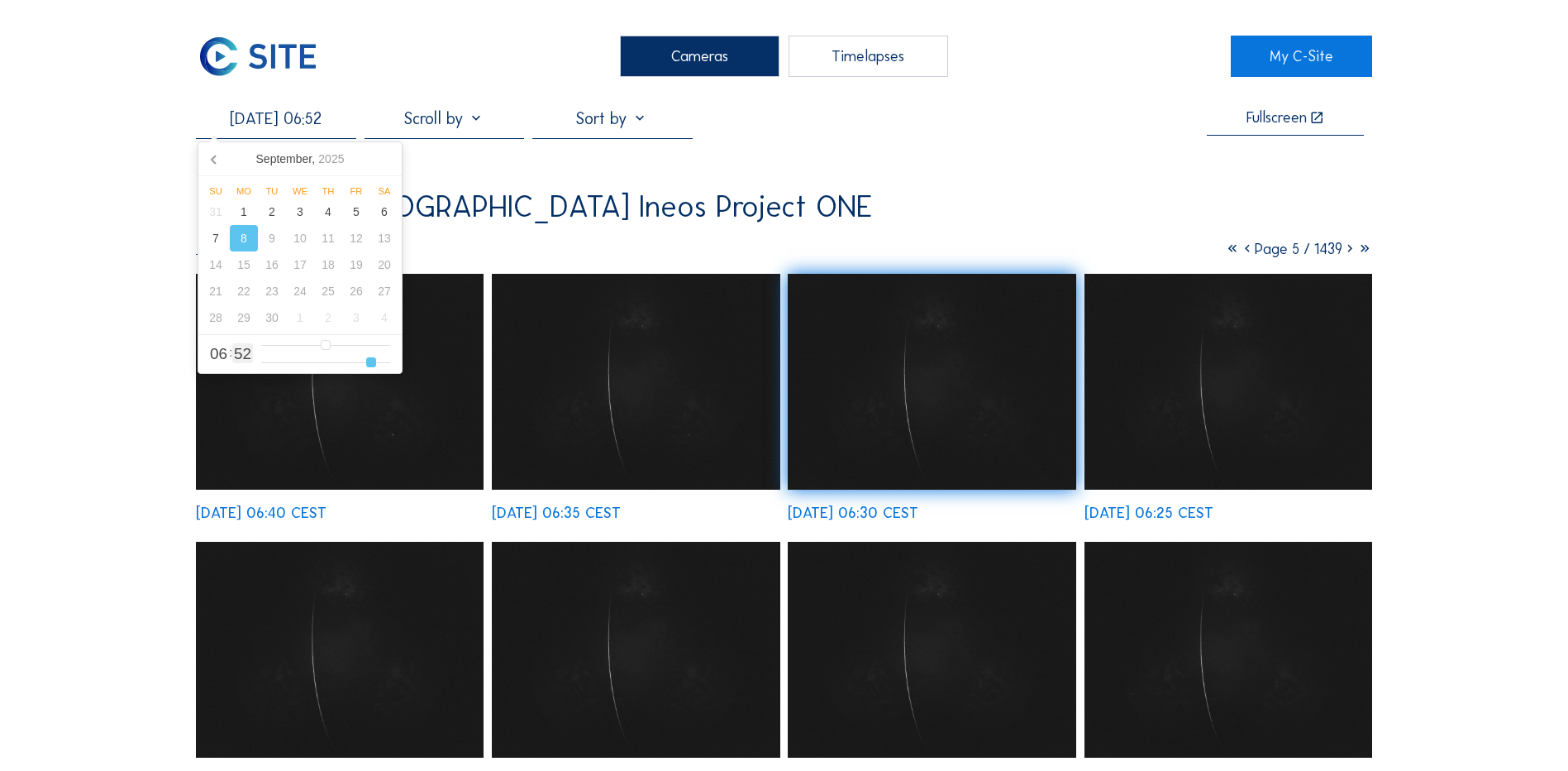
type input "53"
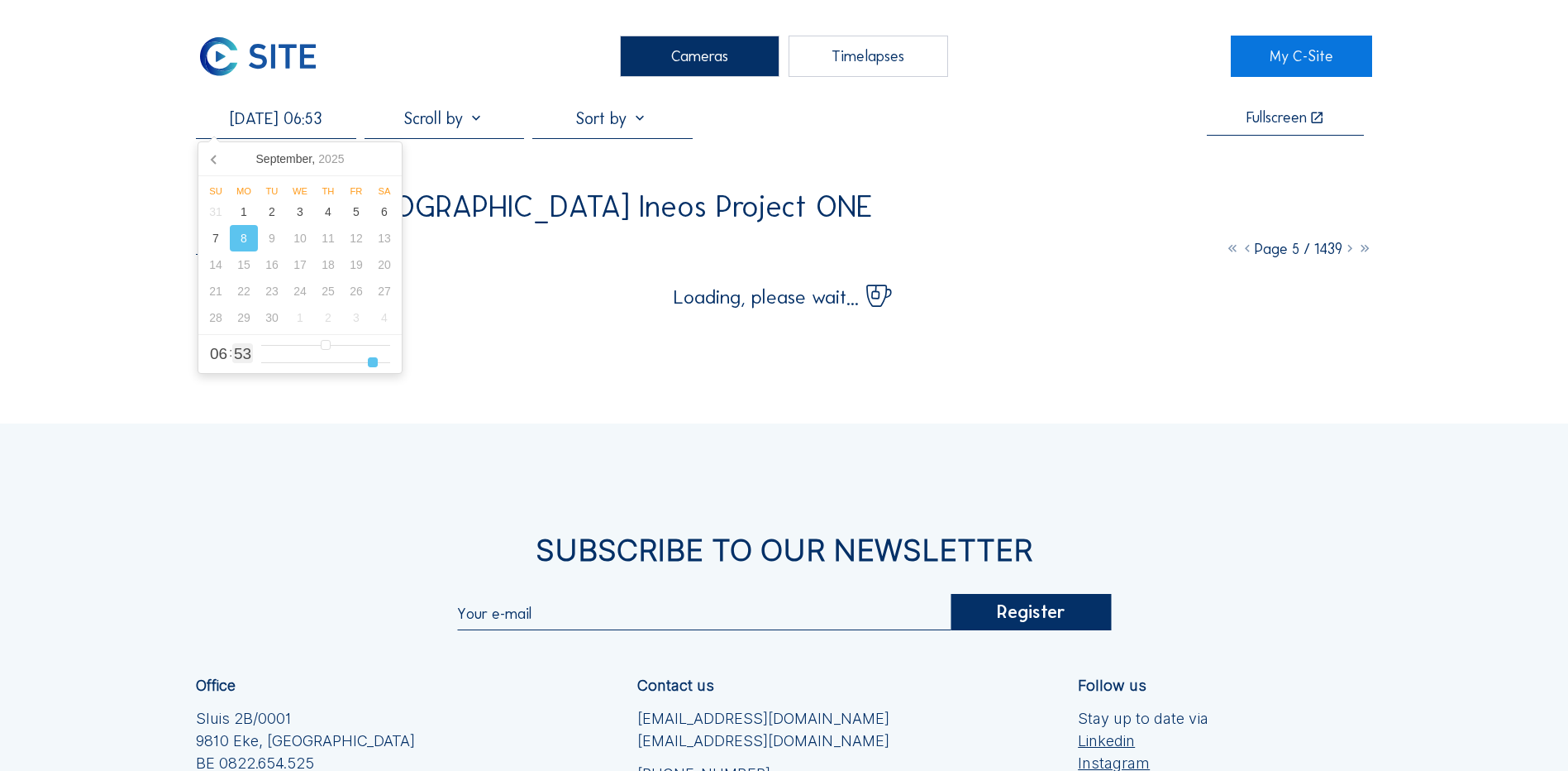
type input "[DATE] 06:54"
type input "54"
type input "[DATE] 06:55"
drag, startPoint x: 328, startPoint y: 365, endPoint x: 378, endPoint y: 365, distance: 50.0
type input "55"
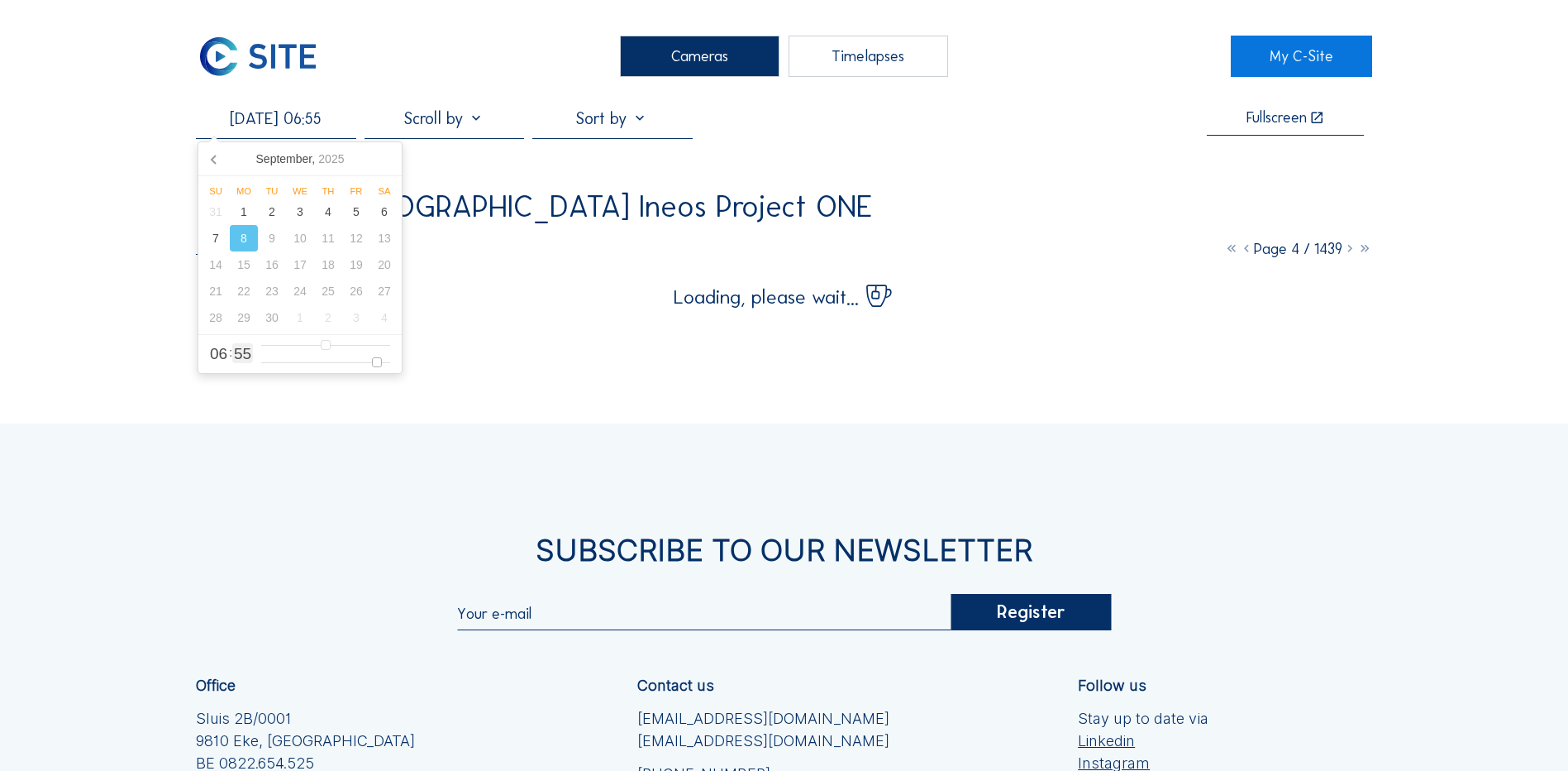
click at [378, 365] on input "range" at bounding box center [325, 362] width 129 height 14
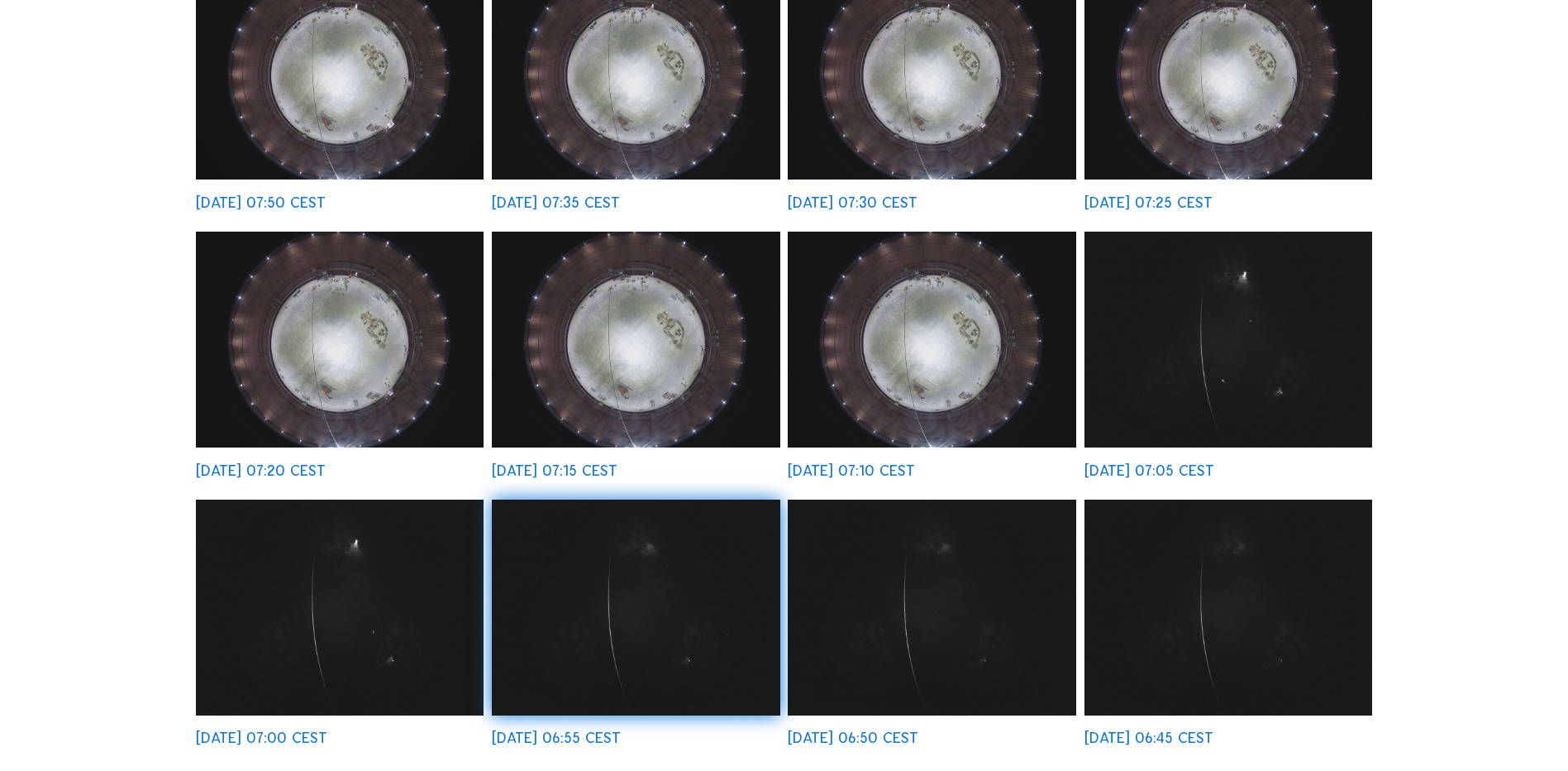
scroll to position [579, 0]
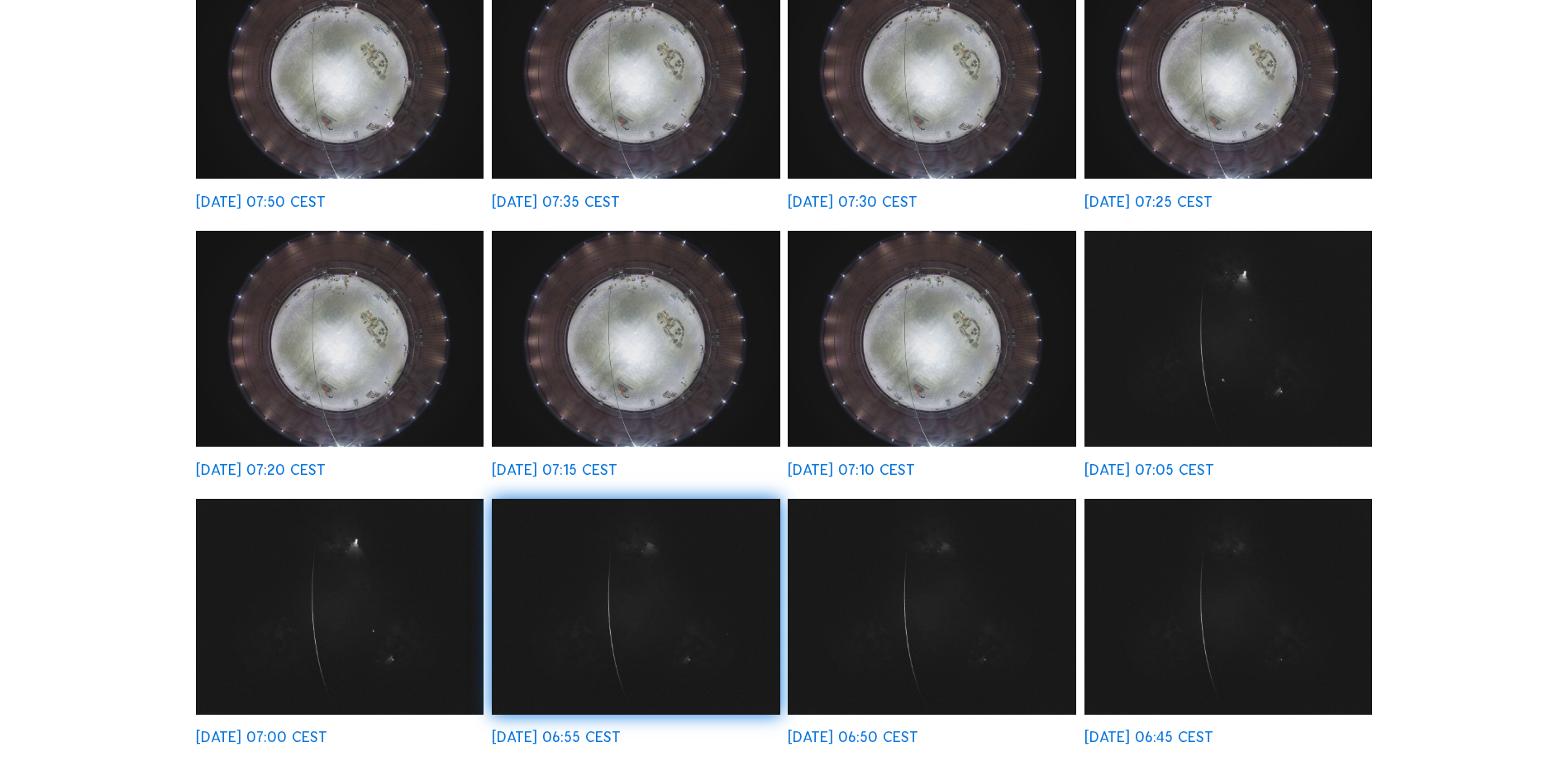
click at [946, 420] on img at bounding box center [931, 339] width 288 height 216
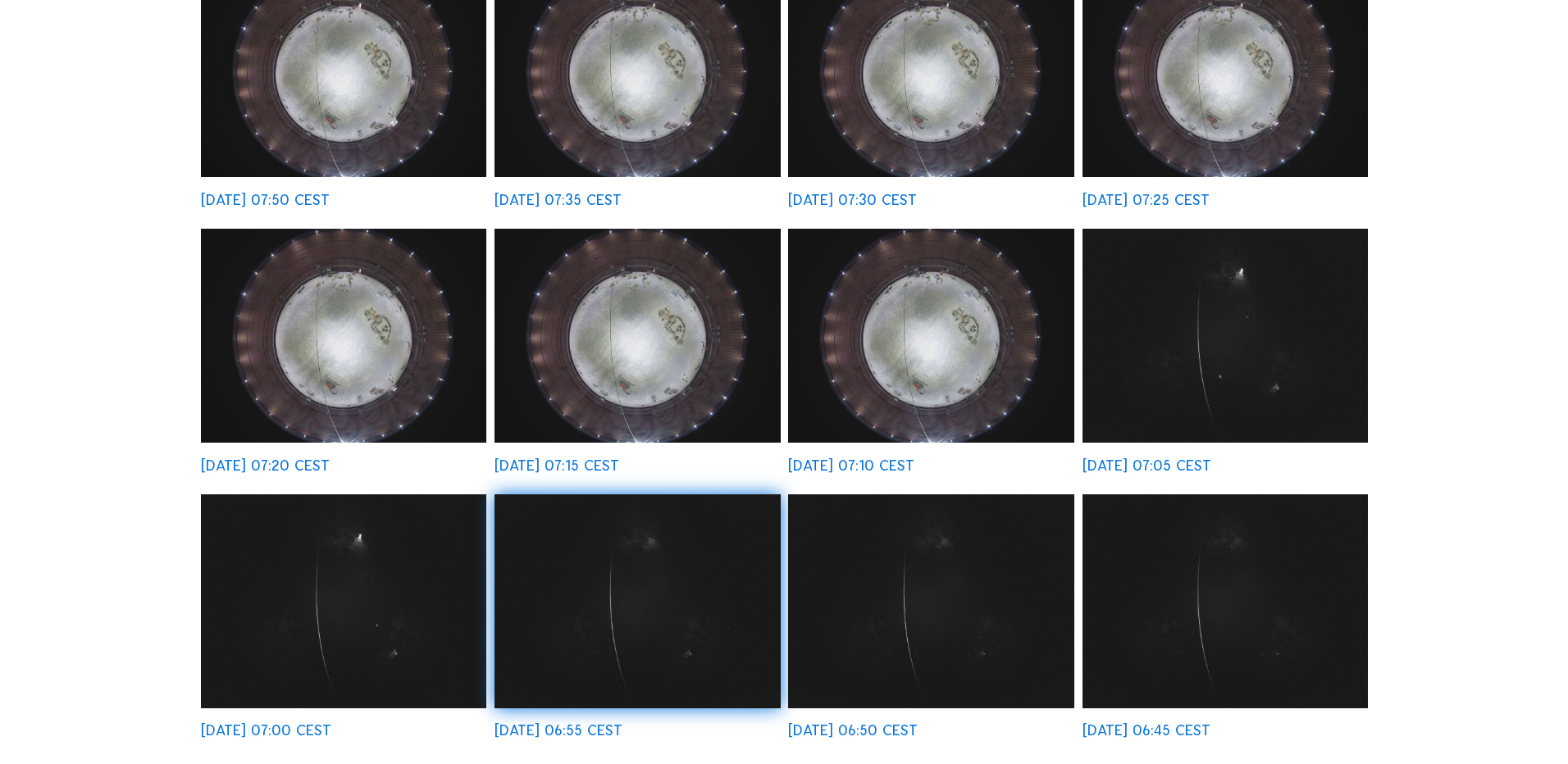
scroll to position [575, 0]
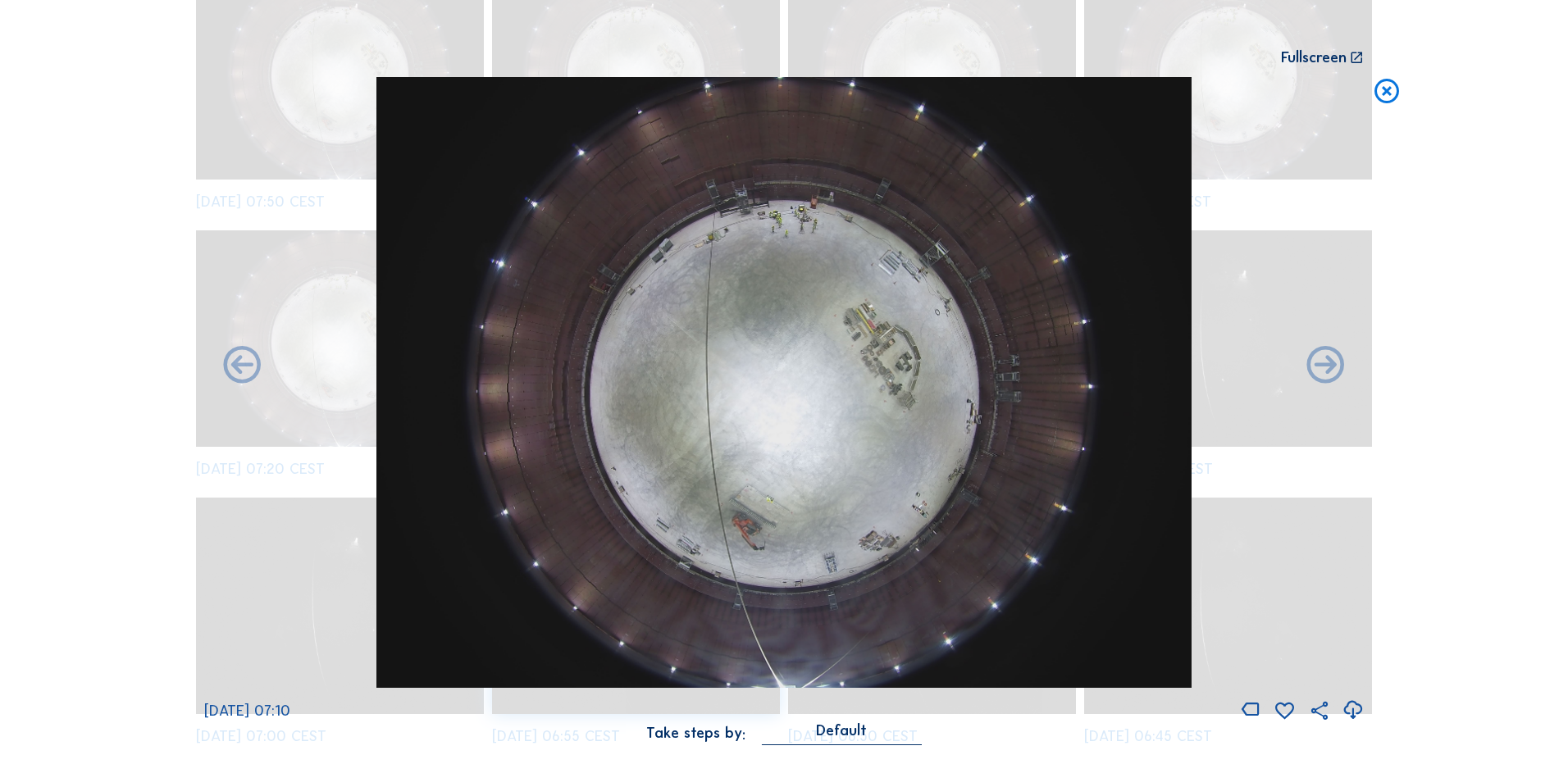
click at [1348, 711] on icon at bounding box center [1352, 710] width 23 height 27
click at [1503, 200] on div "Scroll to travel through time | Press 'Alt' Button + Scroll to Zoom | Click and…" at bounding box center [784, 382] width 1568 height 764
click at [1385, 94] on icon at bounding box center [1386, 92] width 29 height 30
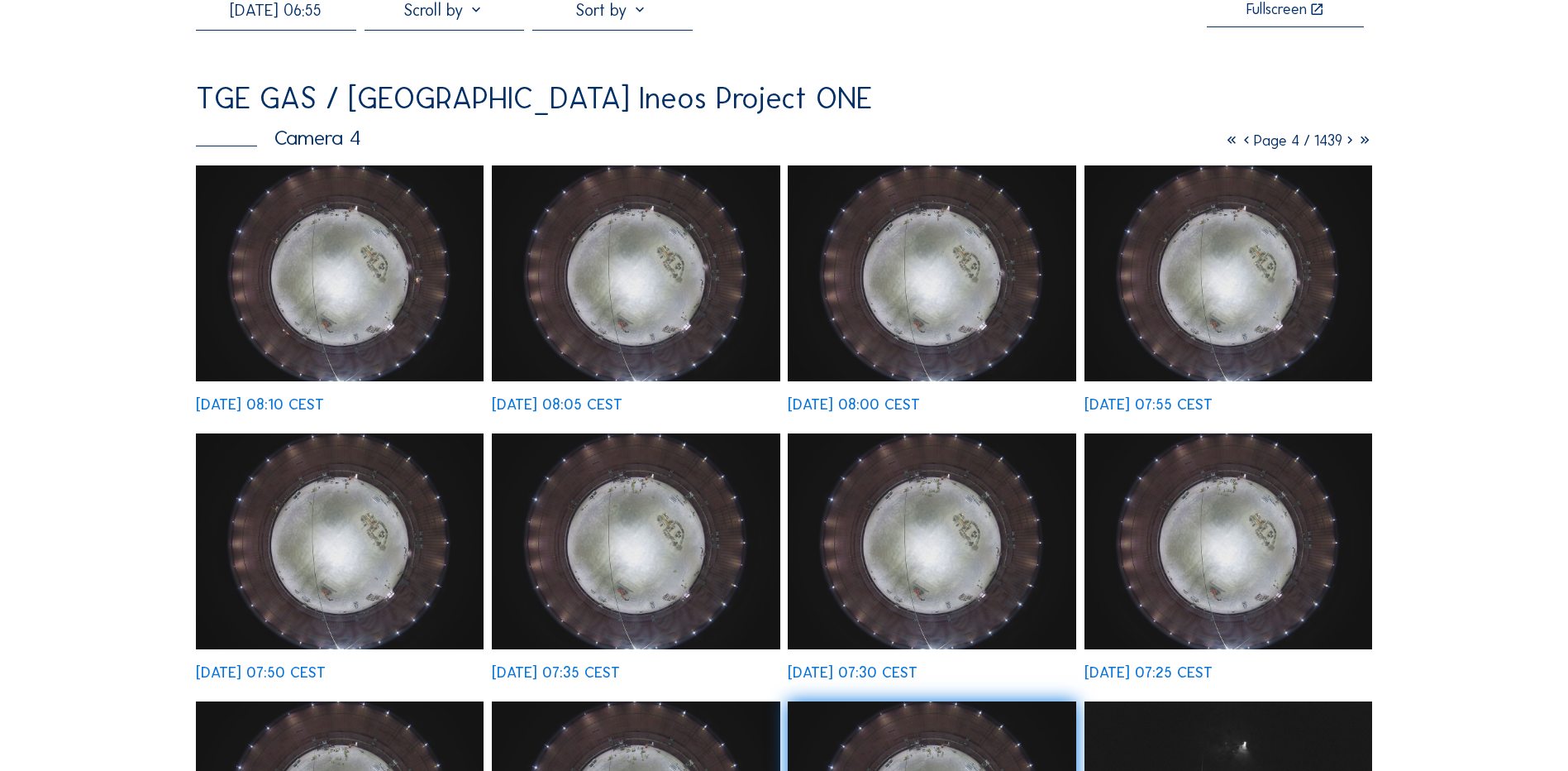
scroll to position [101, 0]
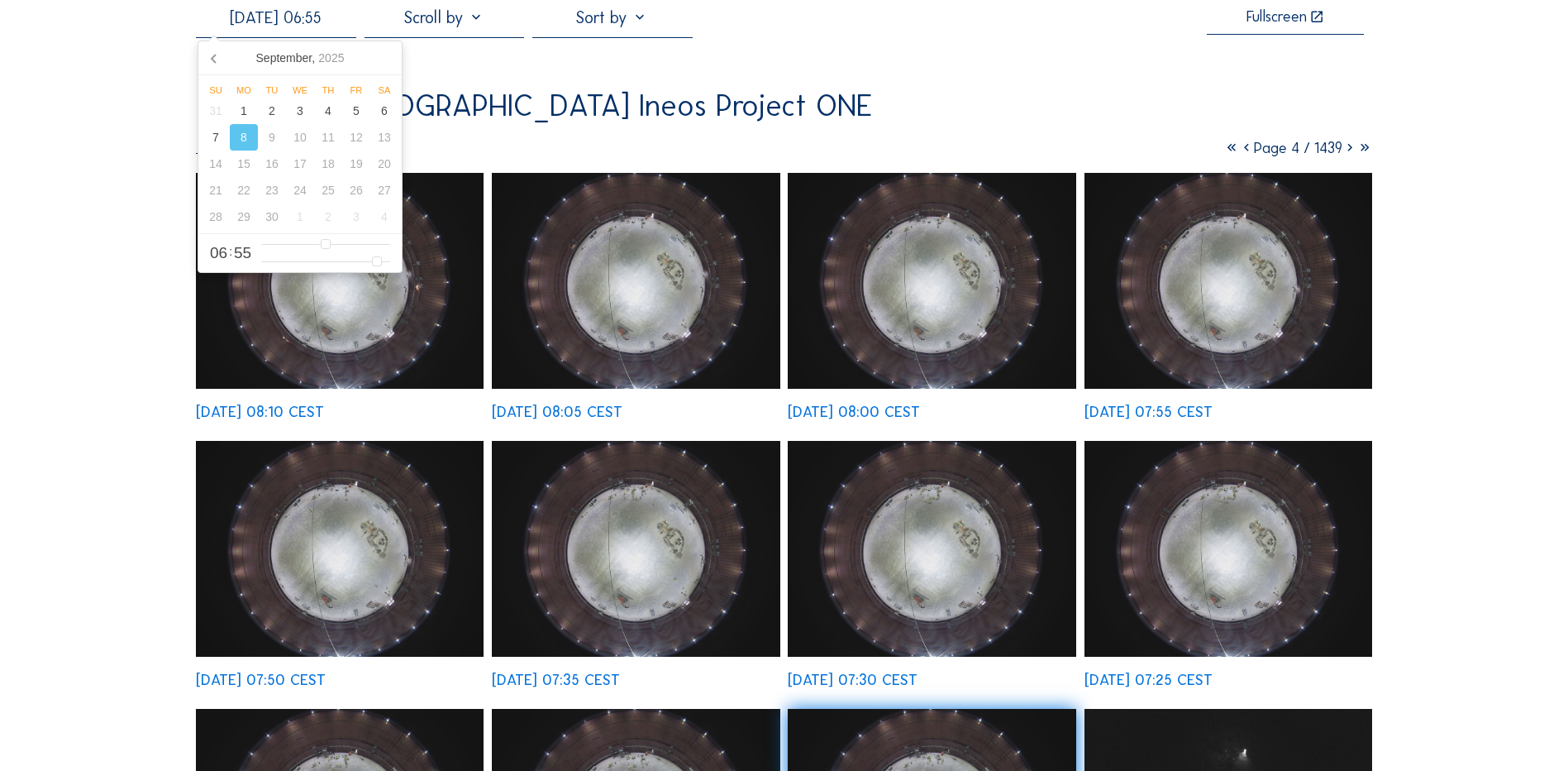
click at [292, 18] on input "[DATE] 06:55" at bounding box center [275, 18] width 159 height 20
click at [362, 108] on div "5" at bounding box center [355, 110] width 28 height 26
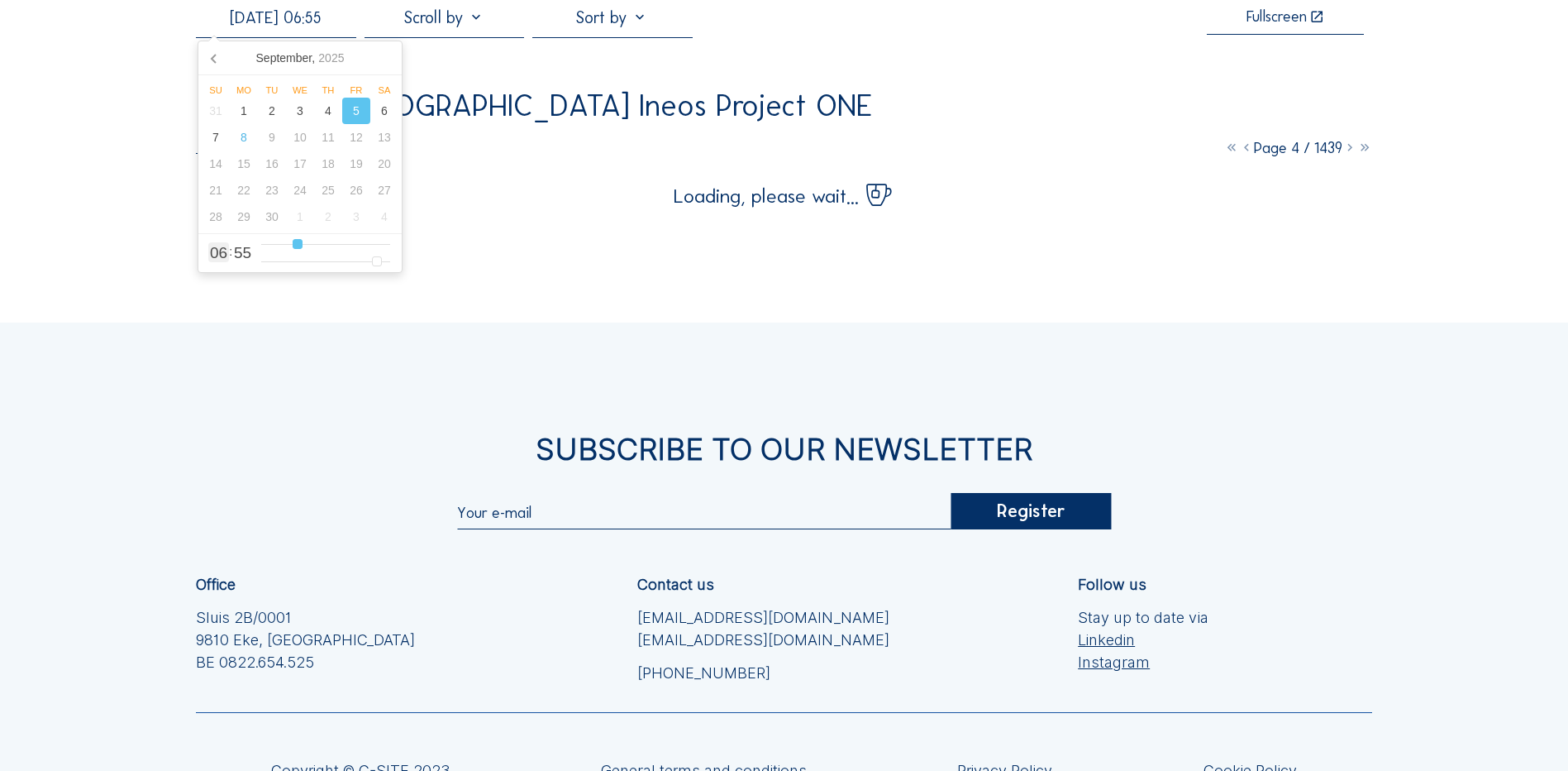
type input "[DATE] 07:55"
type input "7"
type input "[DATE] 09:55"
type input "9"
type input "[DATE] 12:55"
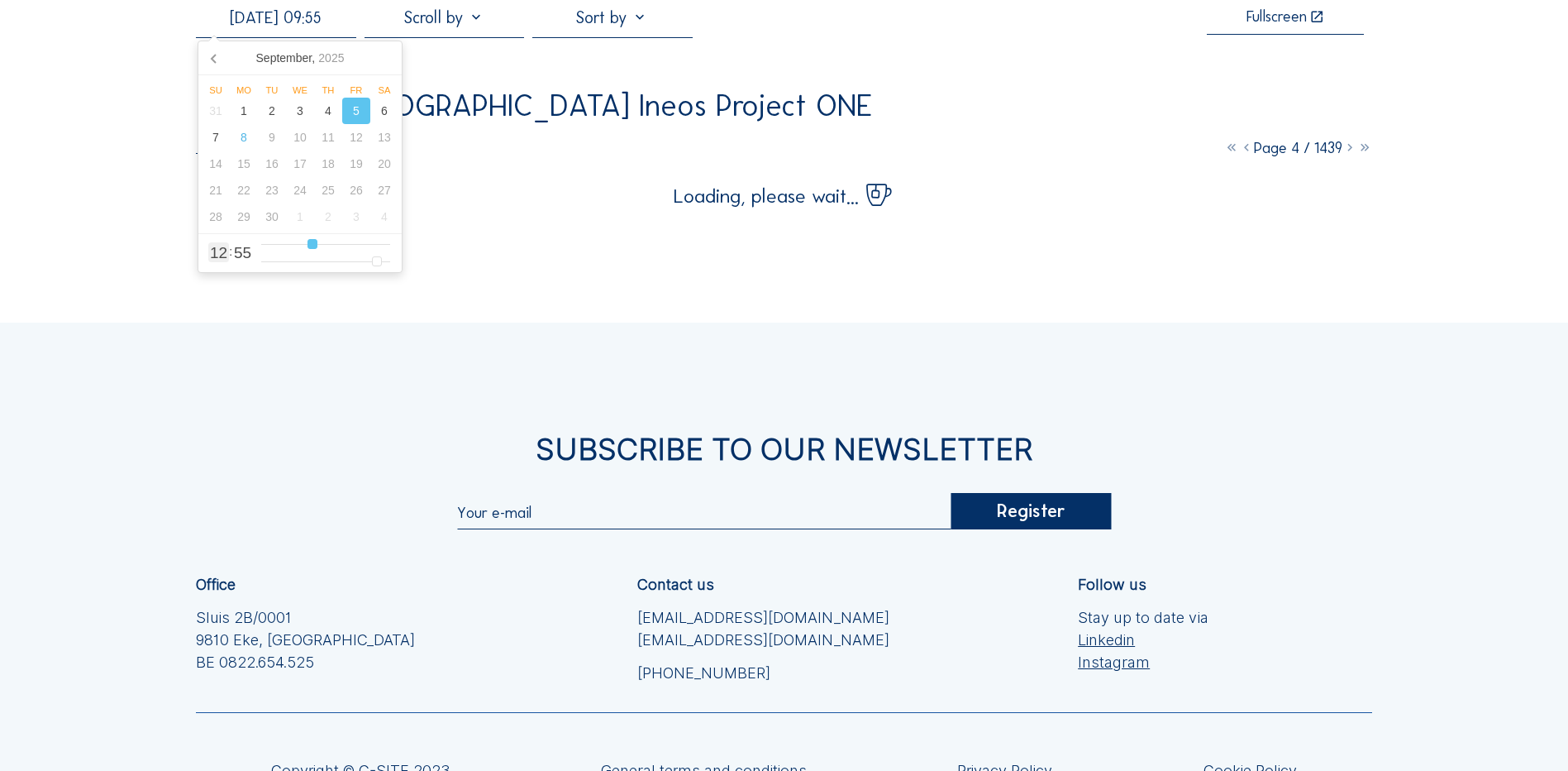
type input "12"
type input "[DATE] 13:55"
type input "13"
type input "[DATE] 14:55"
type input "14"
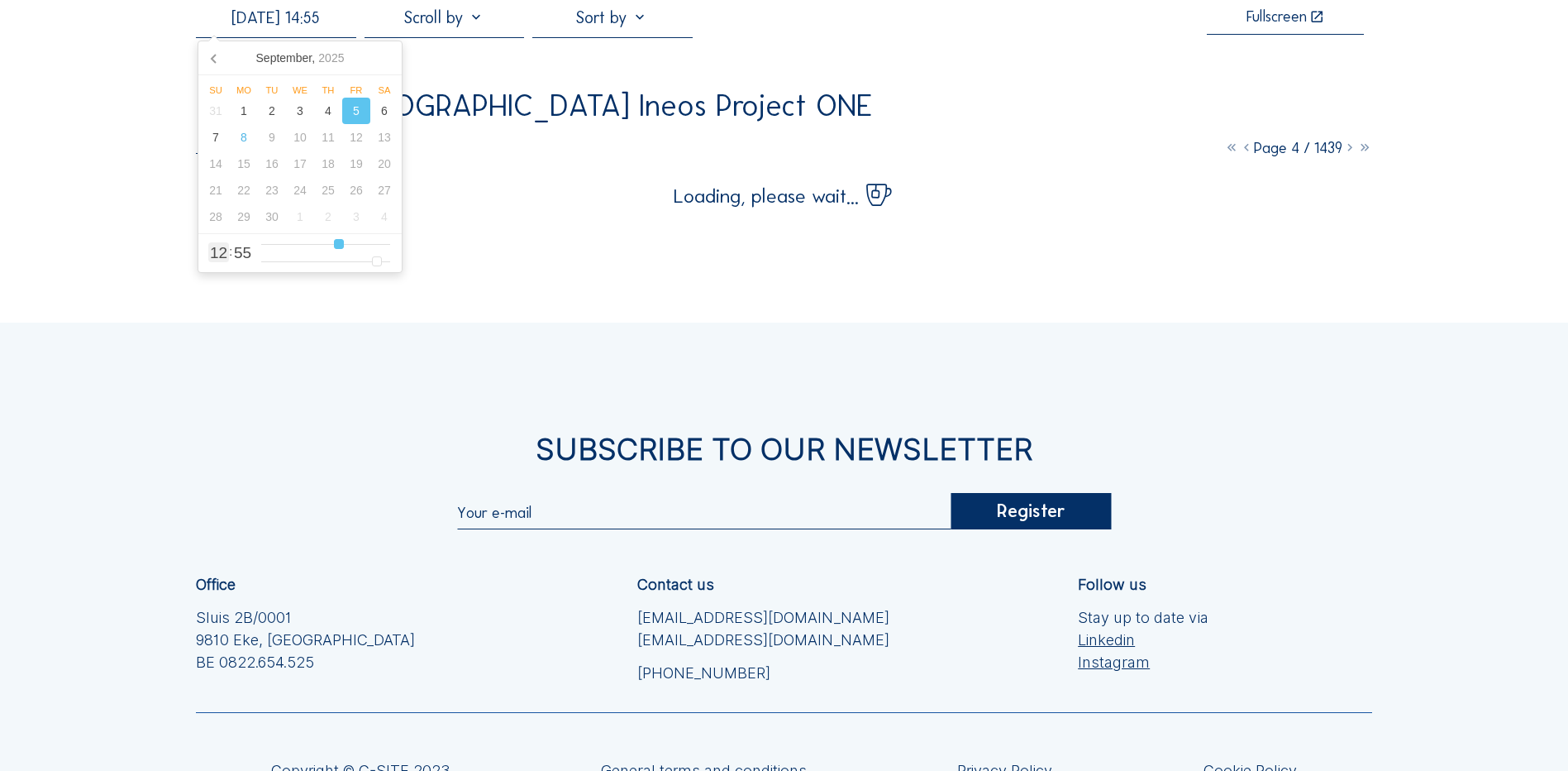
type input "[DATE] 15:55"
type input "15"
type input "[DATE] 16:55"
type input "16"
type input "[DATE] 17:55"
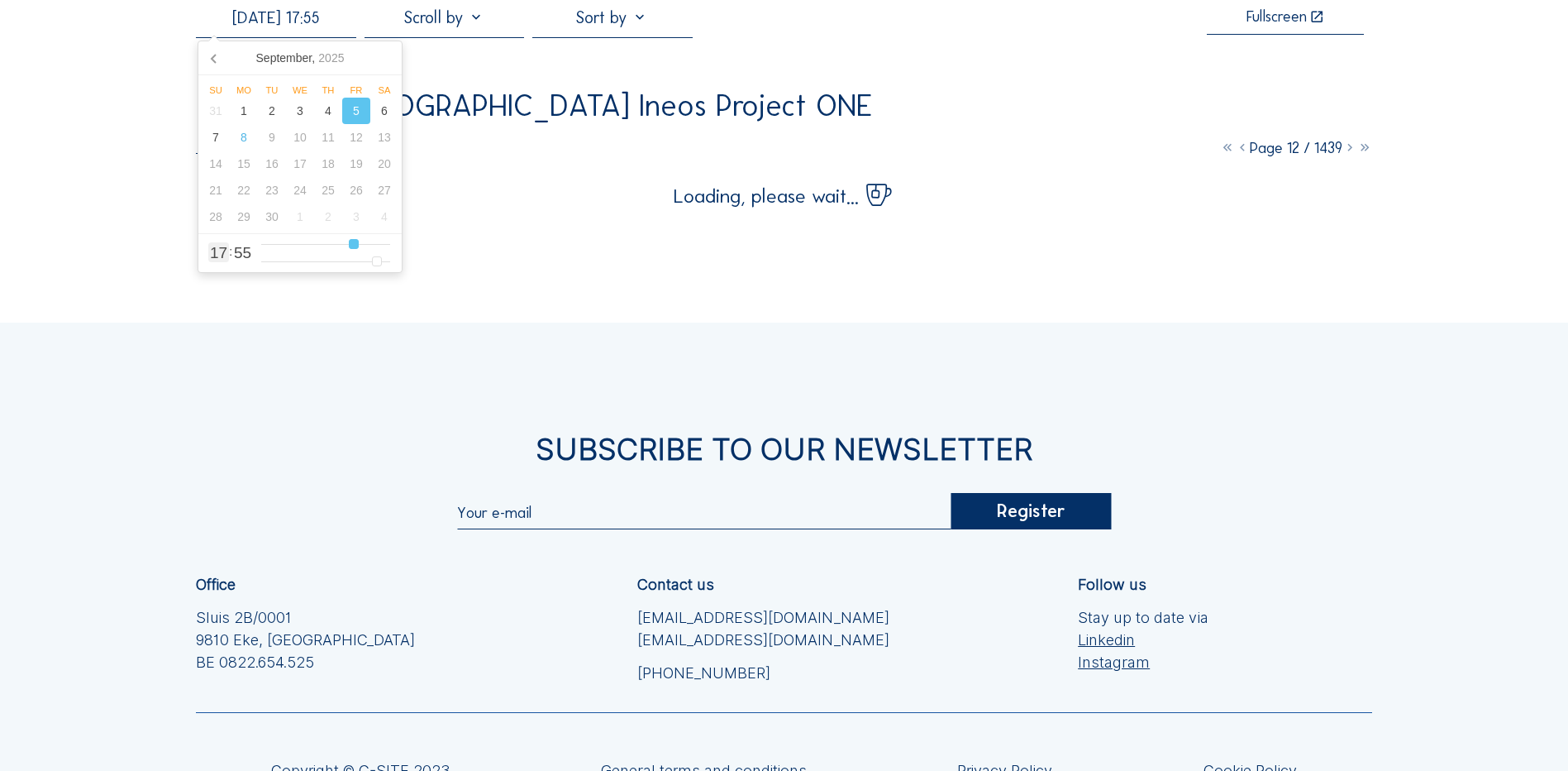
drag, startPoint x: 297, startPoint y: 247, endPoint x: 355, endPoint y: 248, distance: 58.0
click at [355, 248] on input "range" at bounding box center [325, 244] width 129 height 14
drag, startPoint x: 377, startPoint y: 265, endPoint x: 328, endPoint y: 266, distance: 49.0
click at [328, 266] on input "range" at bounding box center [325, 261] width 129 height 14
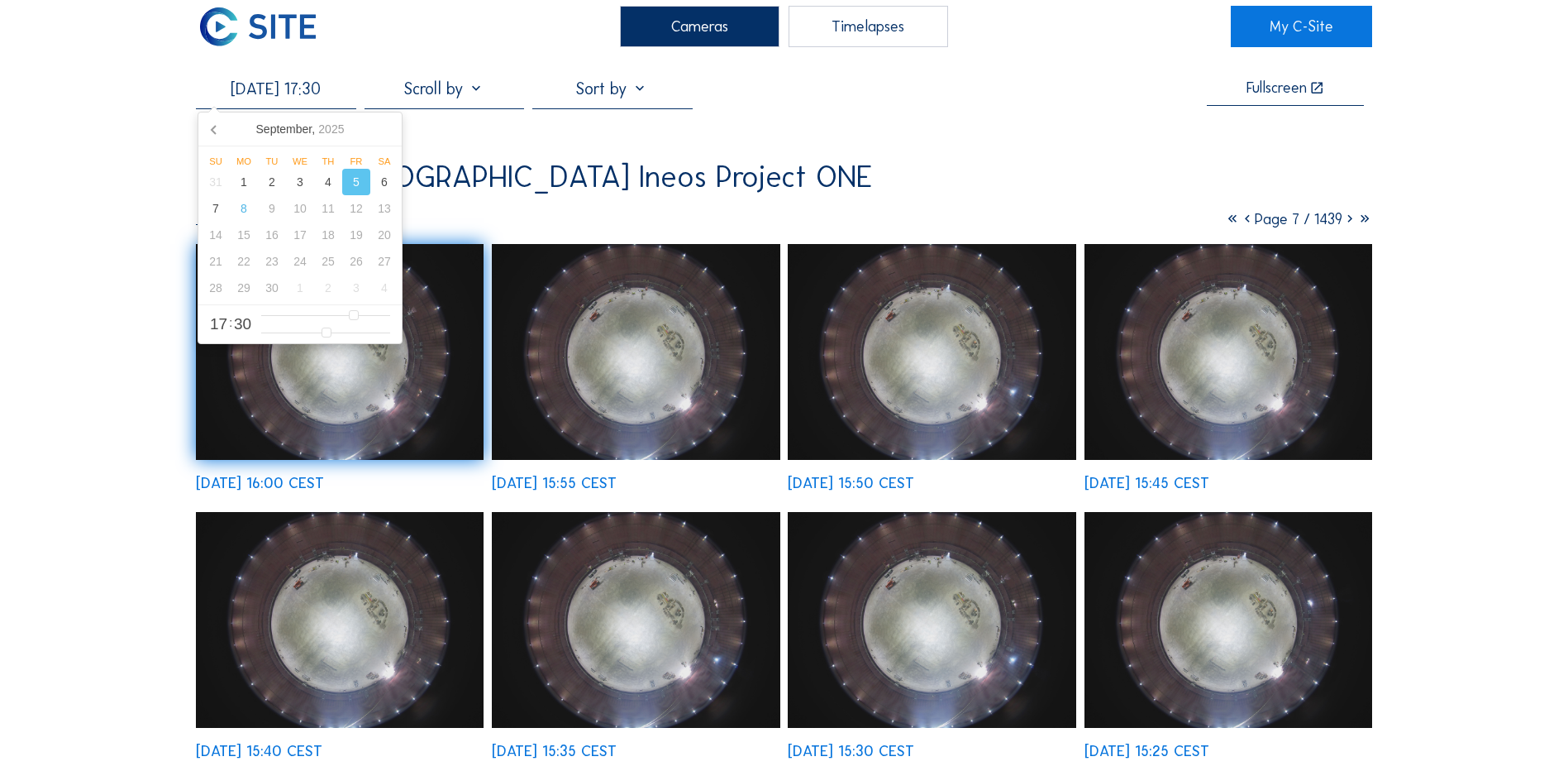
scroll to position [0, 0]
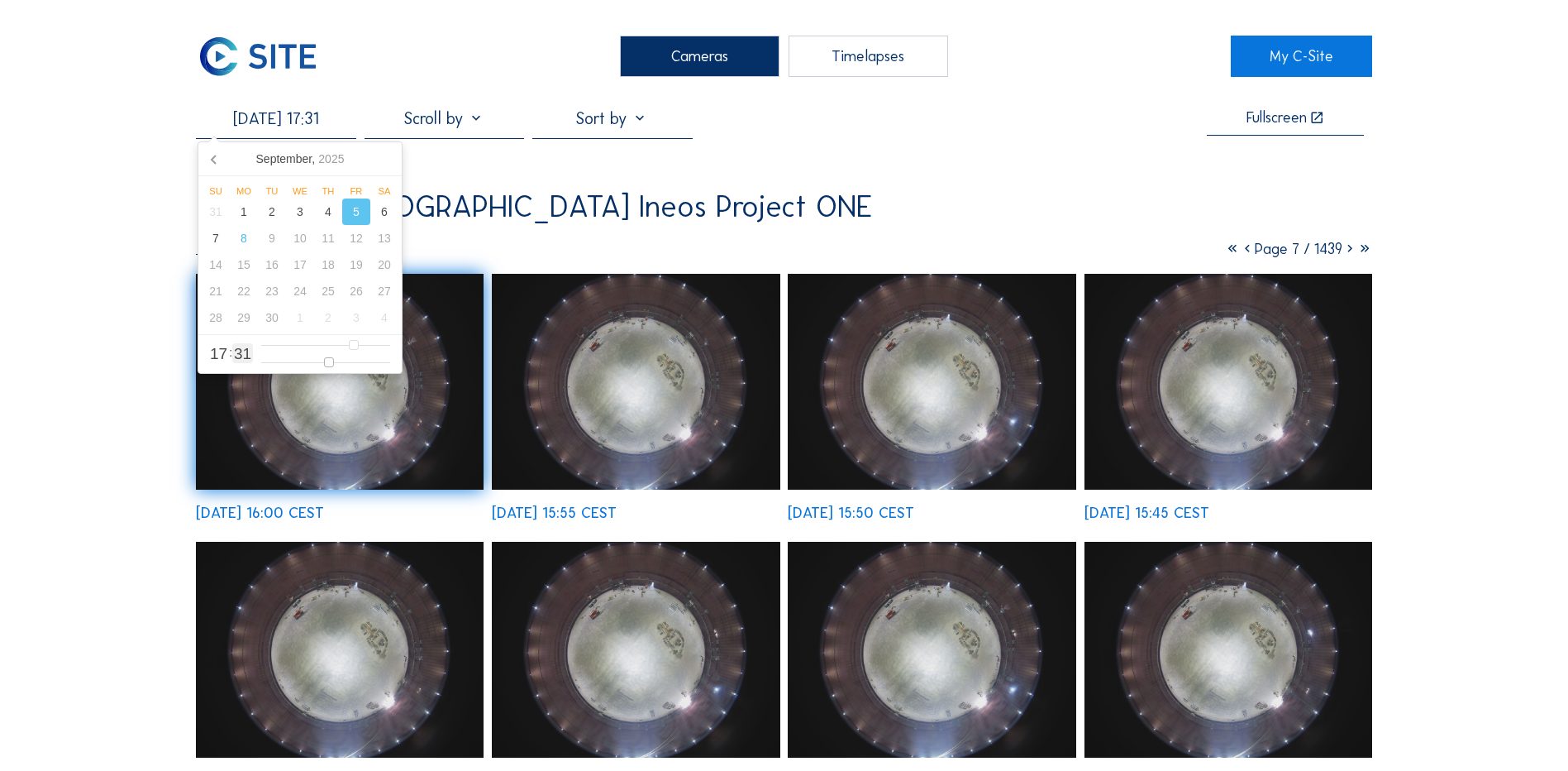
click at [328, 366] on input "range" at bounding box center [325, 362] width 129 height 14
click at [360, 347] on input "range" at bounding box center [325, 345] width 129 height 14
click at [365, 351] on input "range" at bounding box center [325, 345] width 129 height 14
drag, startPoint x: 328, startPoint y: 364, endPoint x: 382, endPoint y: 367, distance: 54.1
click at [382, 367] on input "range" at bounding box center [325, 362] width 129 height 14
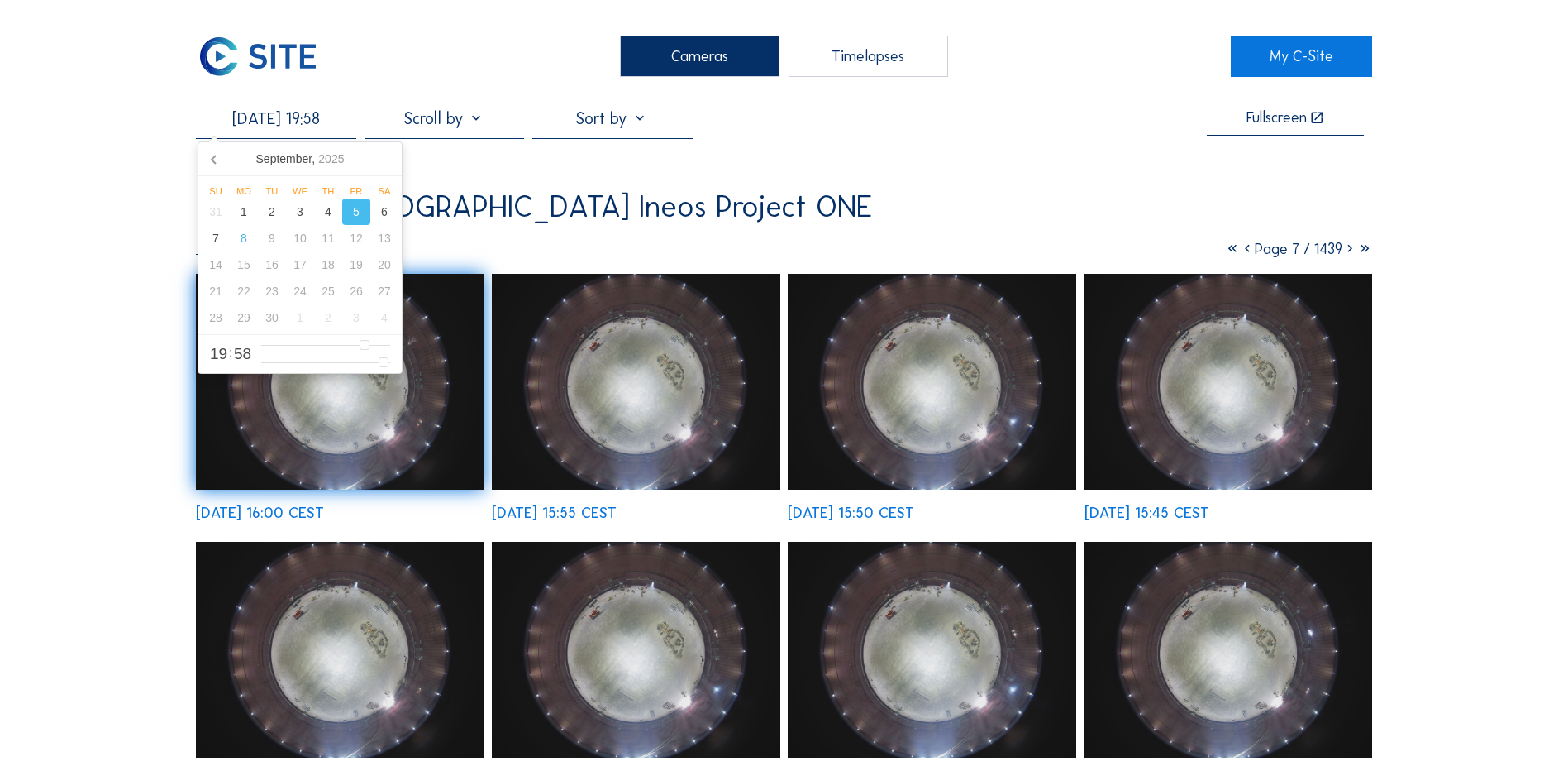
click at [363, 217] on div "5" at bounding box center [355, 211] width 28 height 26
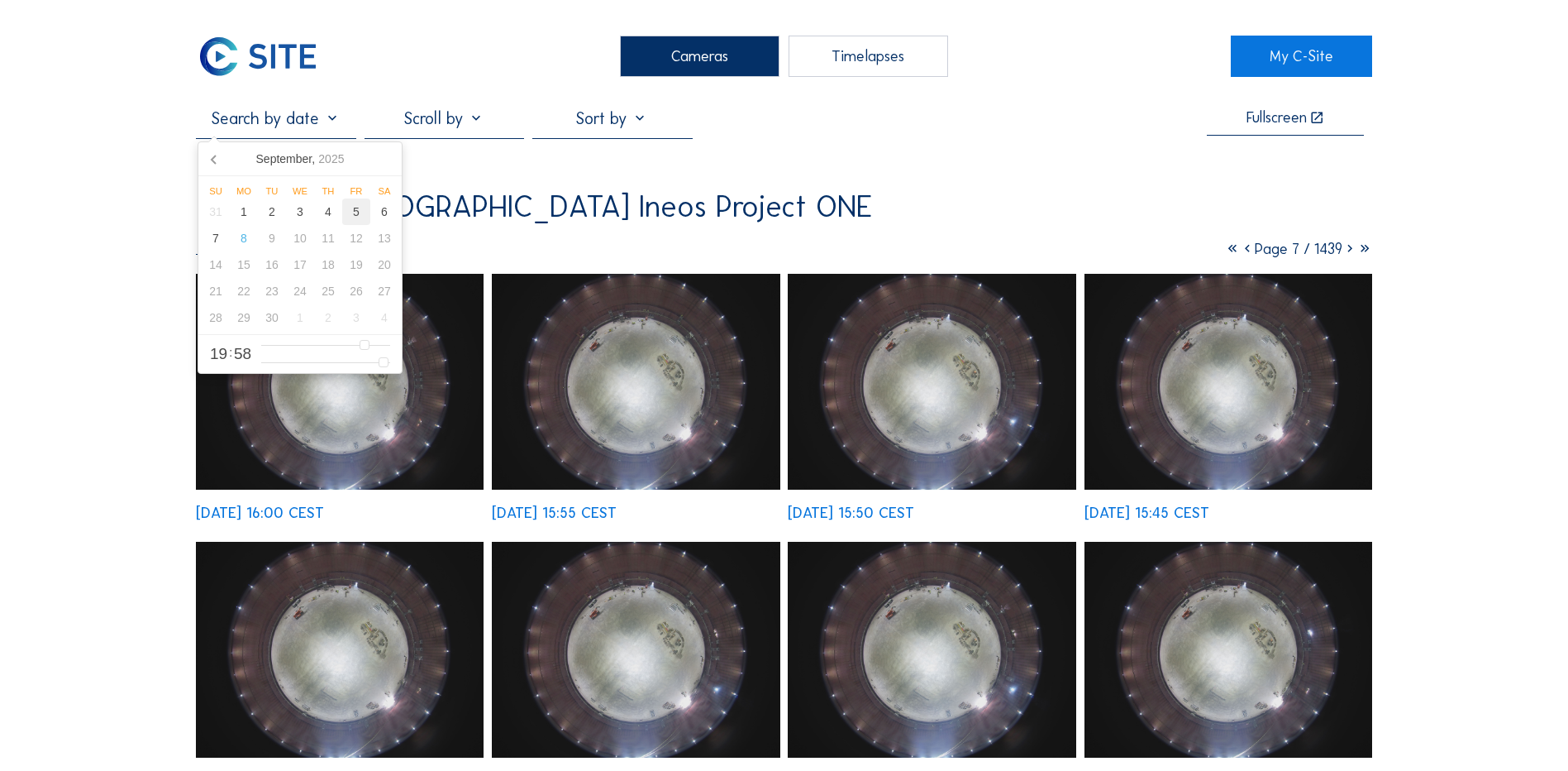
click at [355, 217] on div "5" at bounding box center [355, 211] width 28 height 26
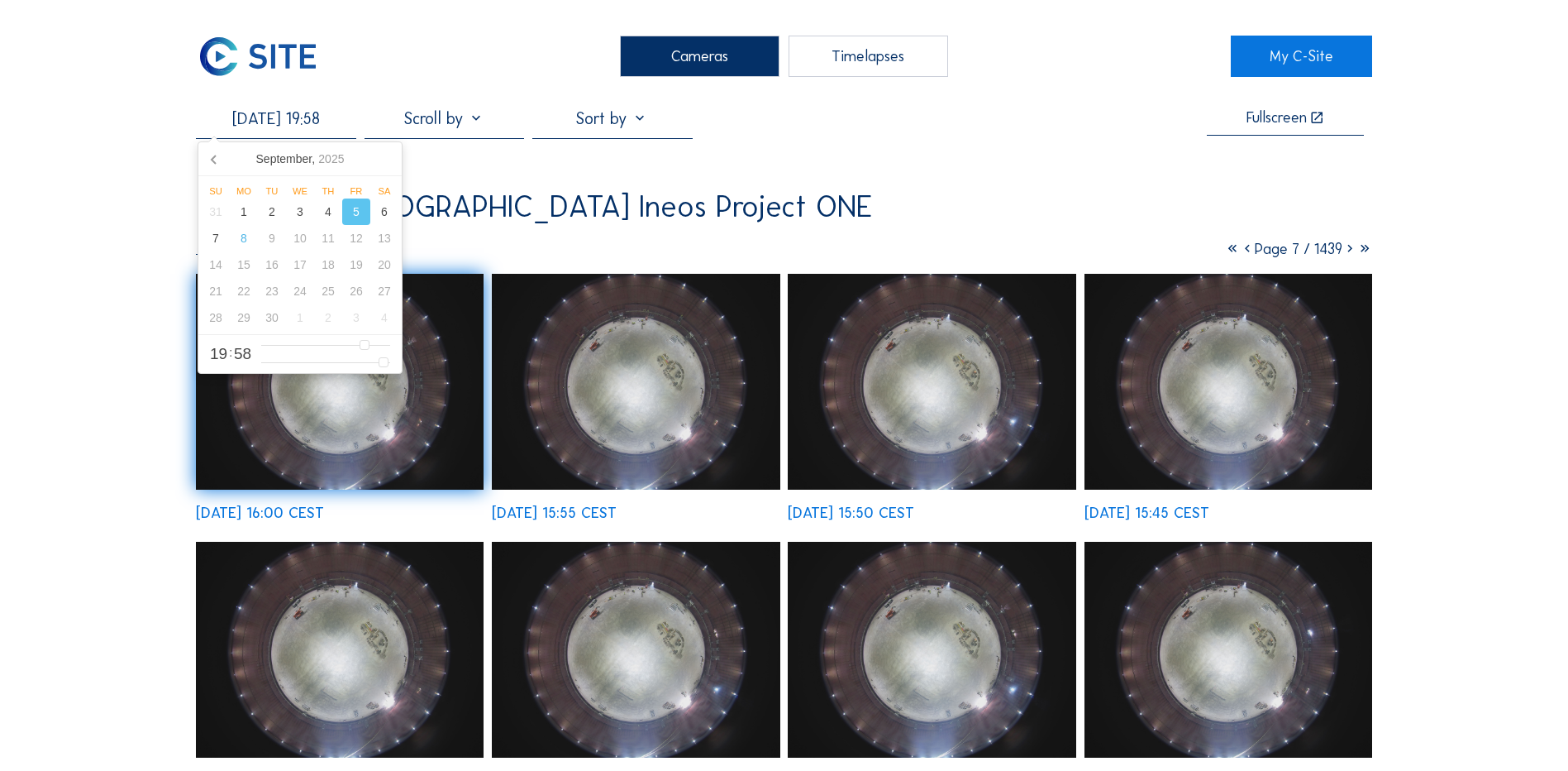
click at [411, 463] on img at bounding box center [340, 382] width 288 height 216
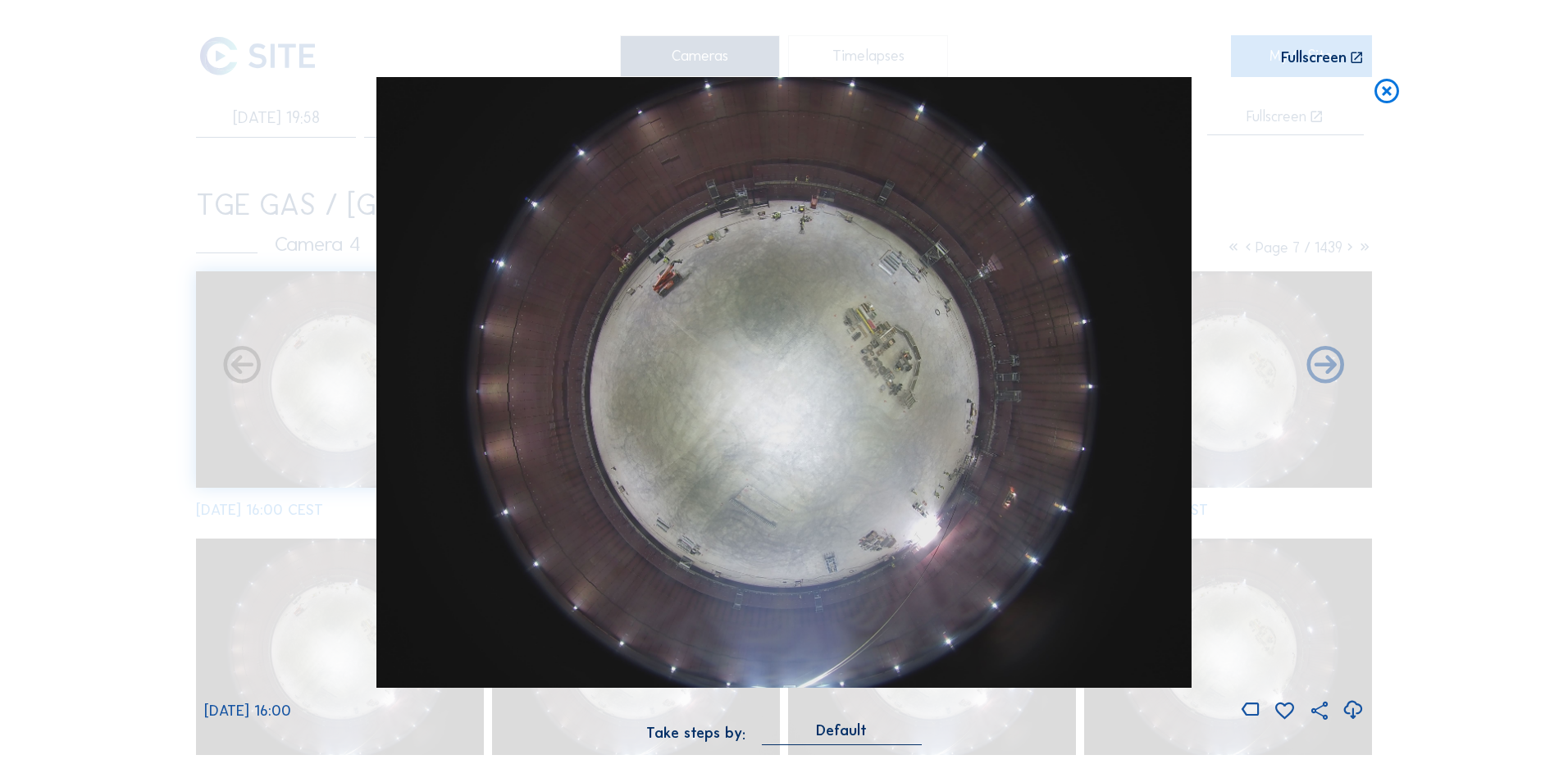
click at [1390, 94] on icon at bounding box center [1386, 92] width 29 height 30
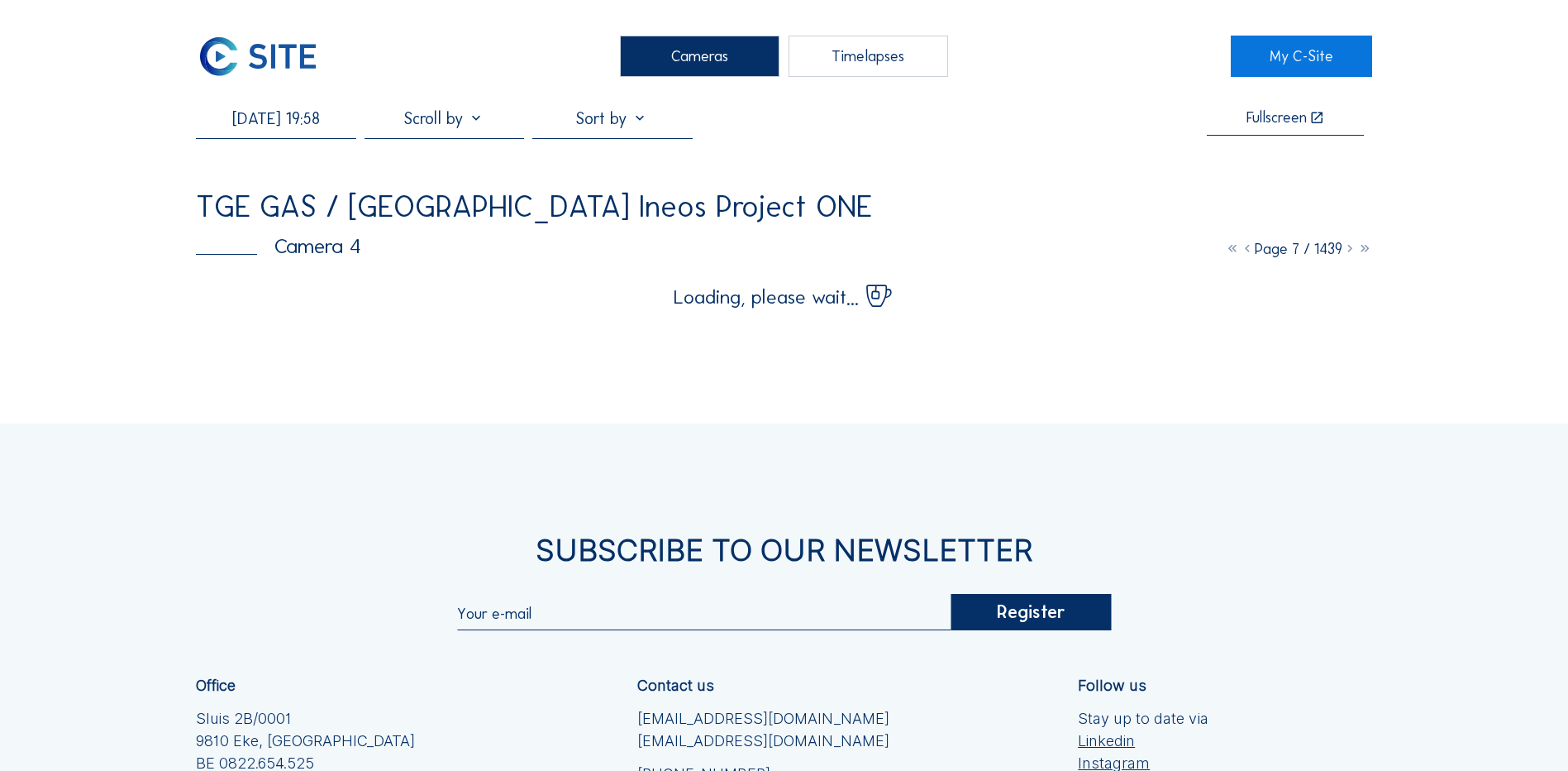
click at [300, 126] on input "[DATE] 19:58" at bounding box center [275, 119] width 159 height 20
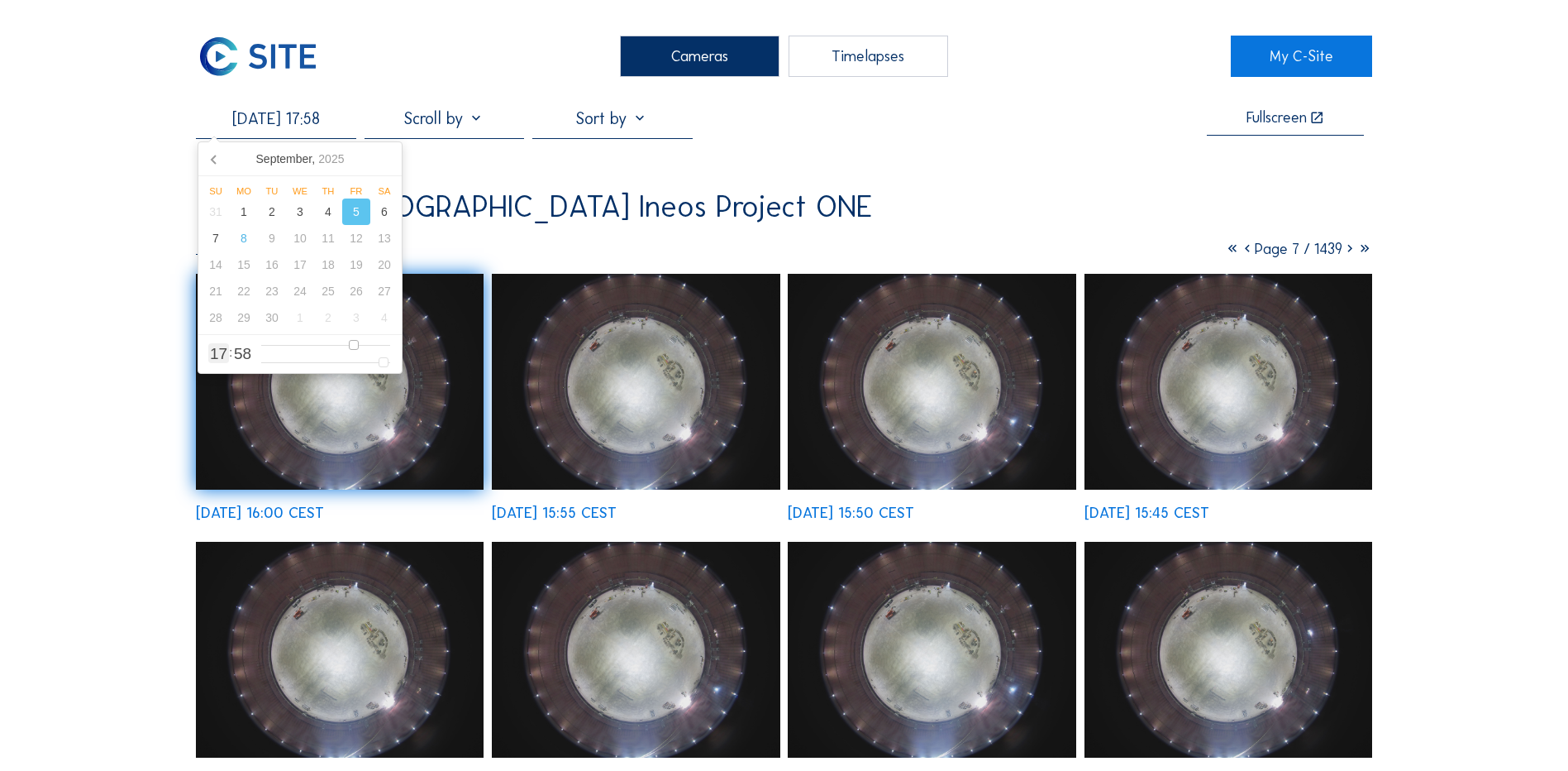
click at [356, 348] on input "range" at bounding box center [325, 345] width 129 height 14
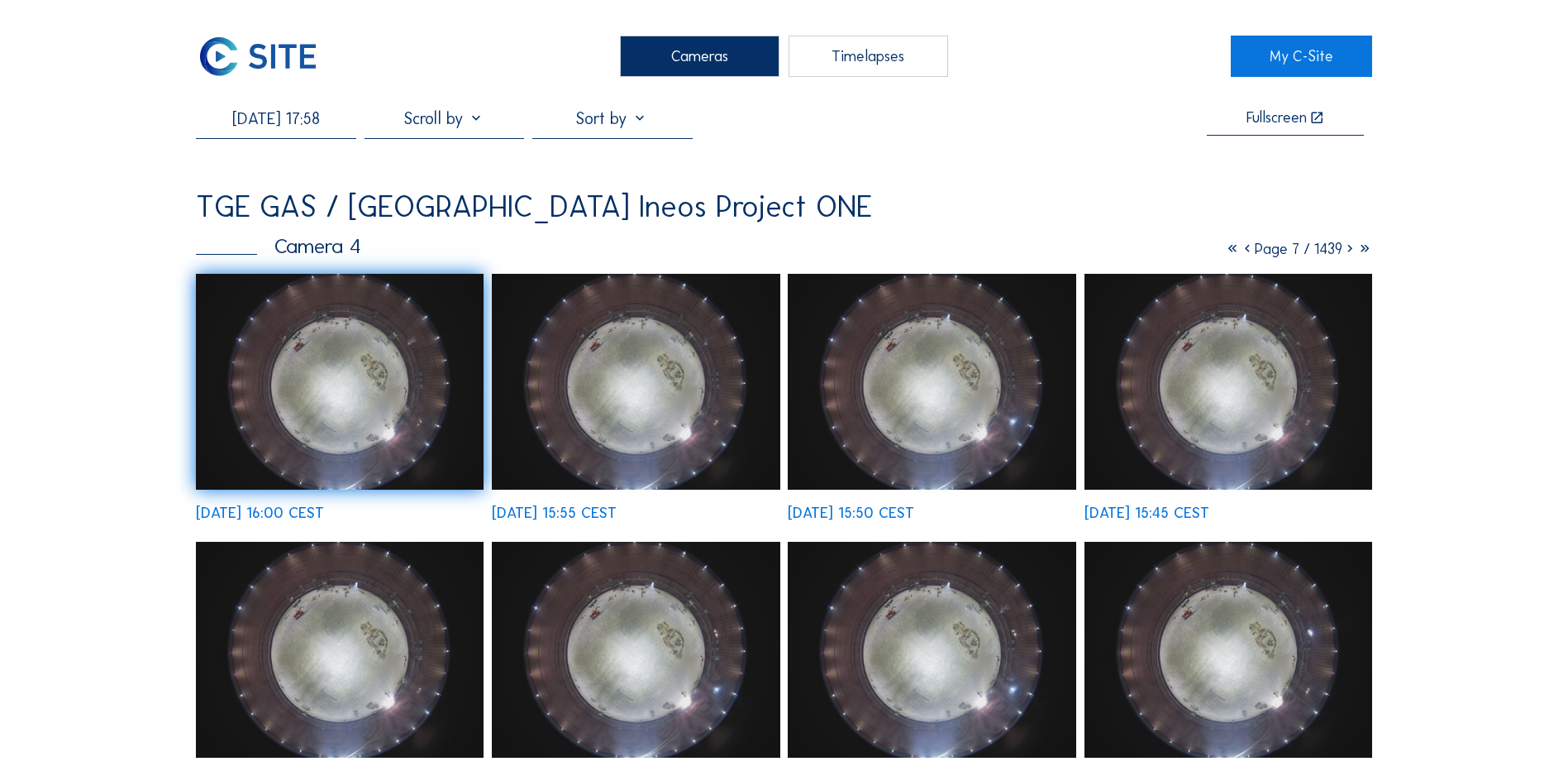
click at [282, 426] on img at bounding box center [340, 382] width 288 height 216
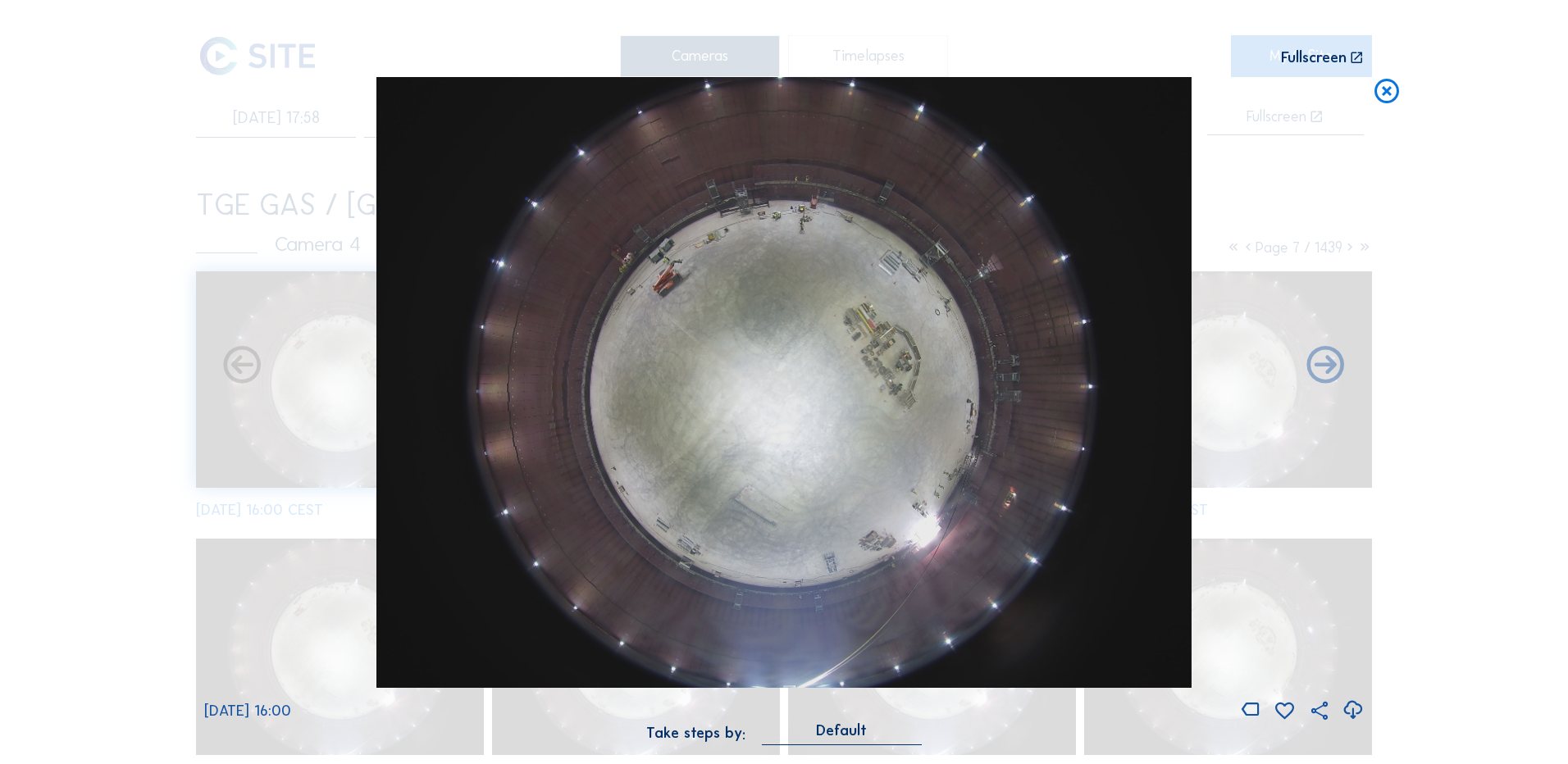
click at [1349, 713] on icon at bounding box center [1352, 710] width 23 height 27
